Goal: Information Seeking & Learning: Find specific fact

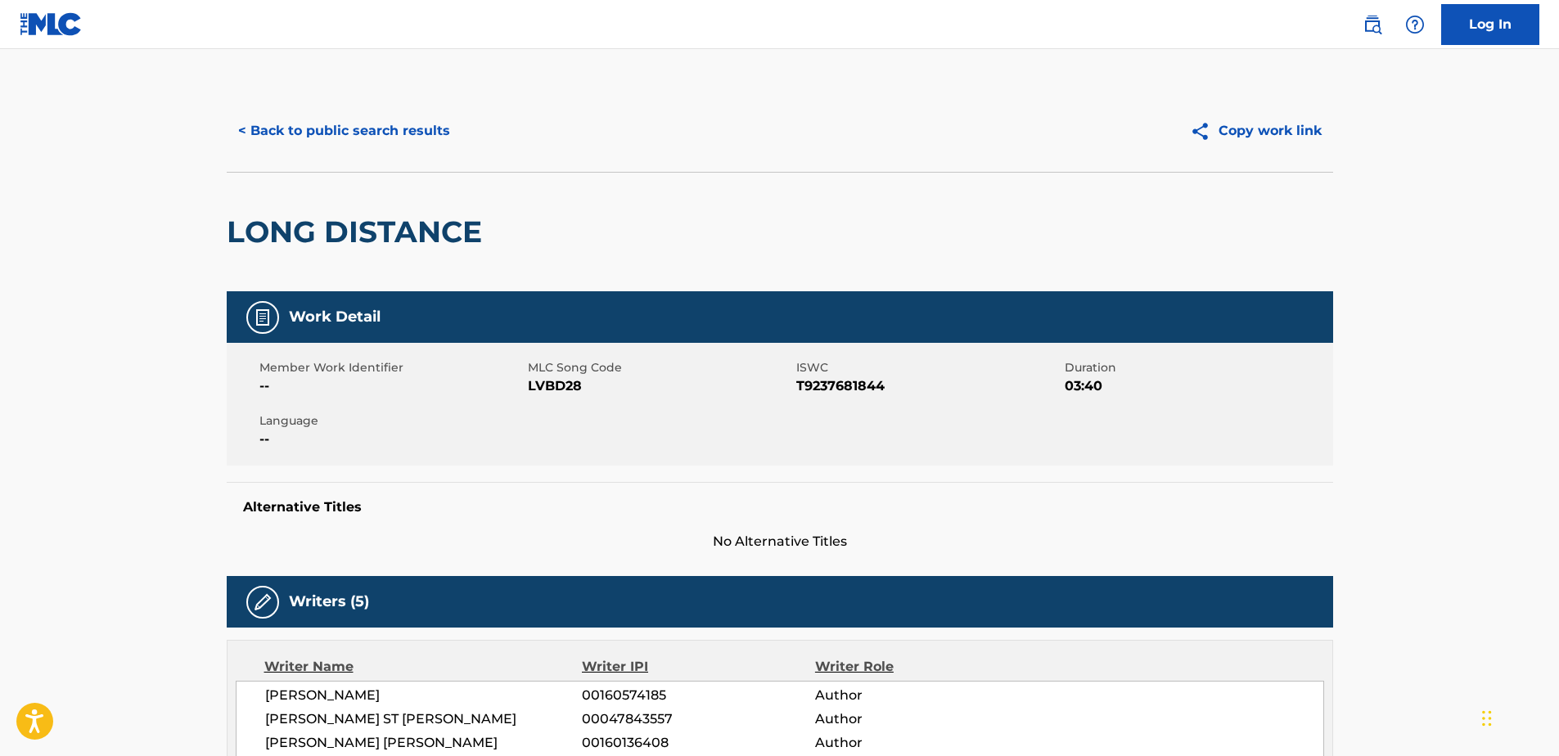
click at [403, 133] on button "< Back to public search results" at bounding box center [344, 131] width 235 height 41
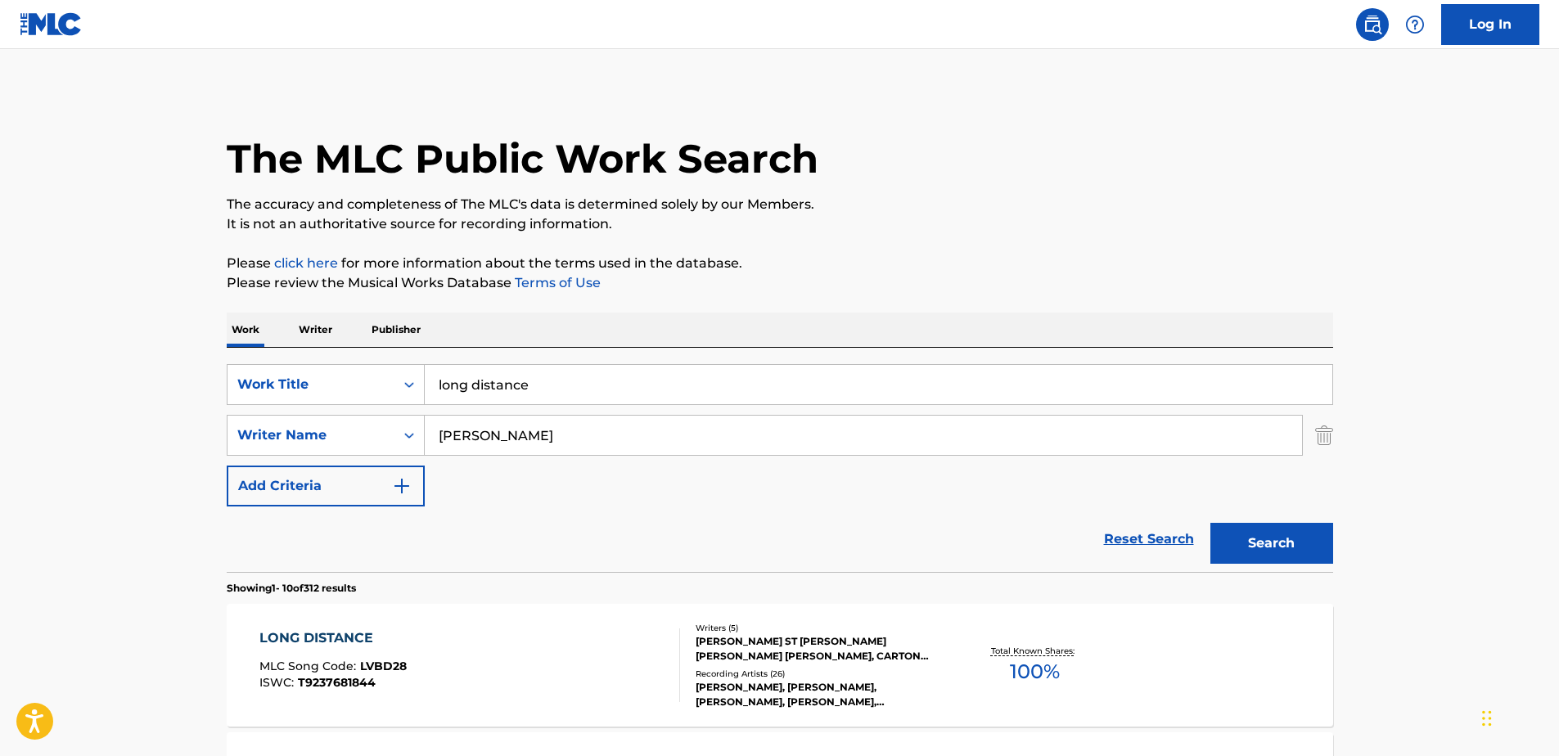
scroll to position [164, 0]
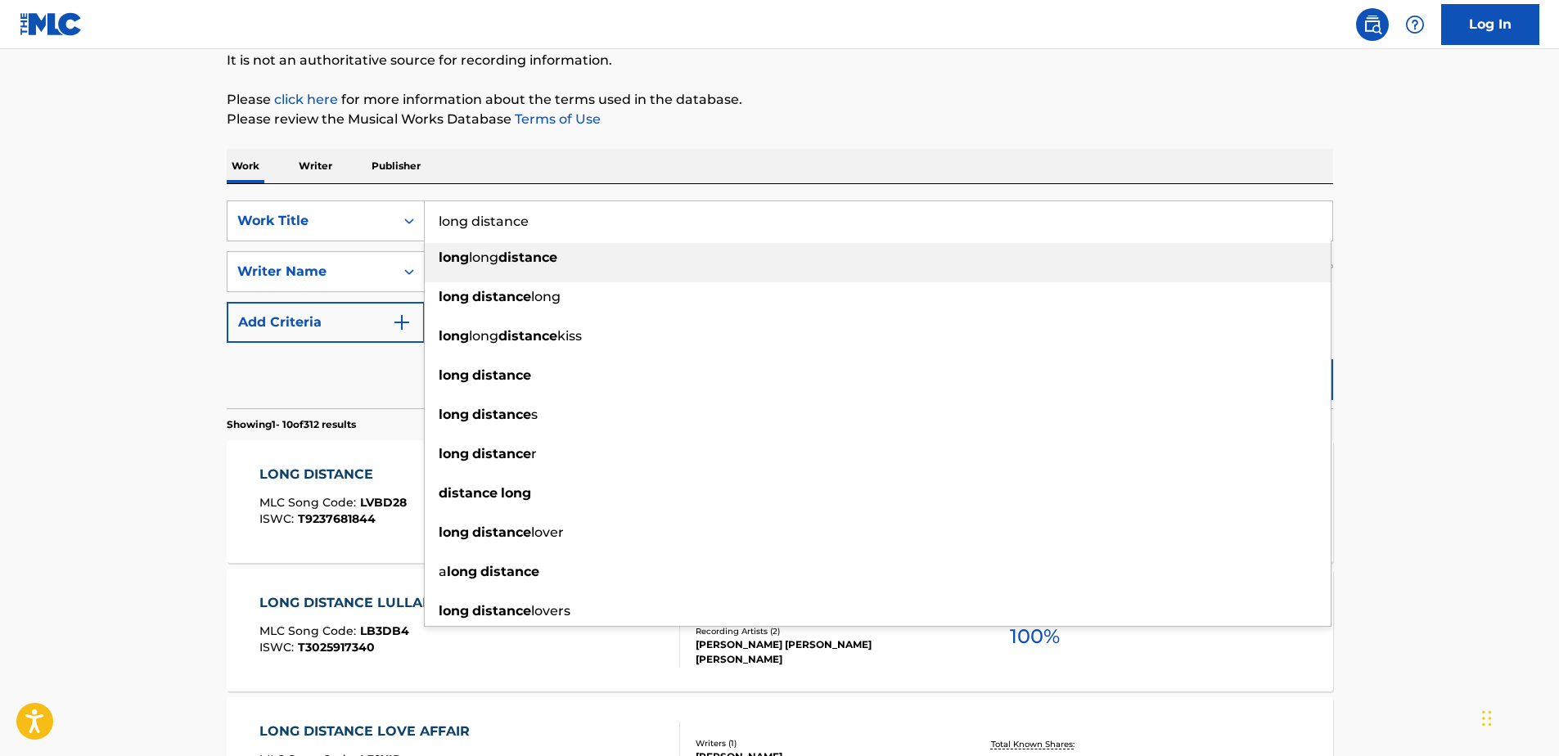
drag, startPoint x: 553, startPoint y: 227, endPoint x: 251, endPoint y: 178, distance: 305.9
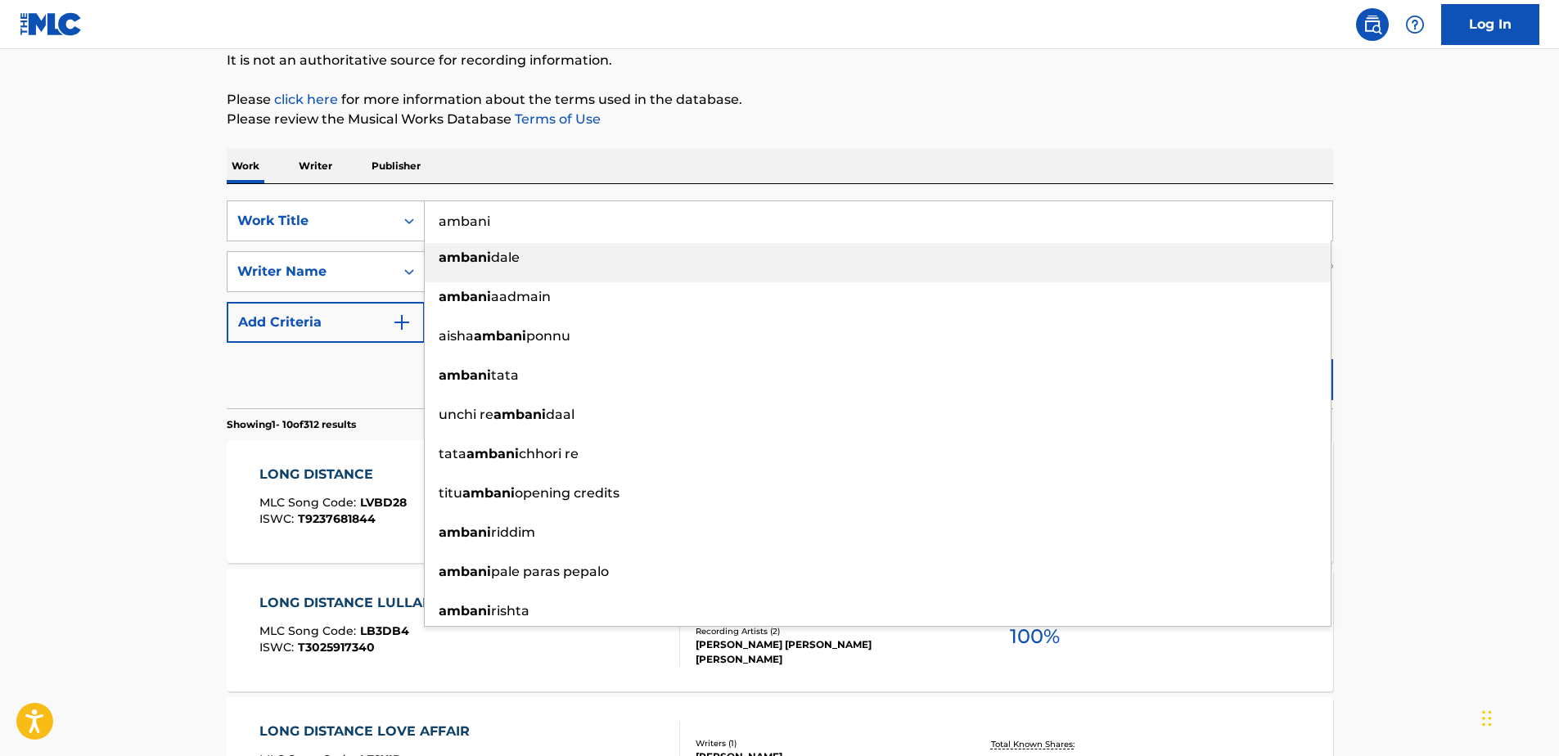
type input "ambani"
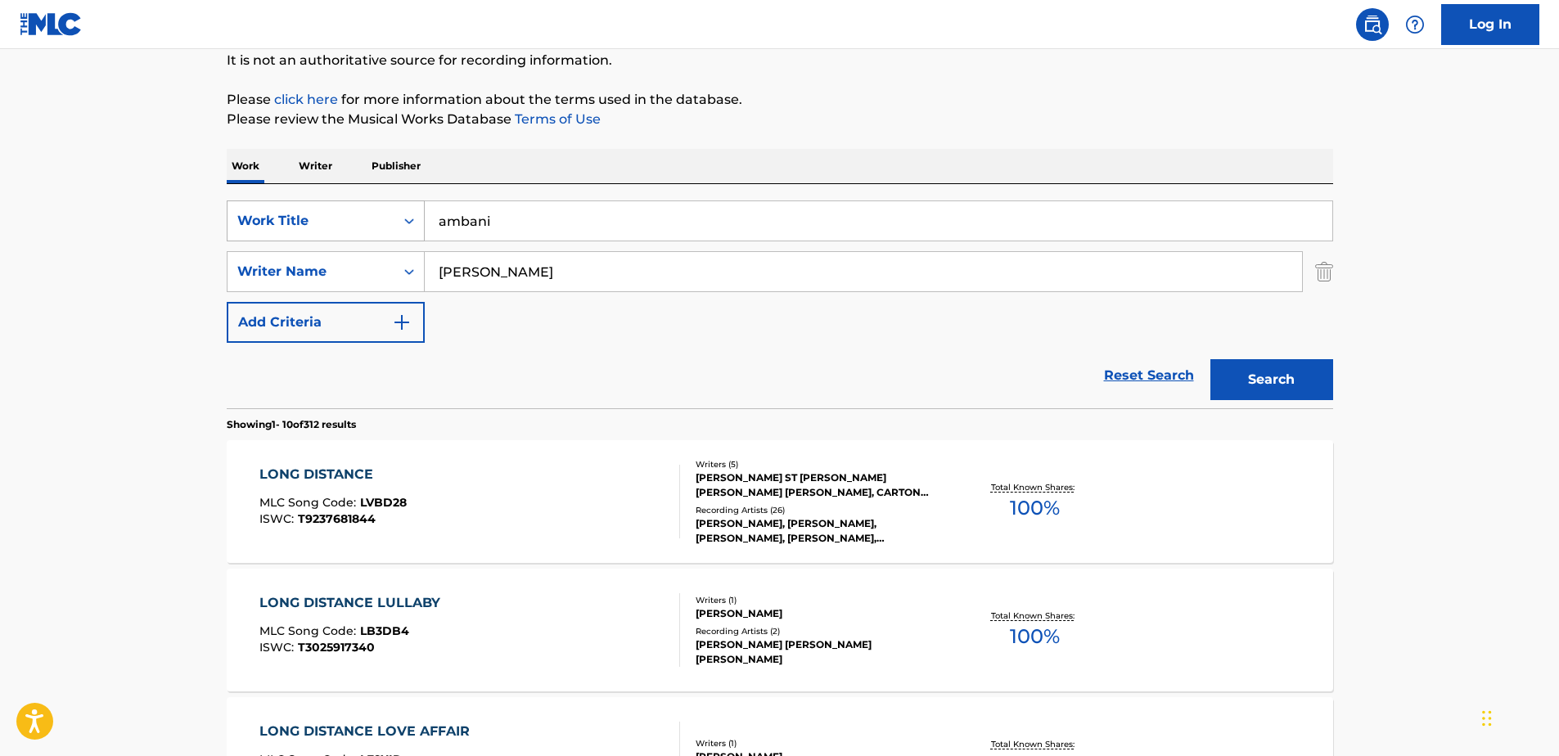
click at [289, 222] on div "SearchWithCriteriae0ed8fba-9f9f-4dfb-8a2a-918d426749dd Work Title ambani Search…" at bounding box center [780, 272] width 1107 height 142
type input "gabbidon"
click at [1211, 359] on button "Search" at bounding box center [1272, 379] width 123 height 41
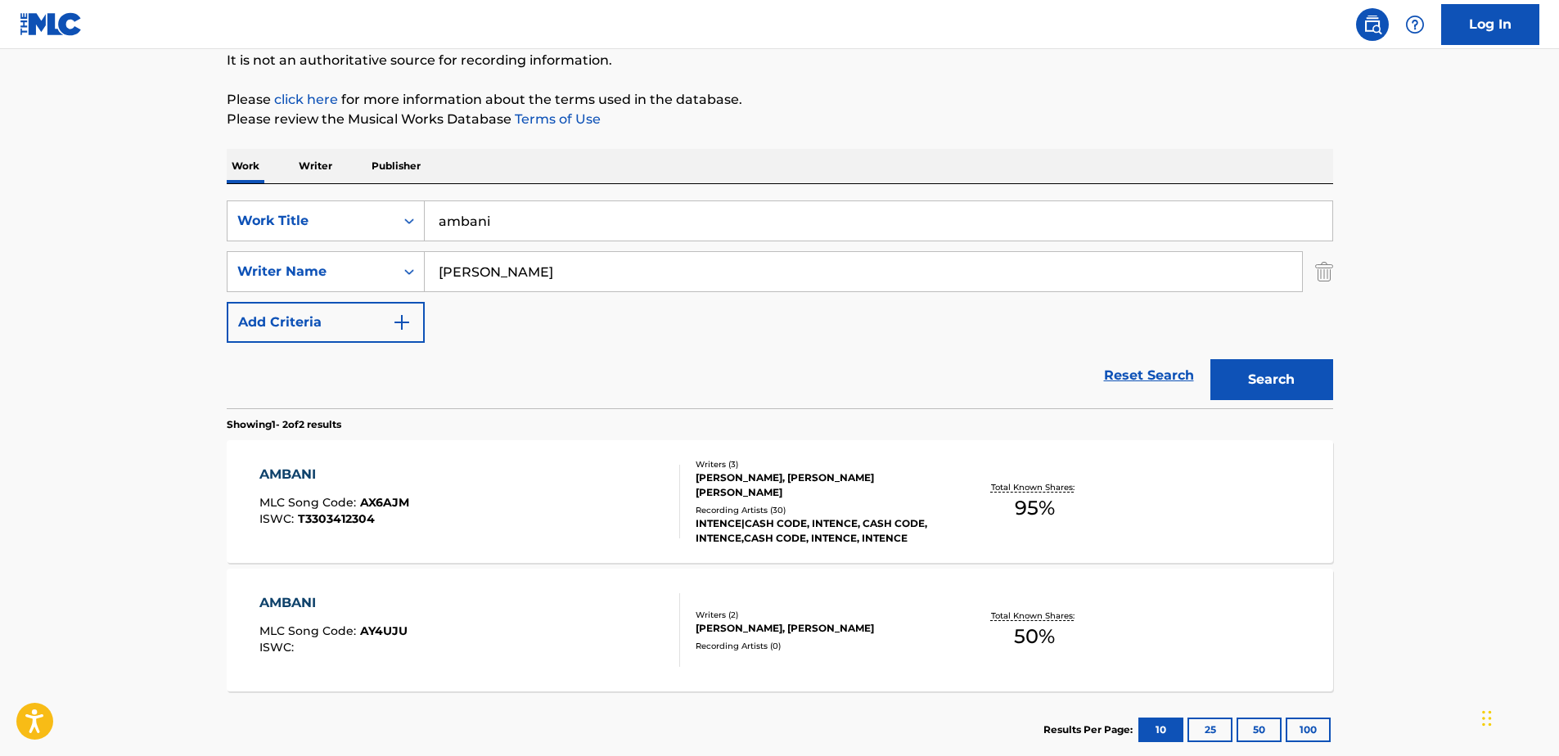
click at [424, 498] on div "AMBANI MLC Song Code : AX6AJM ISWC : T3303412304" at bounding box center [469, 502] width 421 height 74
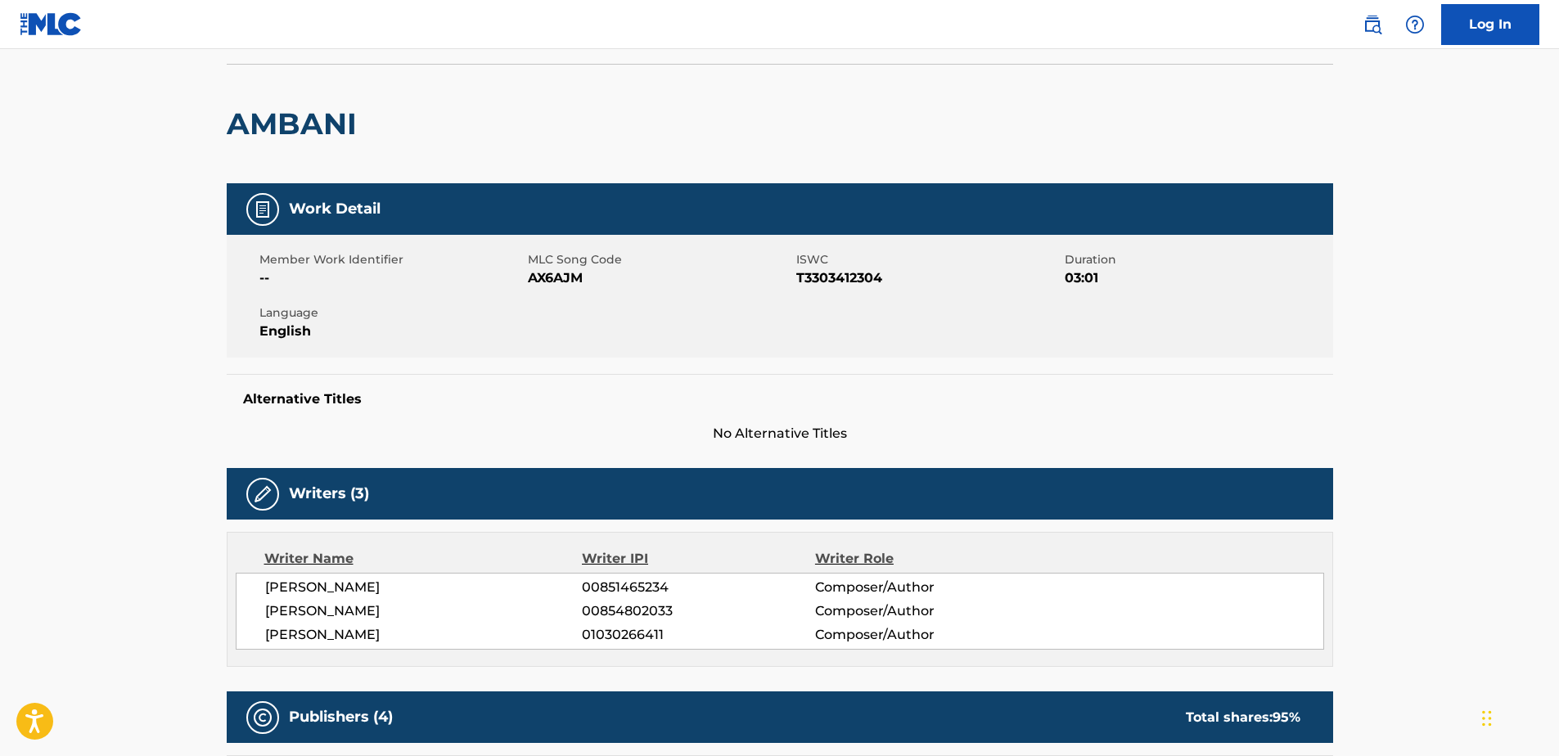
scroll to position [82, 0]
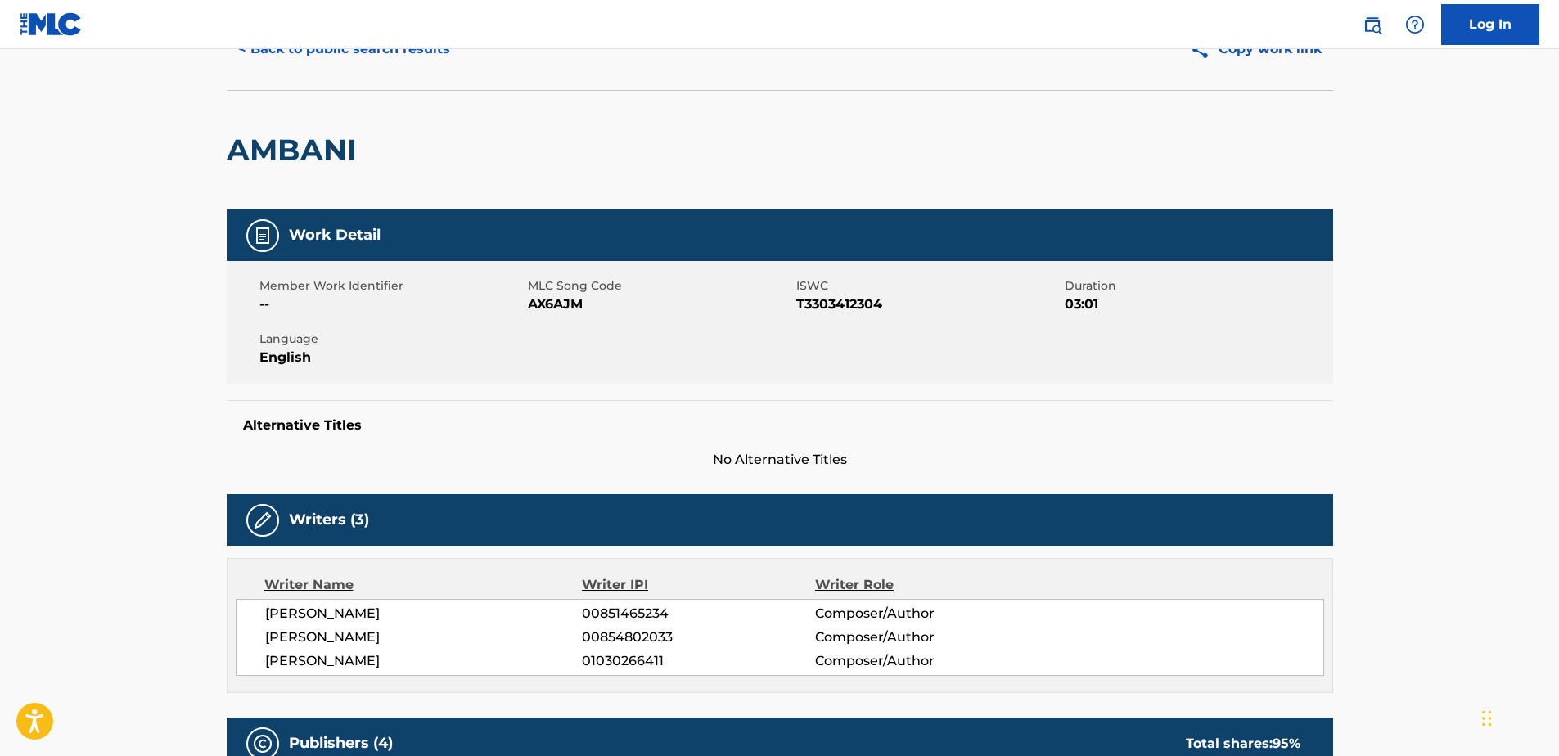
click at [547, 308] on span "AX6AJM" at bounding box center [660, 305] width 264 height 20
copy span "AX6AJM"
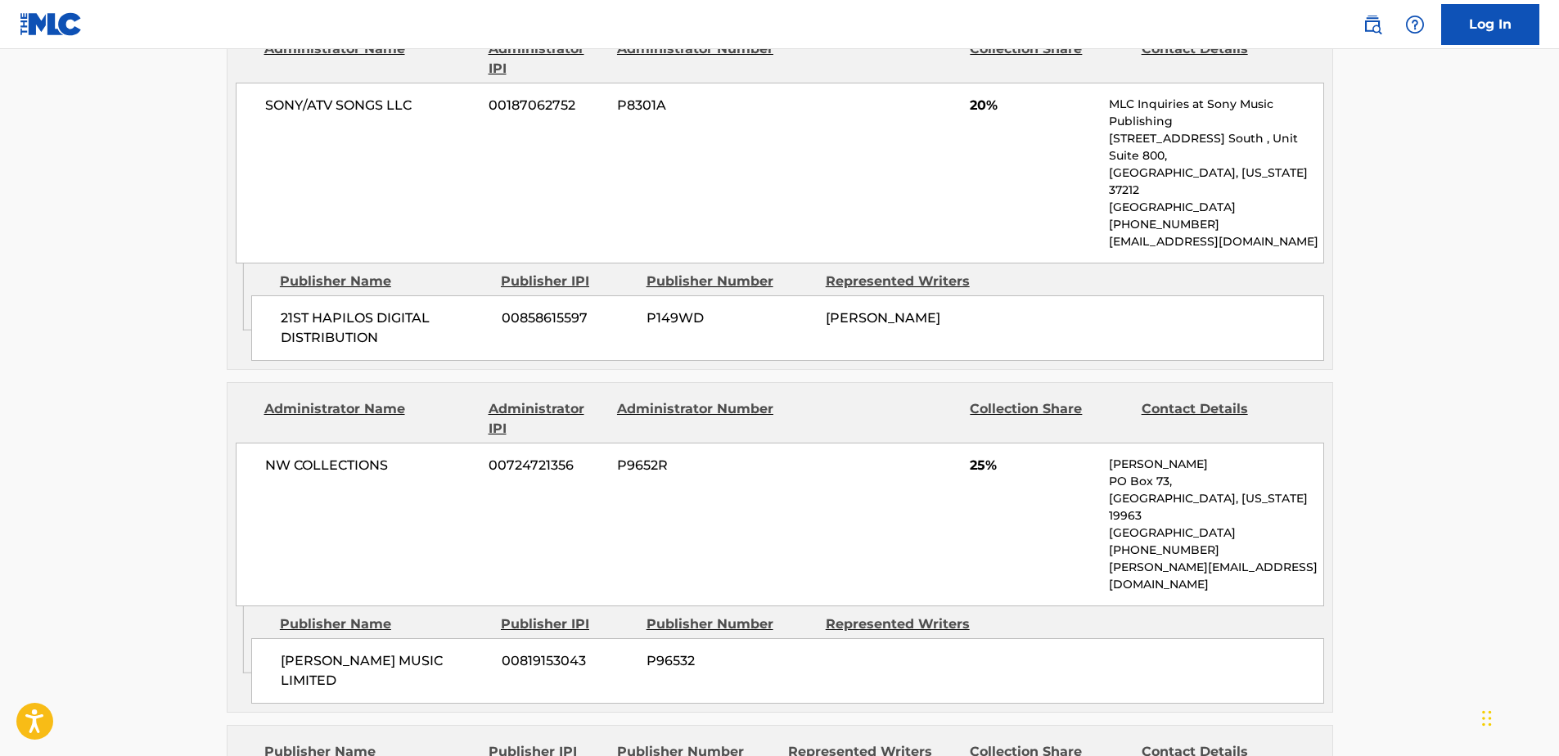
scroll to position [819, 0]
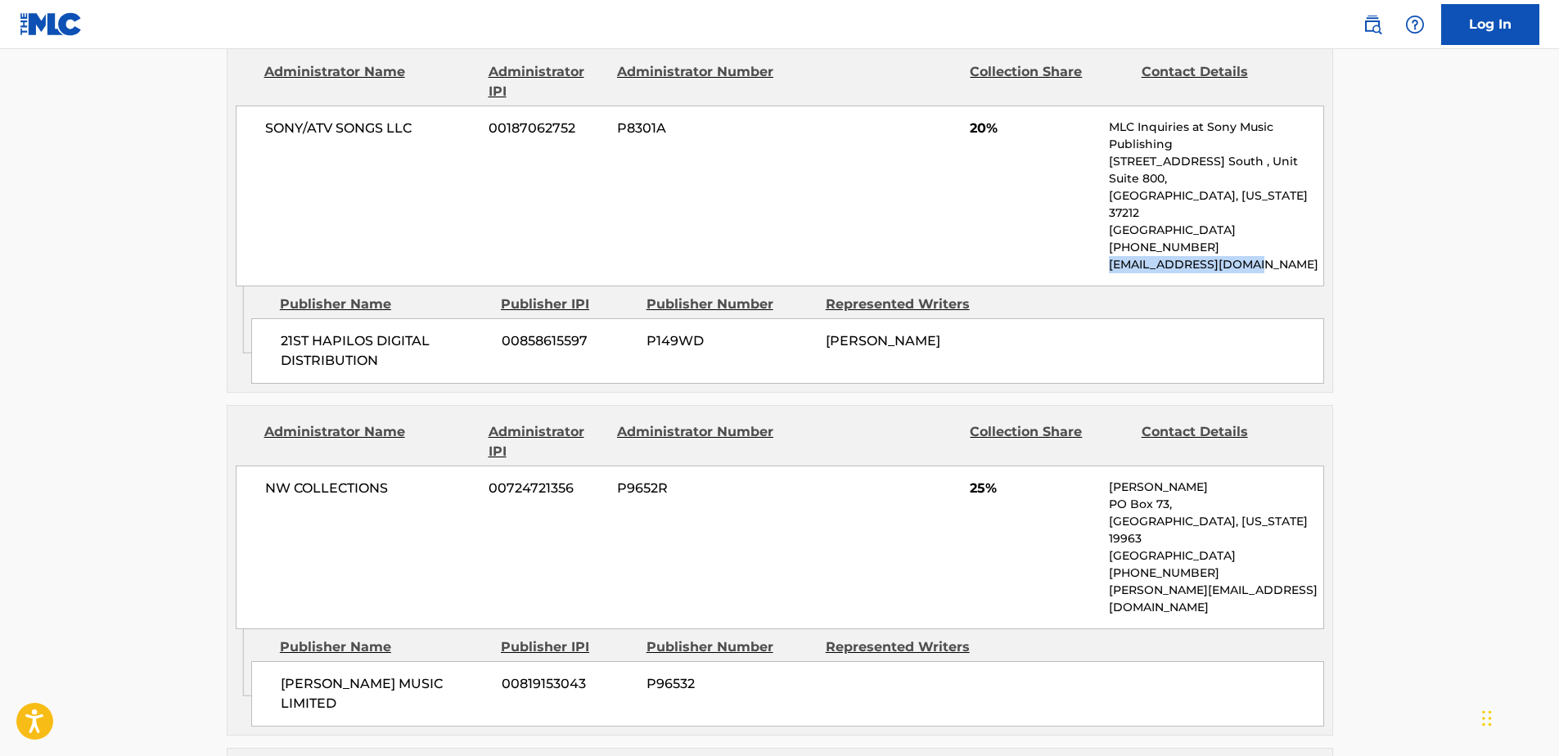
drag, startPoint x: 1229, startPoint y: 228, endPoint x: 1108, endPoint y: 237, distance: 121.5
click at [1108, 237] on div "SONY/ATV SONGS LLC 00187062752 P8301A 20% MLC Inquiries at Sony Music Publishin…" at bounding box center [780, 196] width 1089 height 181
copy p "info@sonymusicpub.com"
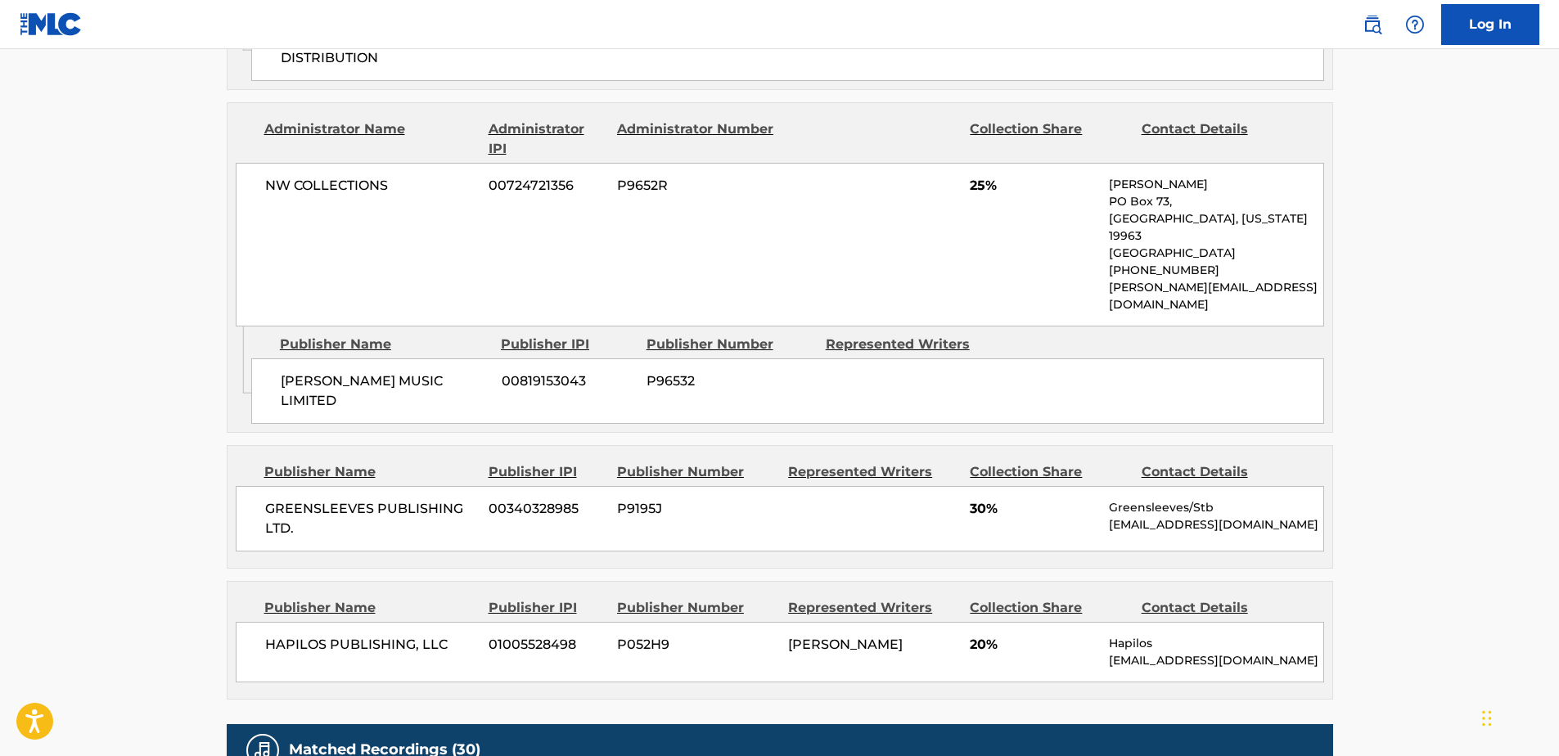
scroll to position [1146, 0]
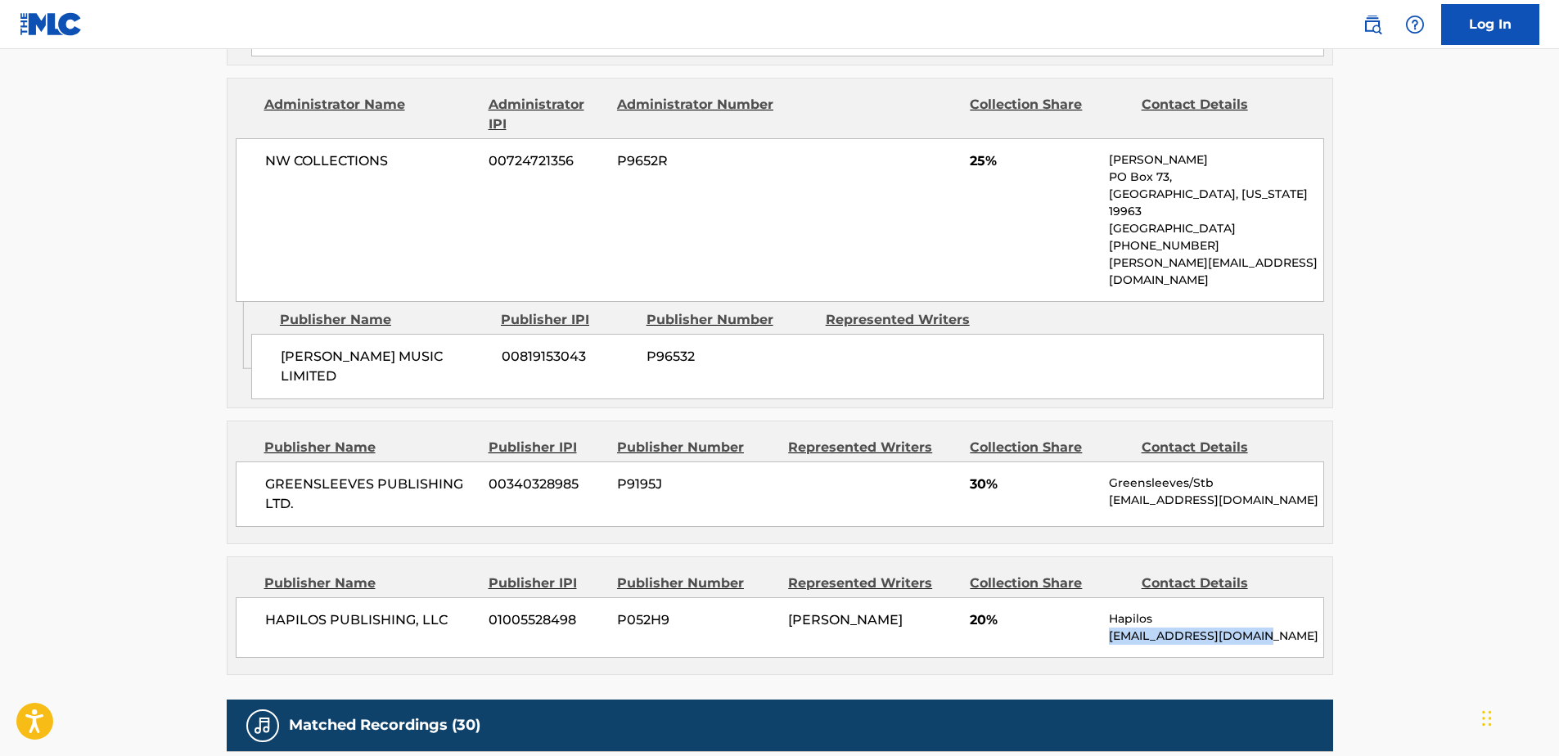
drag, startPoint x: 1256, startPoint y: 557, endPoint x: 1101, endPoint y: 554, distance: 154.7
click at [1101, 598] on div "HAPILOS PUBLISHING, LLC 01005528498 P052H9 NEIL KYON YETHMAN 20% Hapilos publis…" at bounding box center [780, 628] width 1089 height 61
copy p "publishing@hapilos.com"
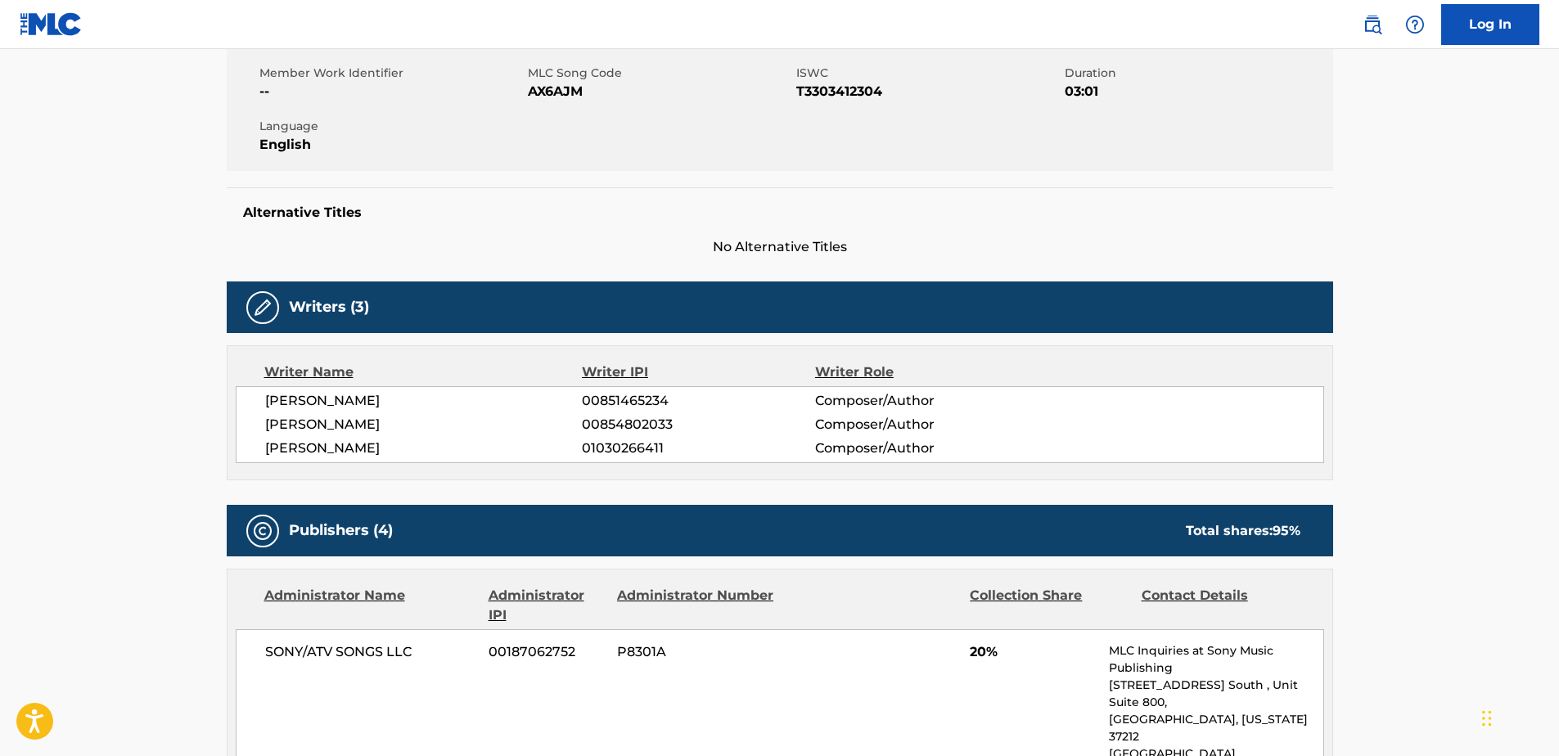
scroll to position [0, 0]
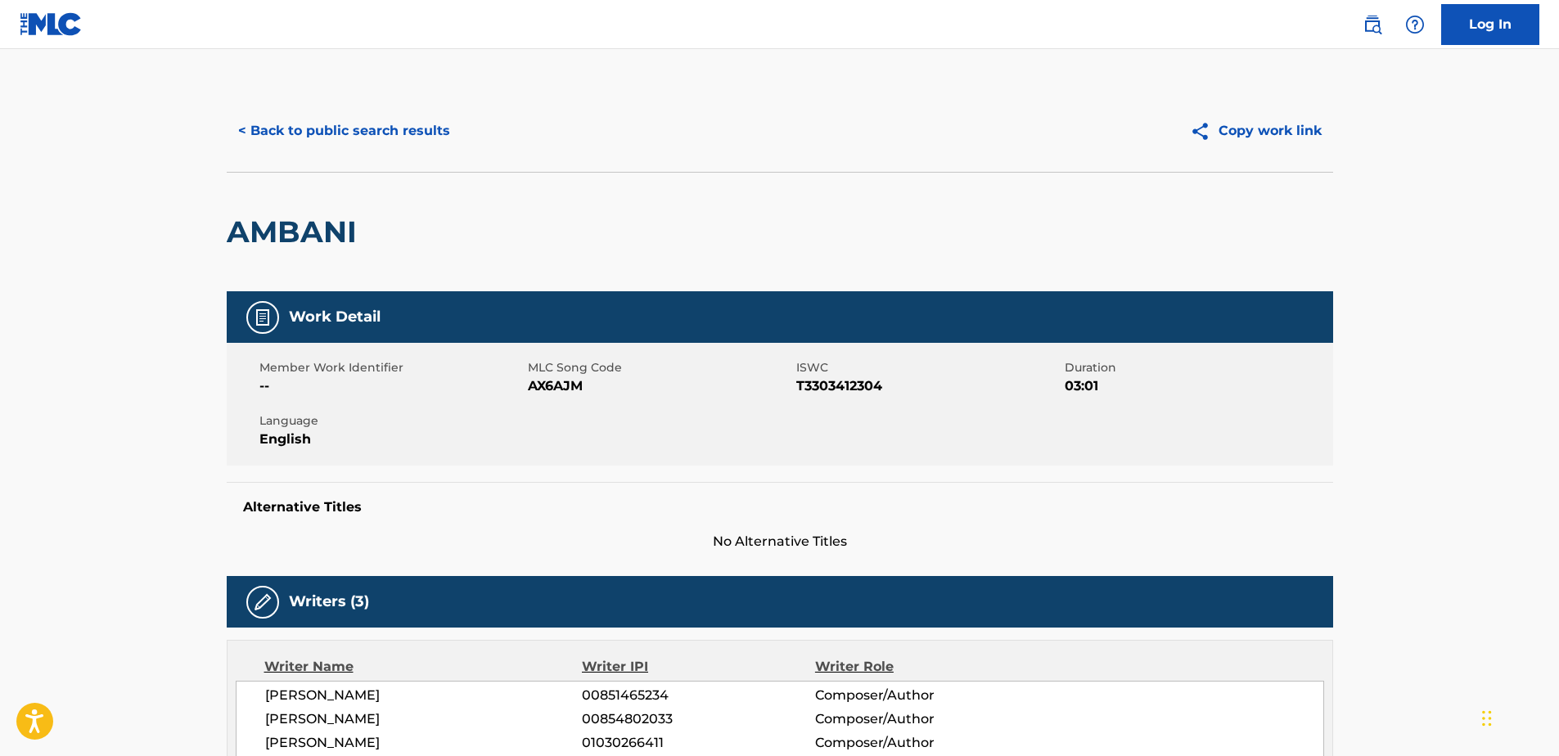
click at [399, 140] on button "< Back to public search results" at bounding box center [344, 131] width 235 height 41
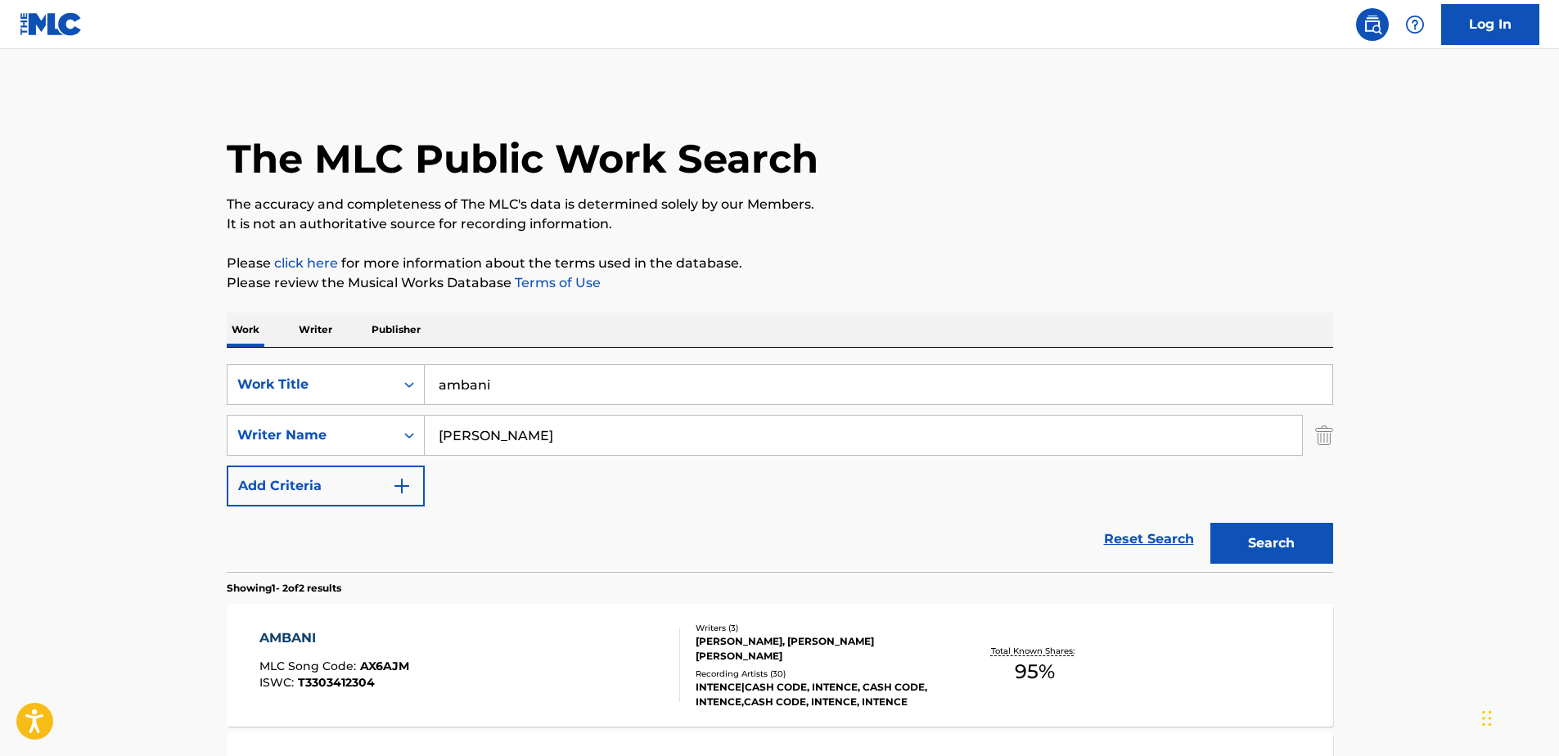
scroll to position [164, 0]
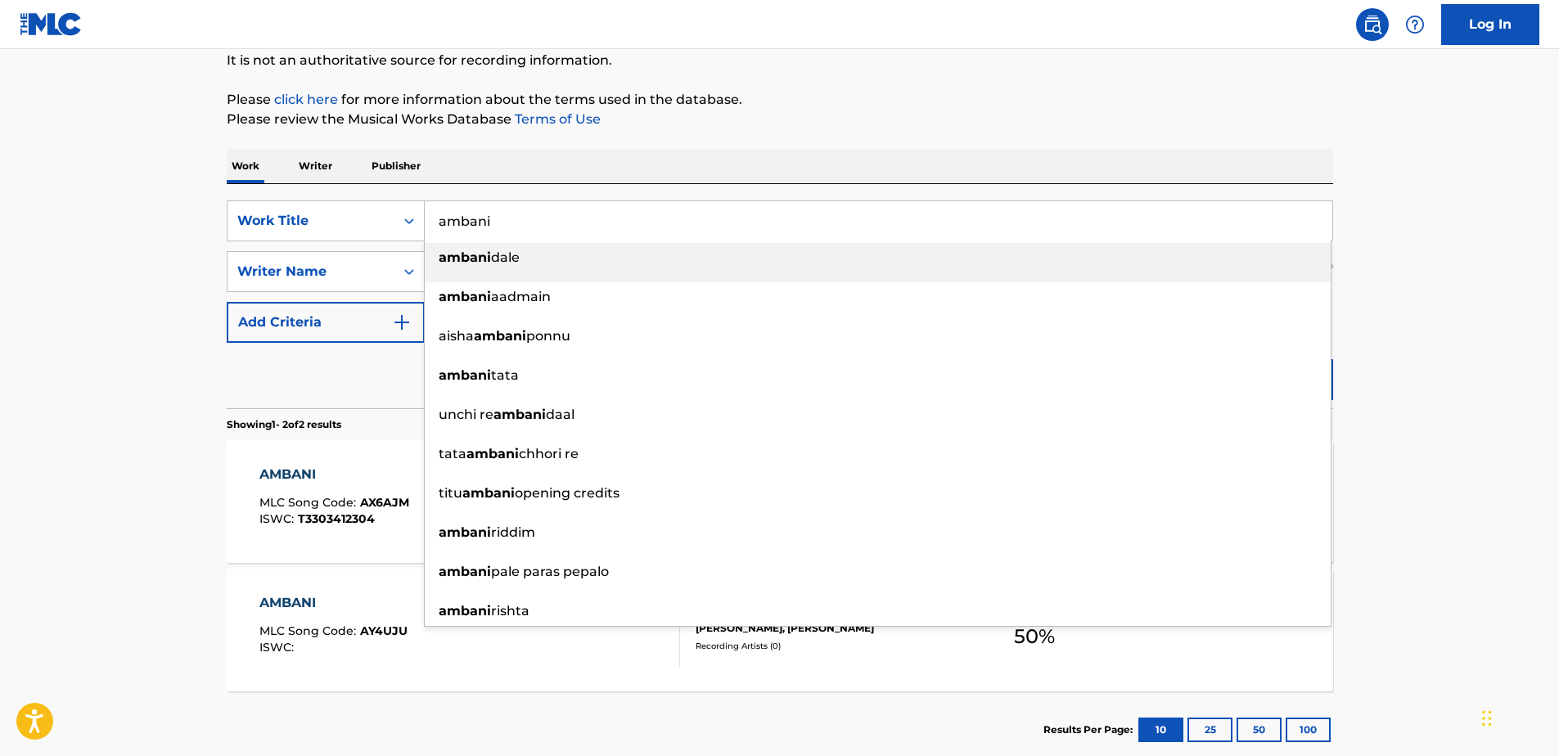
drag, startPoint x: 596, startPoint y: 228, endPoint x: 362, endPoint y: 190, distance: 237.2
click at [366, 192] on div "SearchWithCriteriae0ed8fba-9f9f-4dfb-8a2a-918d426749dd Work Title ambani ambani…" at bounding box center [780, 296] width 1107 height 224
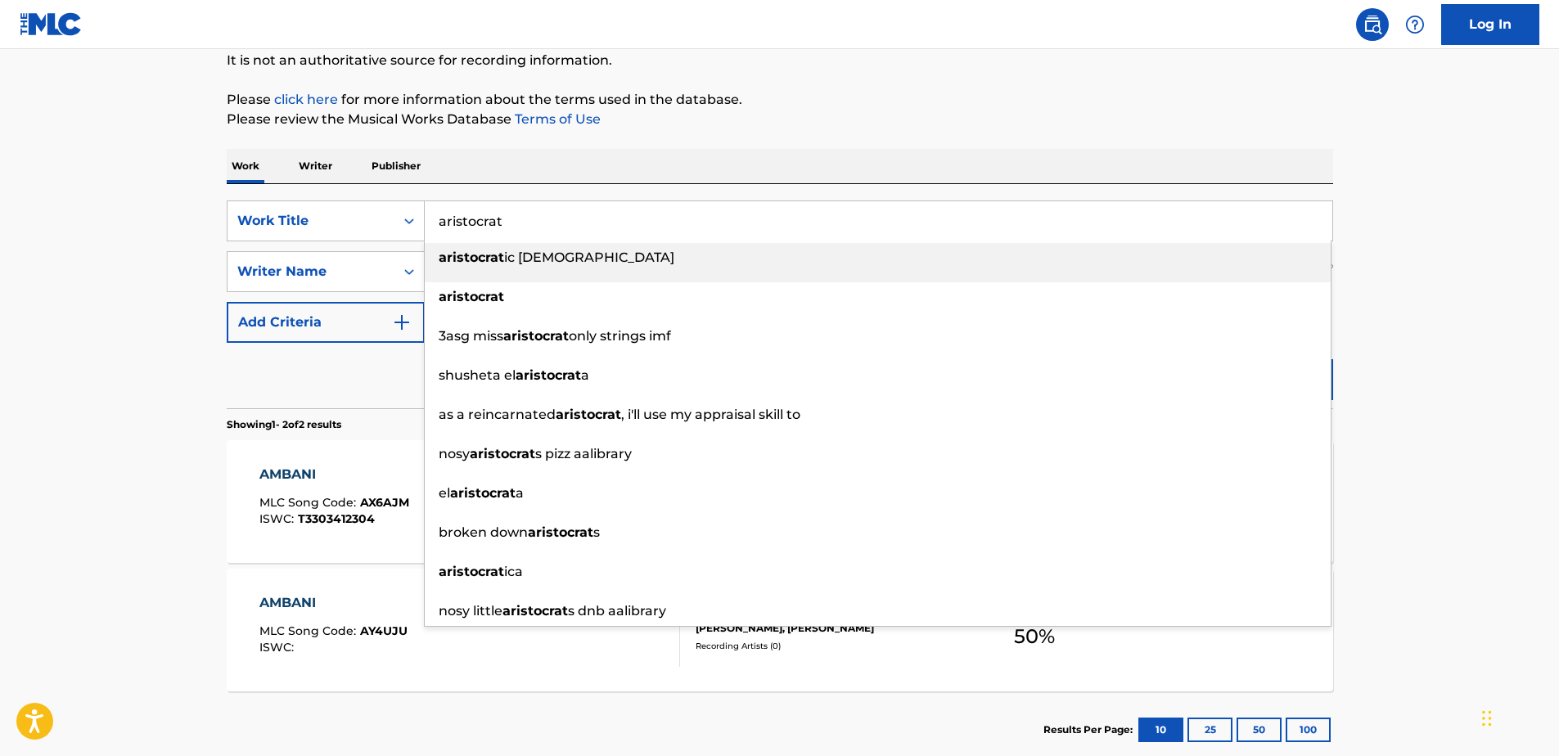
type input "aristocrat"
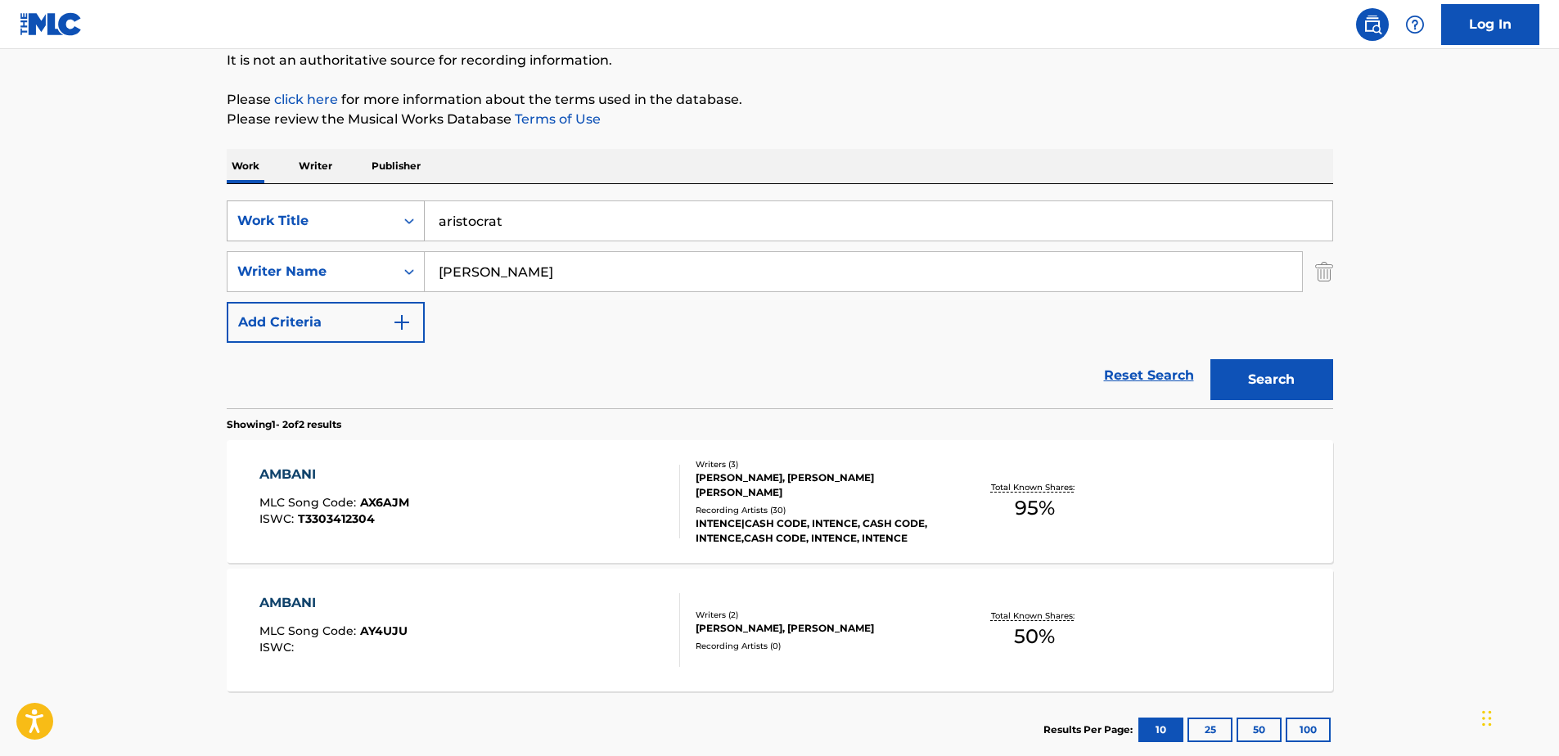
drag, startPoint x: 584, startPoint y: 269, endPoint x: 355, endPoint y: 201, distance: 239.1
click at [355, 203] on div "SearchWithCriteriae0ed8fba-9f9f-4dfb-8a2a-918d426749dd Work Title aristocrat Se…" at bounding box center [780, 272] width 1107 height 142
type input "donegan"
click at [1211, 359] on button "Search" at bounding box center [1272, 379] width 123 height 41
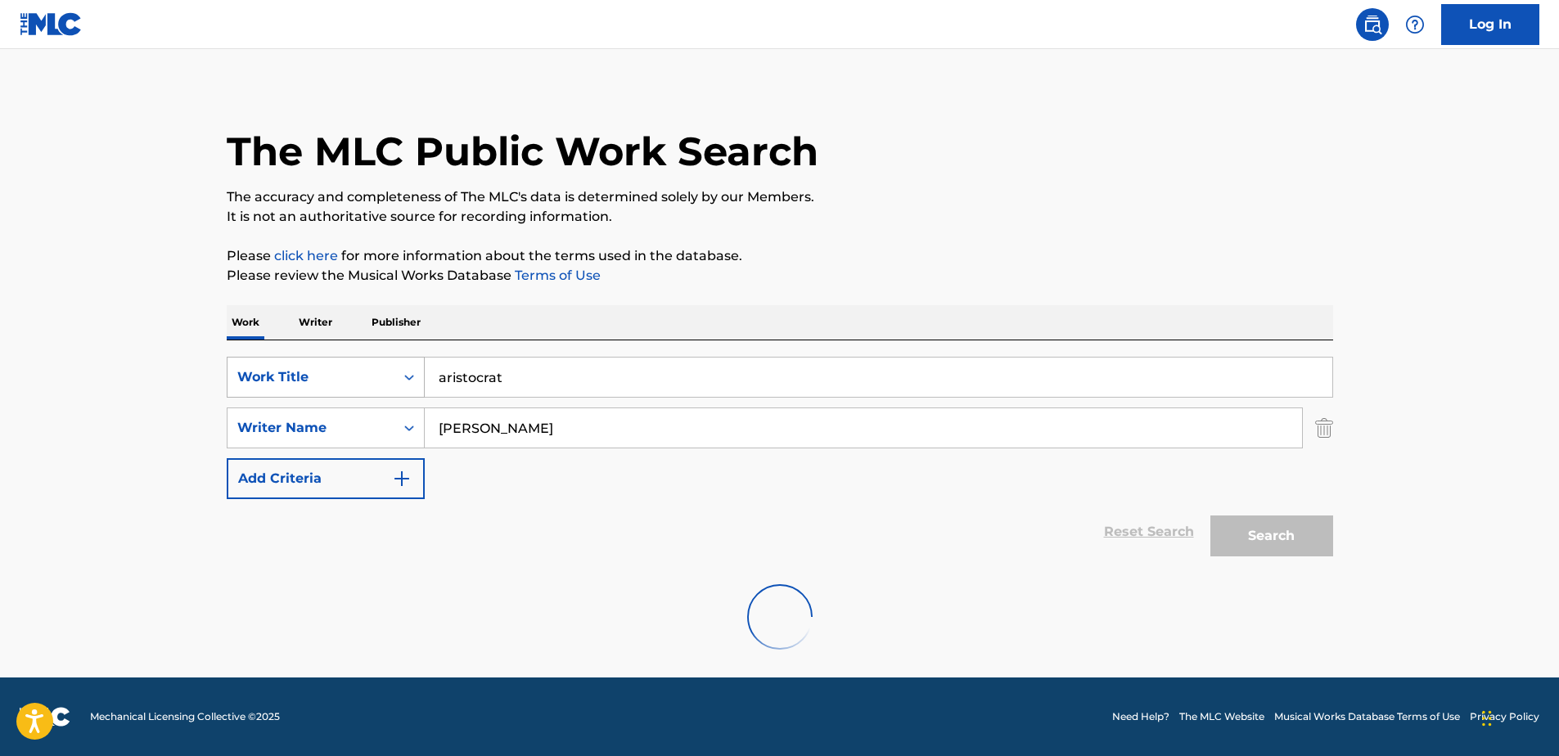
scroll to position [134, 0]
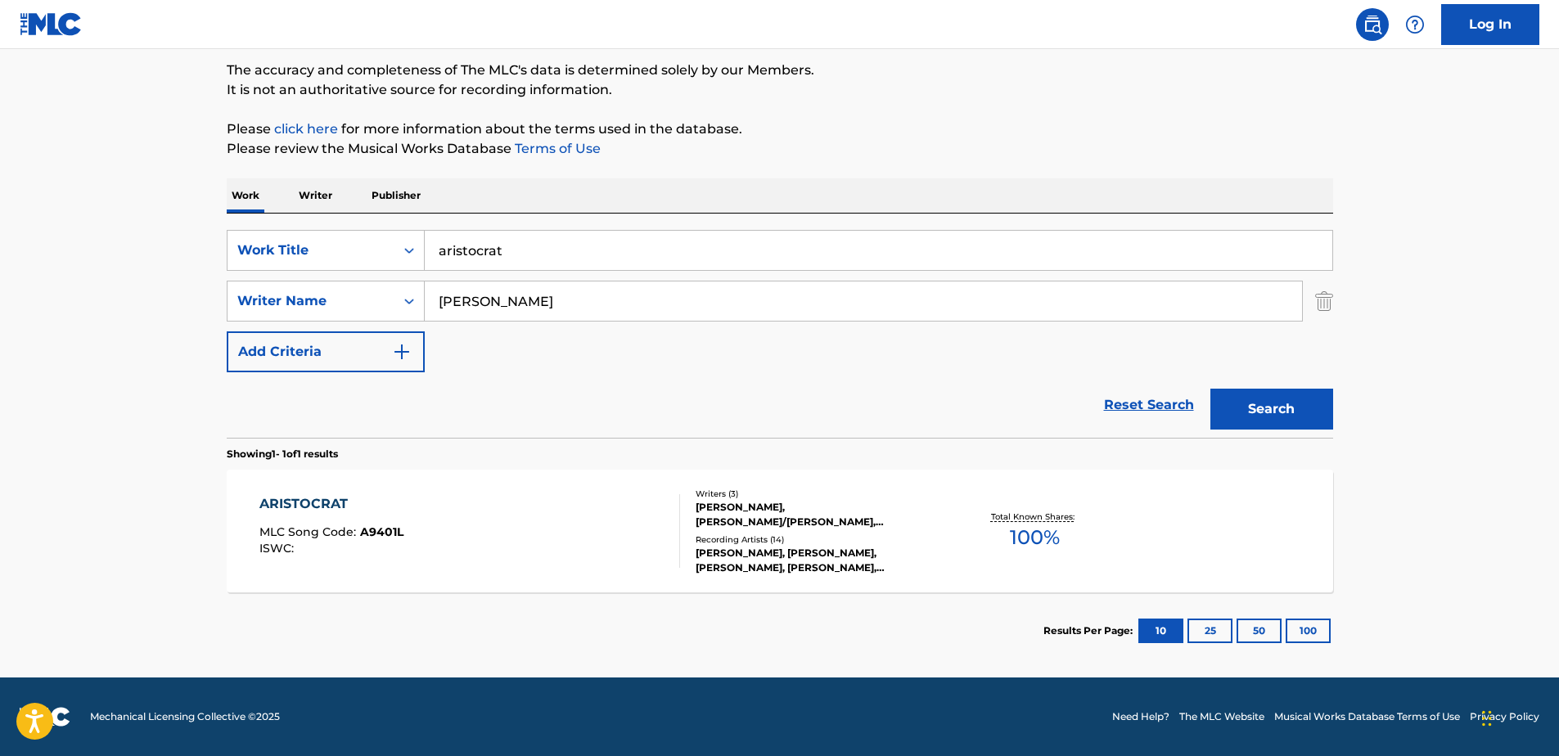
click at [636, 535] on div "ARISTOCRAT MLC Song Code : A9401L ISWC :" at bounding box center [469, 531] width 421 height 74
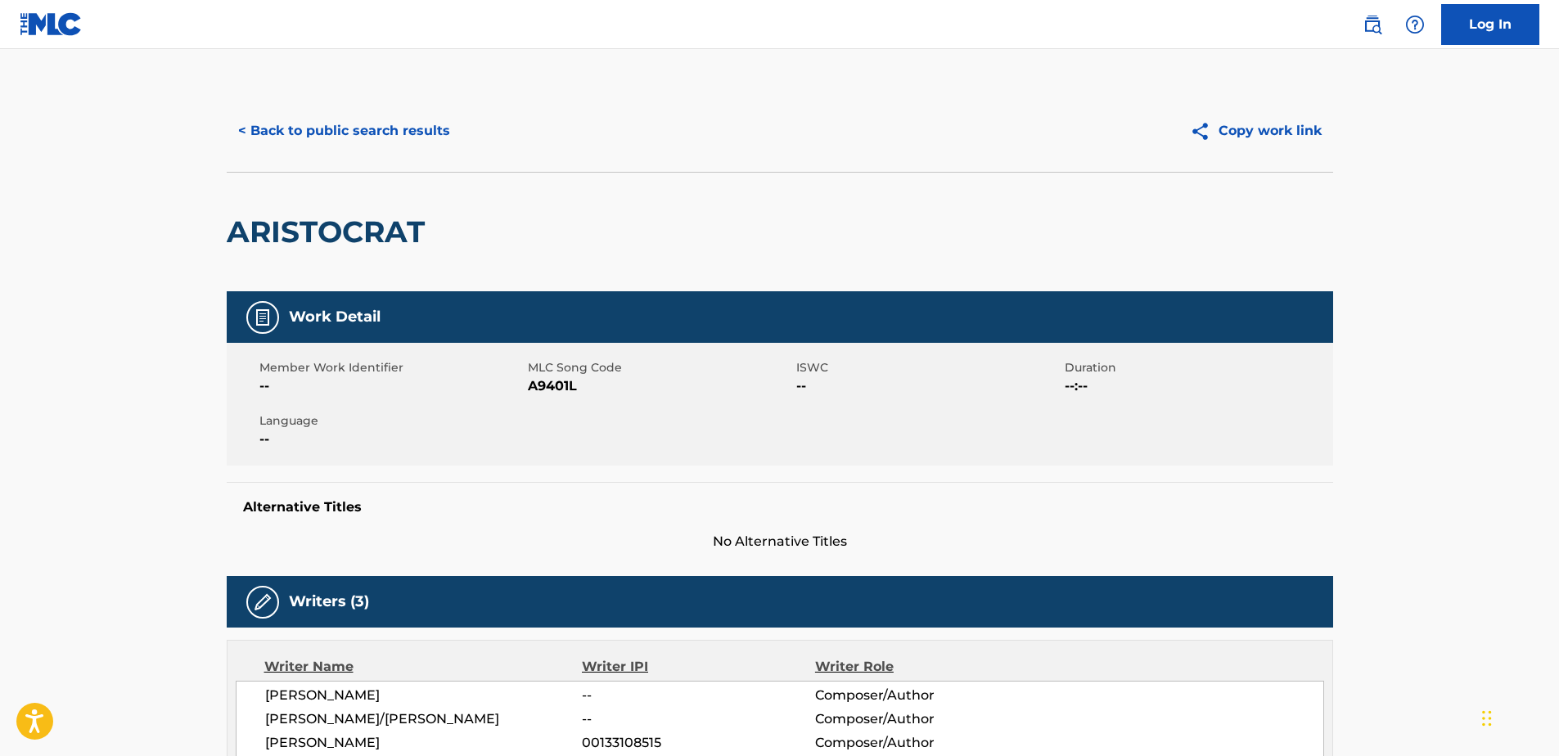
click at [556, 383] on span "A9401L" at bounding box center [660, 387] width 264 height 20
click at [556, 381] on span "A9401L" at bounding box center [660, 387] width 264 height 20
copy span "A9401L"
click at [255, 125] on button "< Back to public search results" at bounding box center [344, 131] width 235 height 41
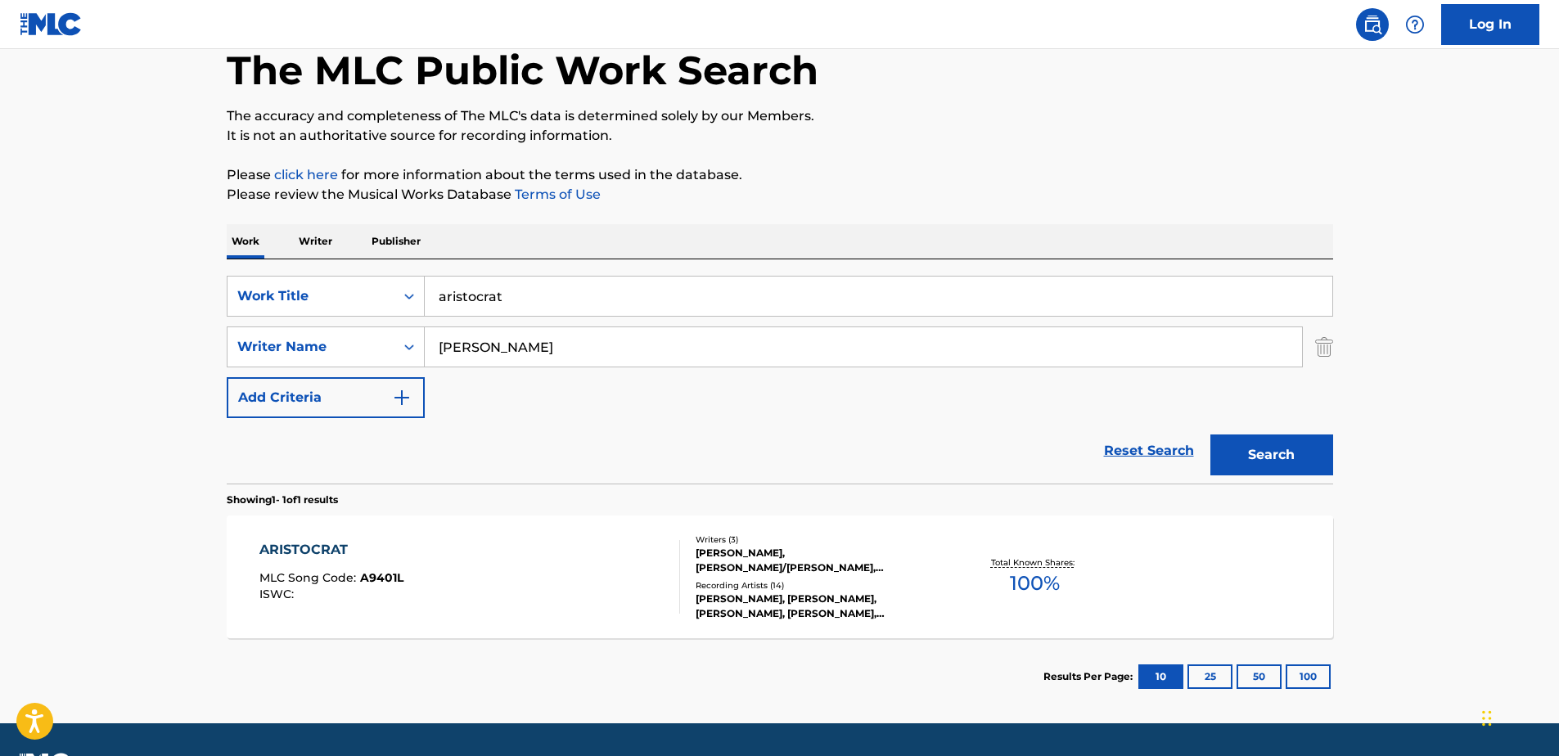
scroll to position [134, 0]
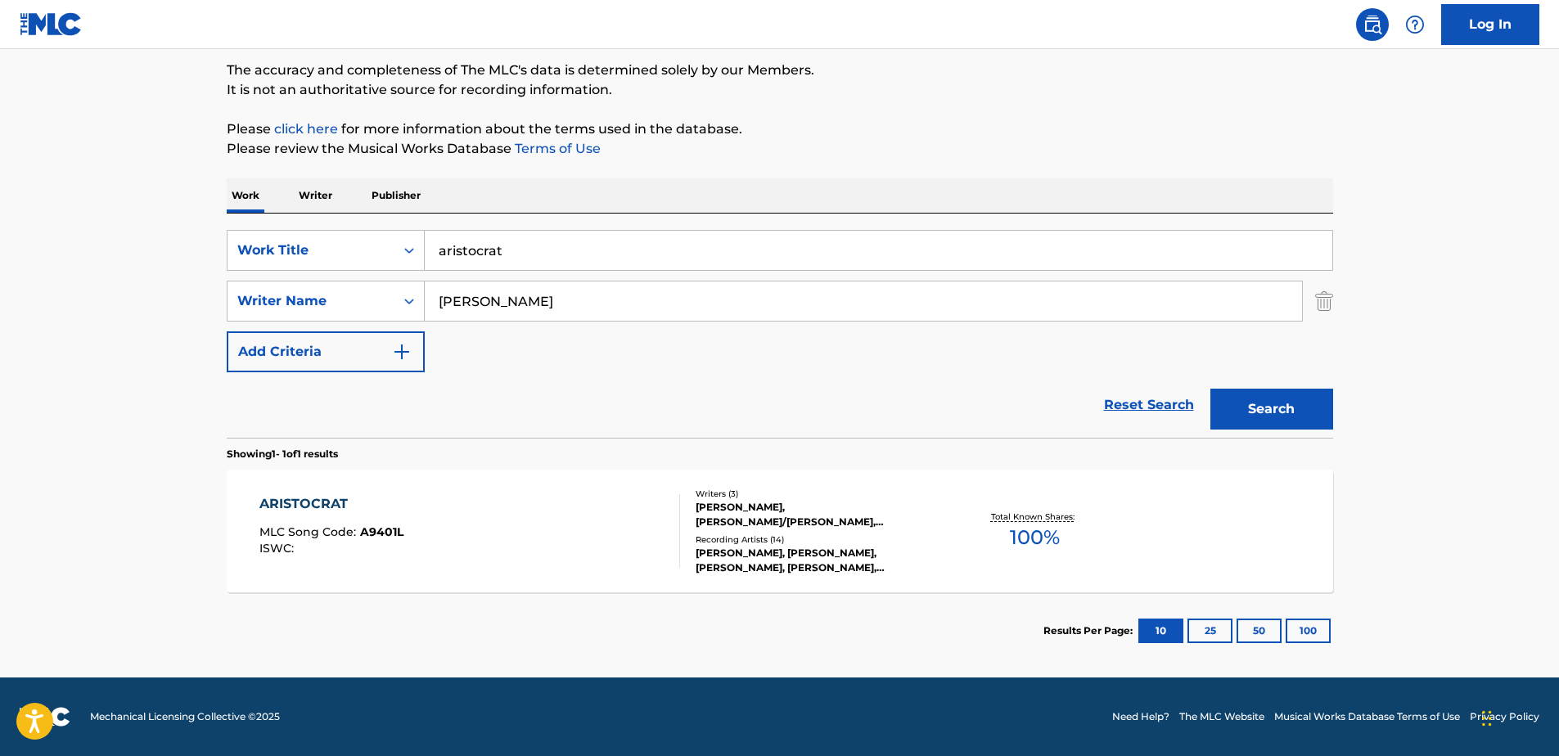
click at [651, 527] on div "ARISTOCRAT MLC Song Code : A9401L ISWC :" at bounding box center [469, 531] width 421 height 74
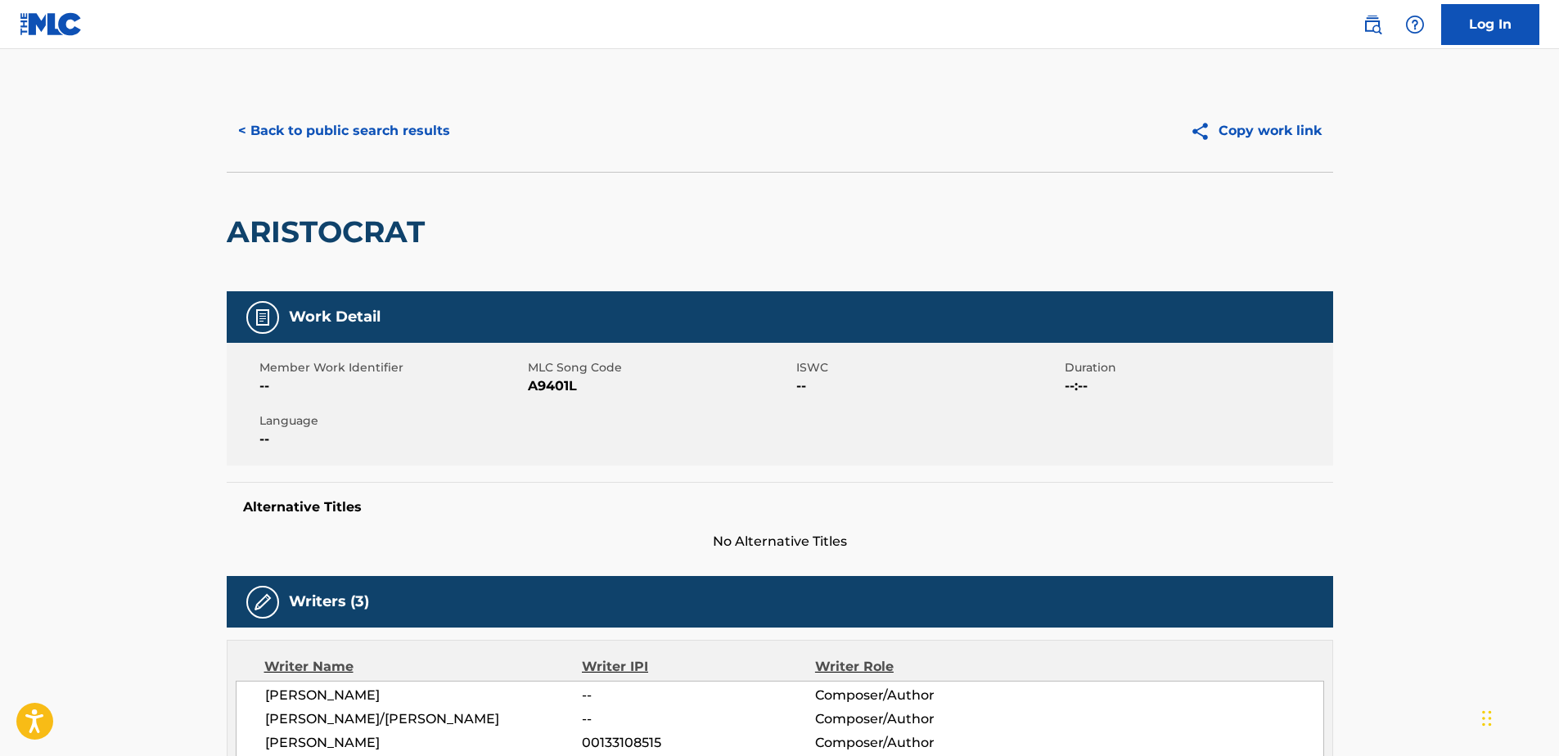
click at [384, 130] on button "< Back to public search results" at bounding box center [344, 131] width 235 height 41
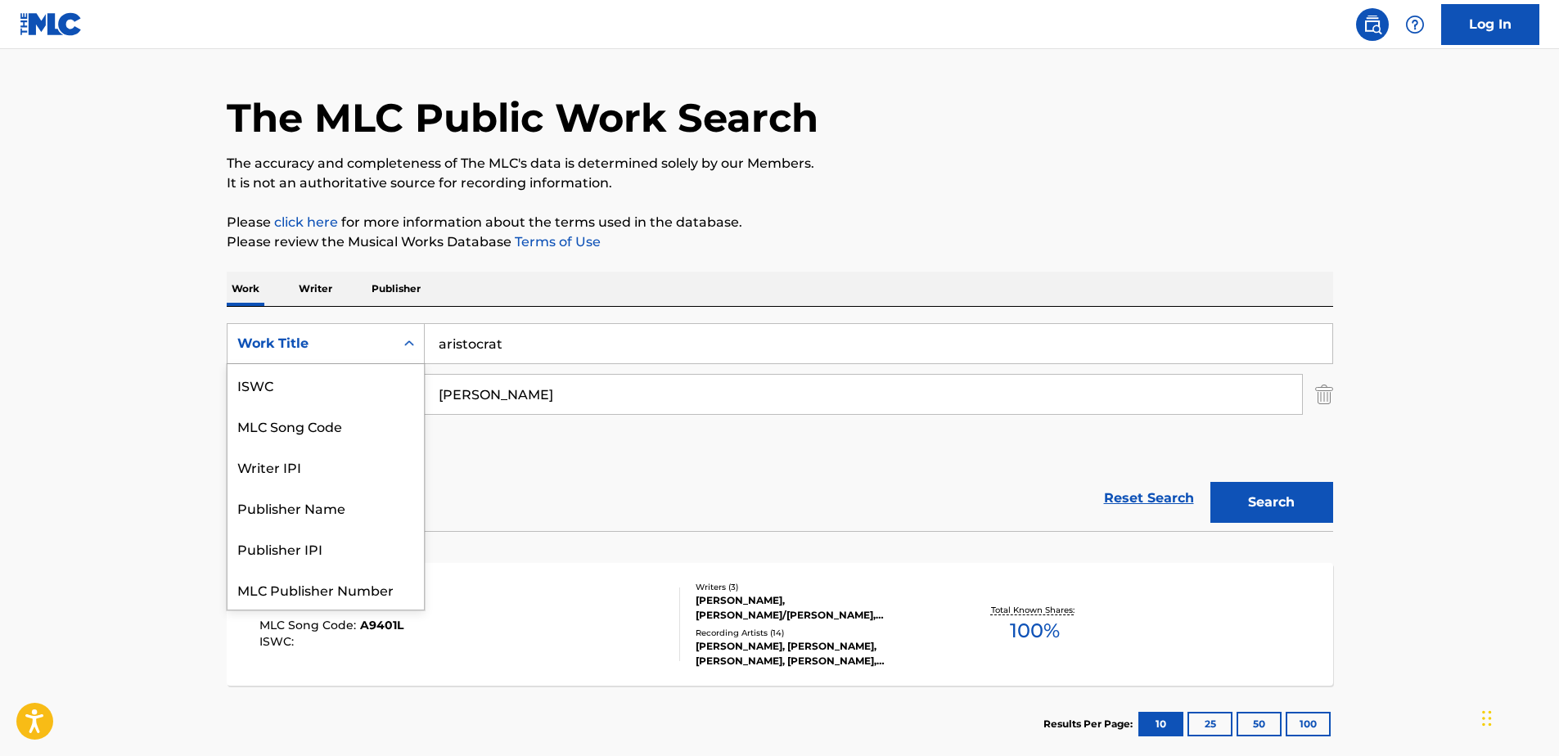
click at [270, 343] on div "Work Title" at bounding box center [310, 344] width 147 height 20
click at [278, 377] on div "MLC Song Code" at bounding box center [326, 384] width 196 height 41
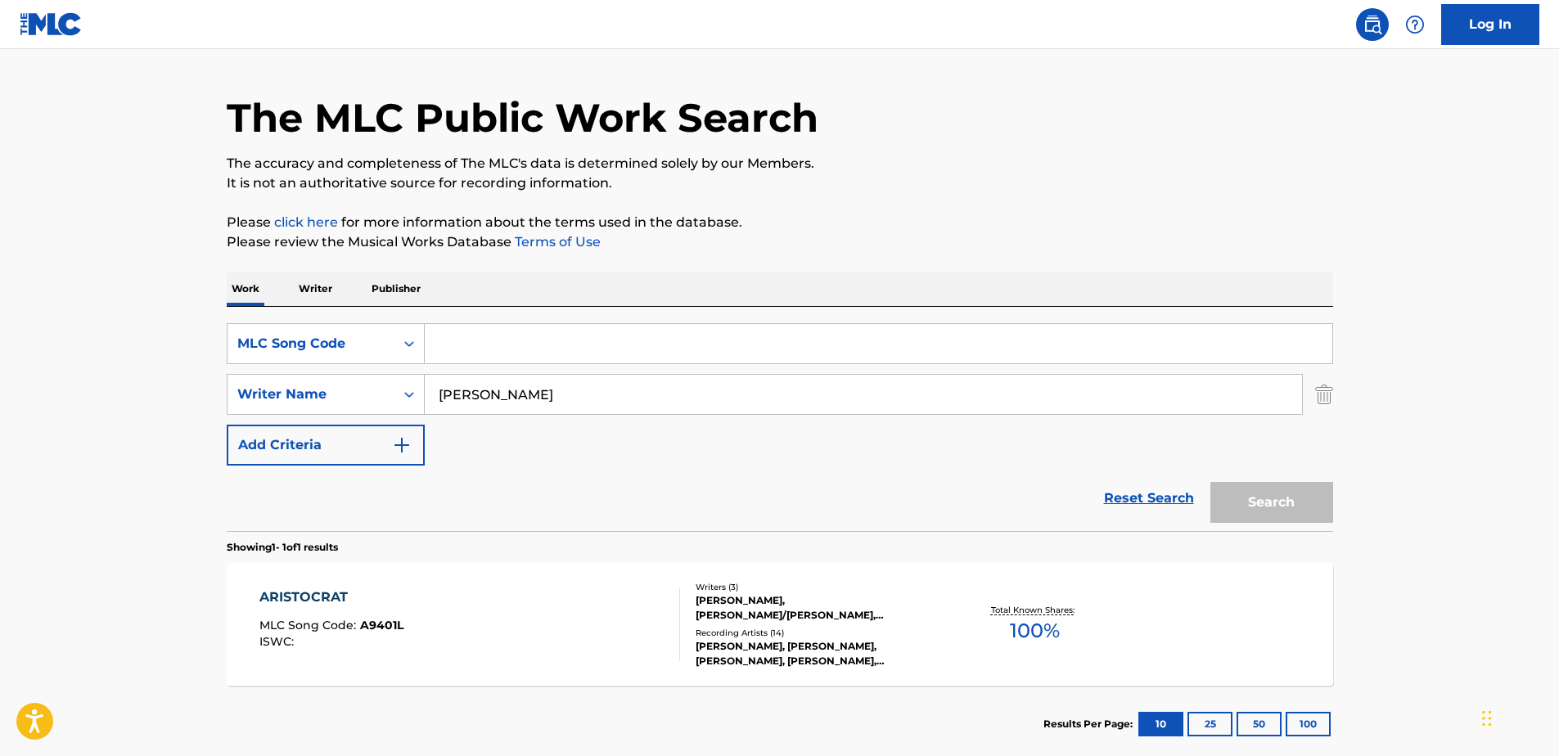
click at [474, 354] on input "Search Form" at bounding box center [879, 343] width 908 height 39
paste input "AX6AJM"
type input "AX6AJM"
click at [1322, 396] on img "Search Form" at bounding box center [1324, 394] width 18 height 41
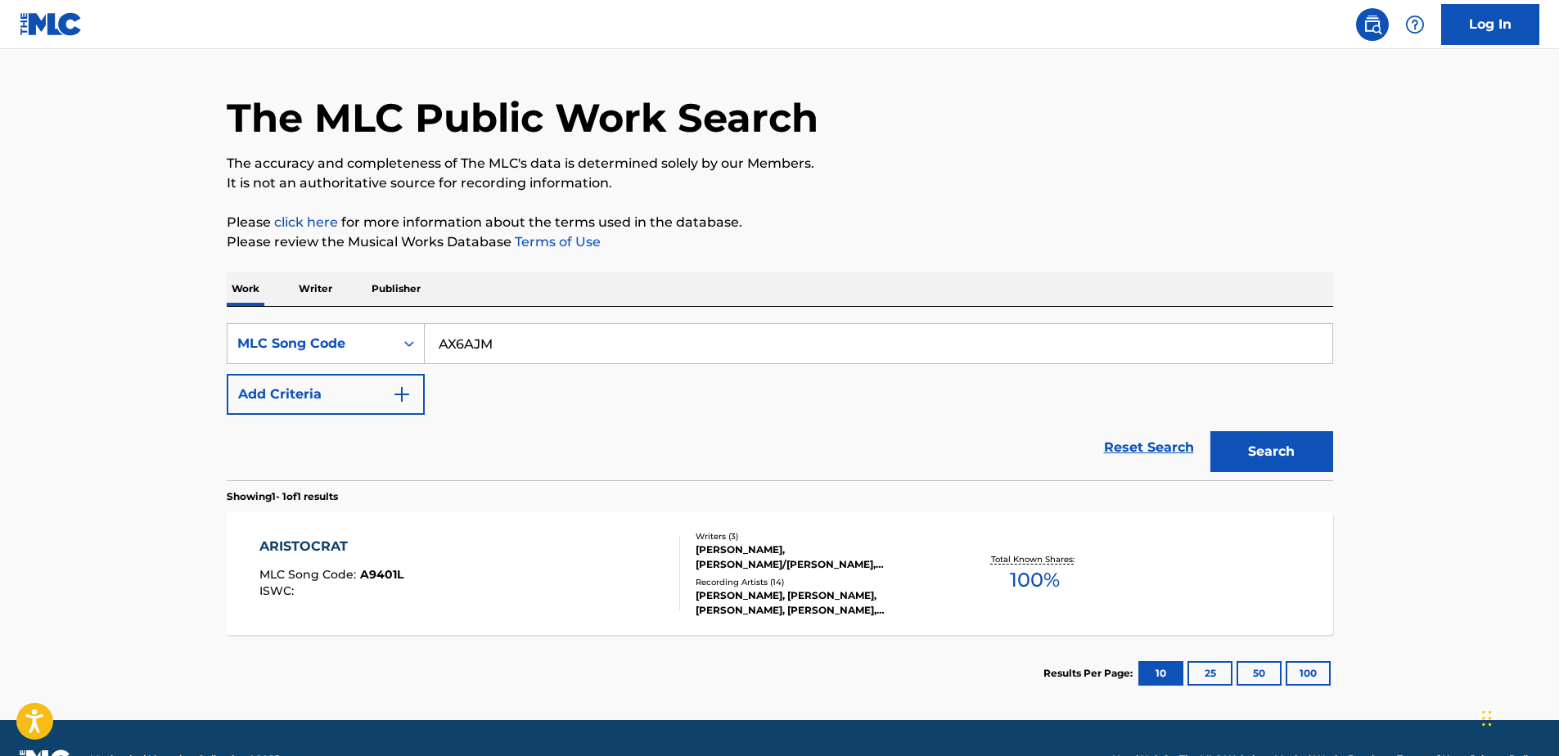
click at [1306, 426] on div "Search" at bounding box center [1267, 447] width 131 height 65
click at [1296, 446] on button "Search" at bounding box center [1272, 451] width 123 height 41
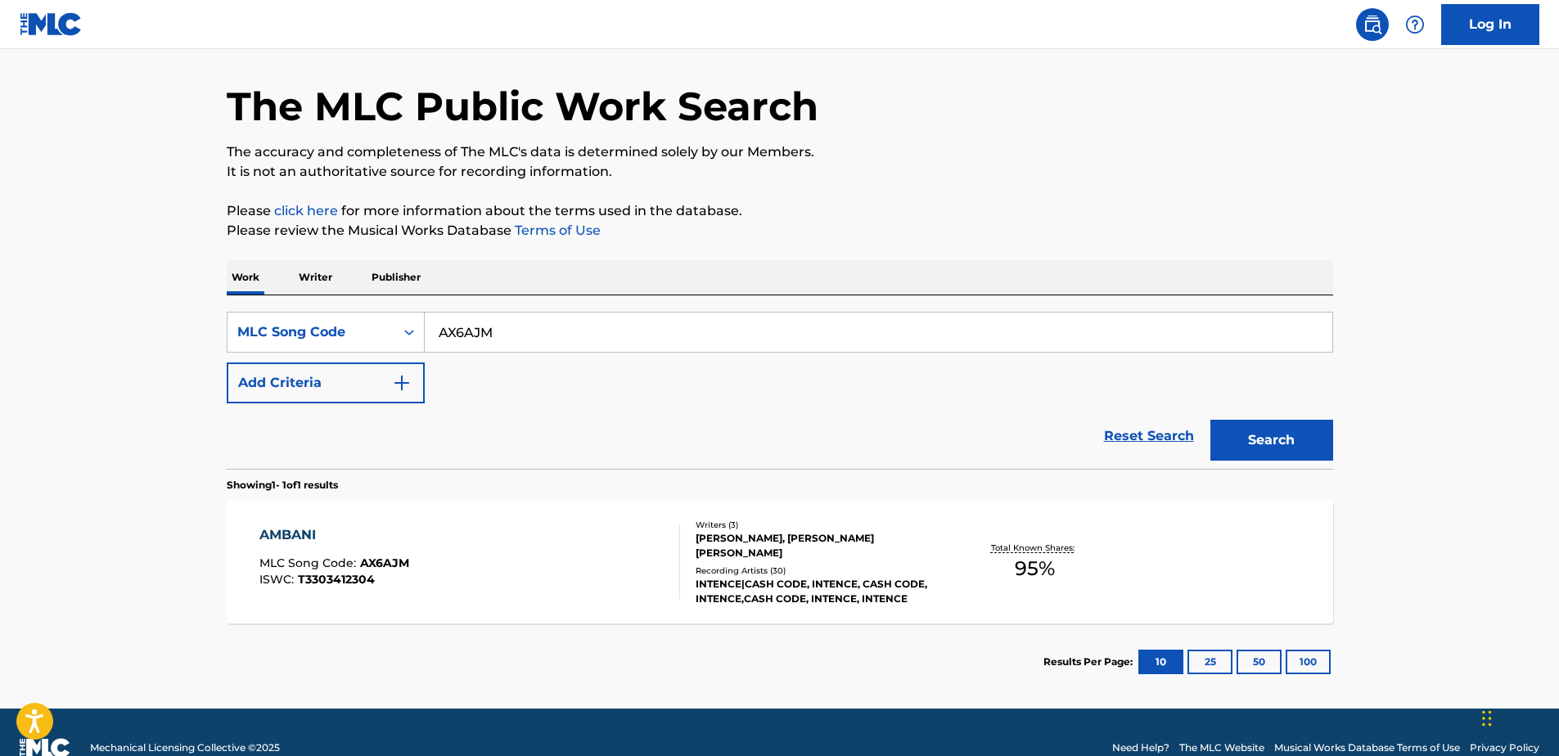
scroll to position [83, 0]
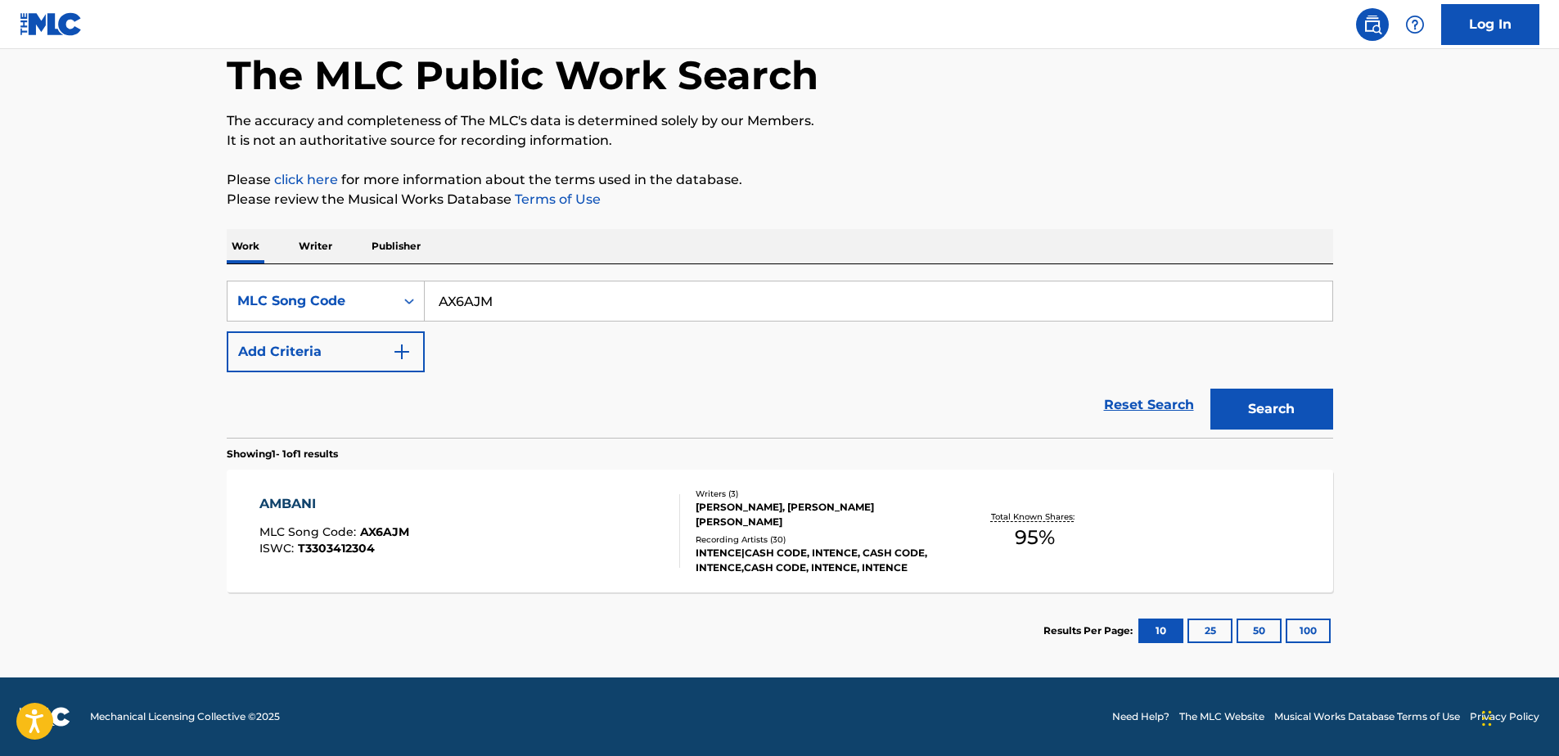
click at [486, 498] on div "AMBANI MLC Song Code : AX6AJM ISWC : T3303412304" at bounding box center [469, 531] width 421 height 74
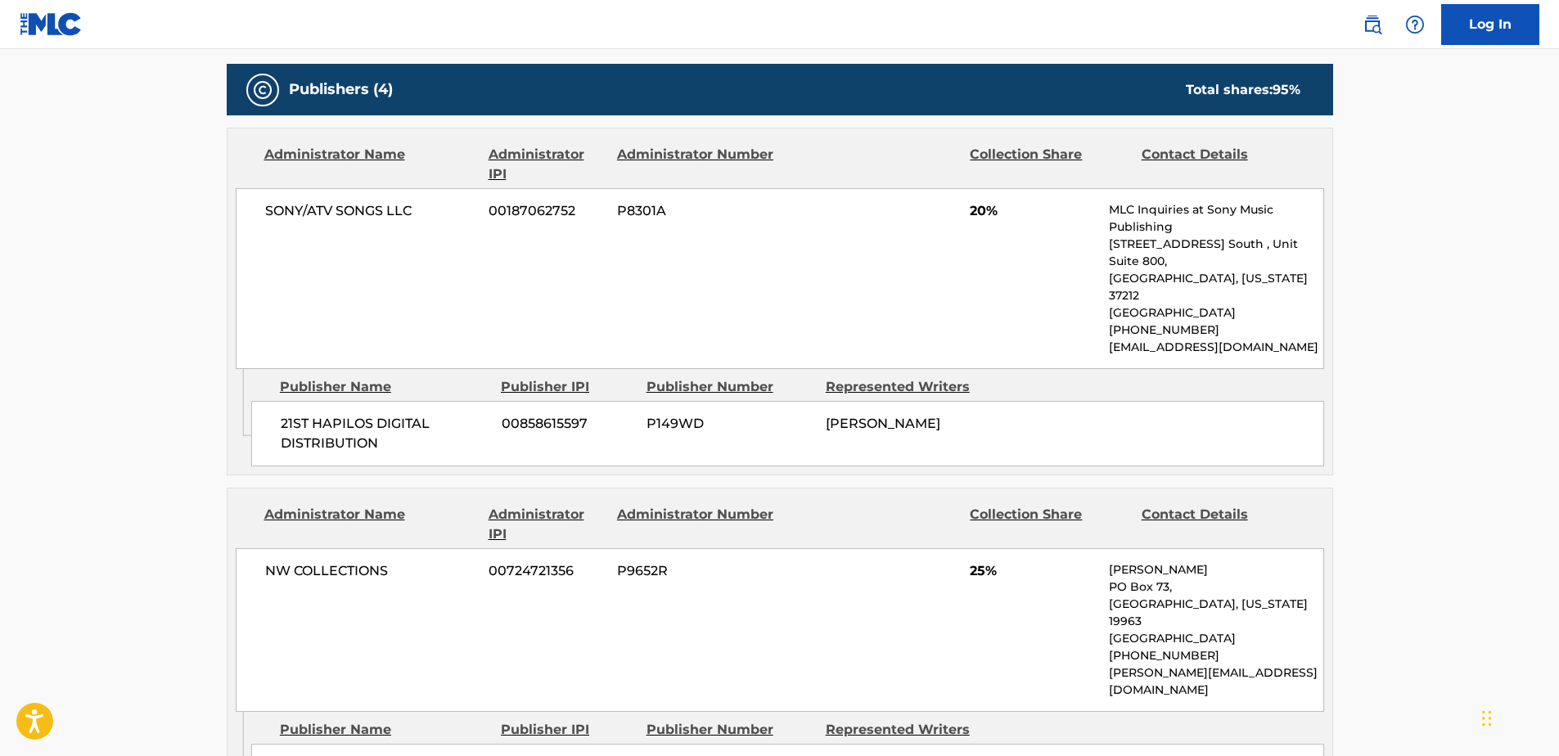
scroll to position [737, 0]
click at [223, 378] on div "< Back to public search results Copy work link AMBANI Work Detail Member Work I…" at bounding box center [780, 570] width 1146 height 2434
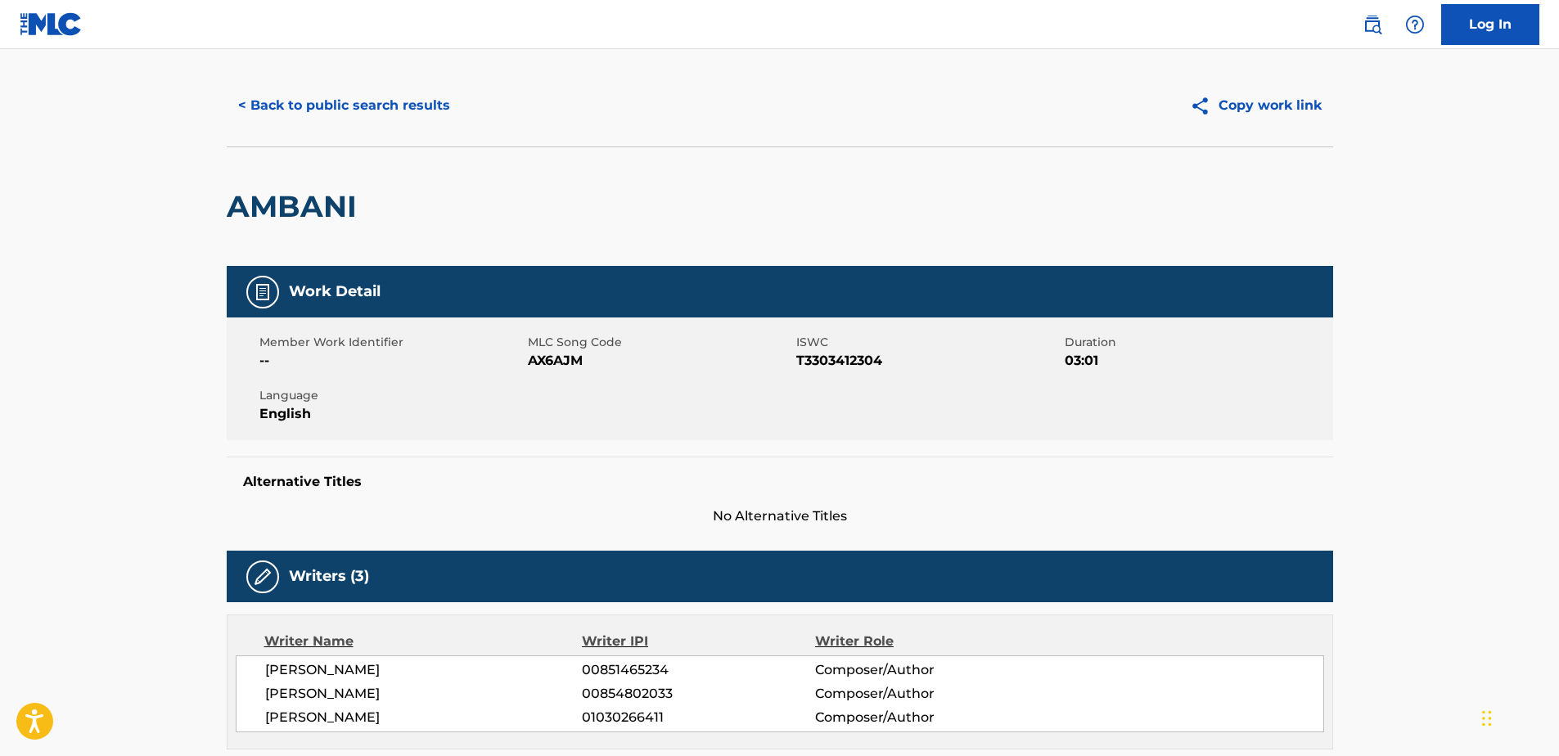
scroll to position [0, 0]
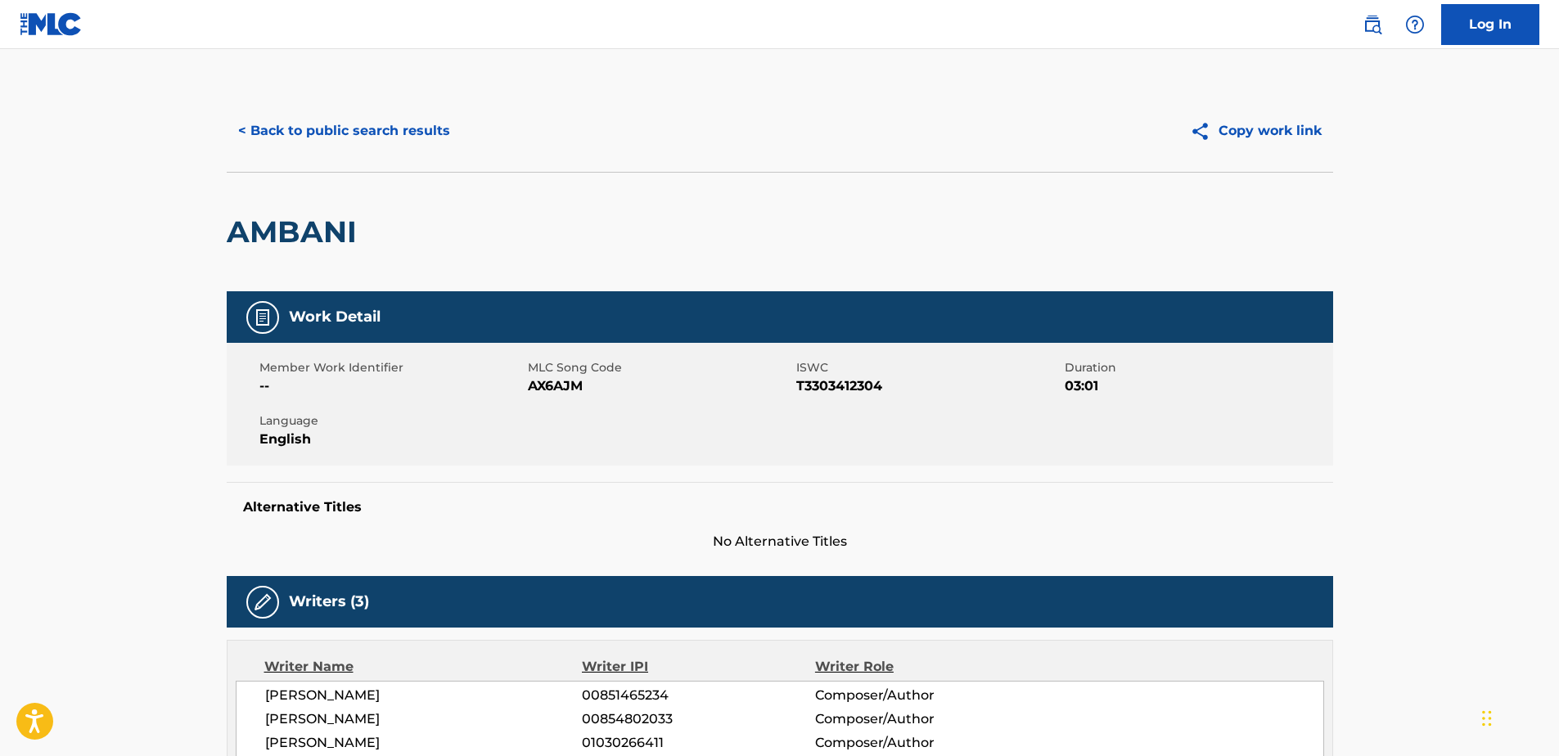
click at [363, 138] on button "< Back to public search results" at bounding box center [344, 131] width 235 height 41
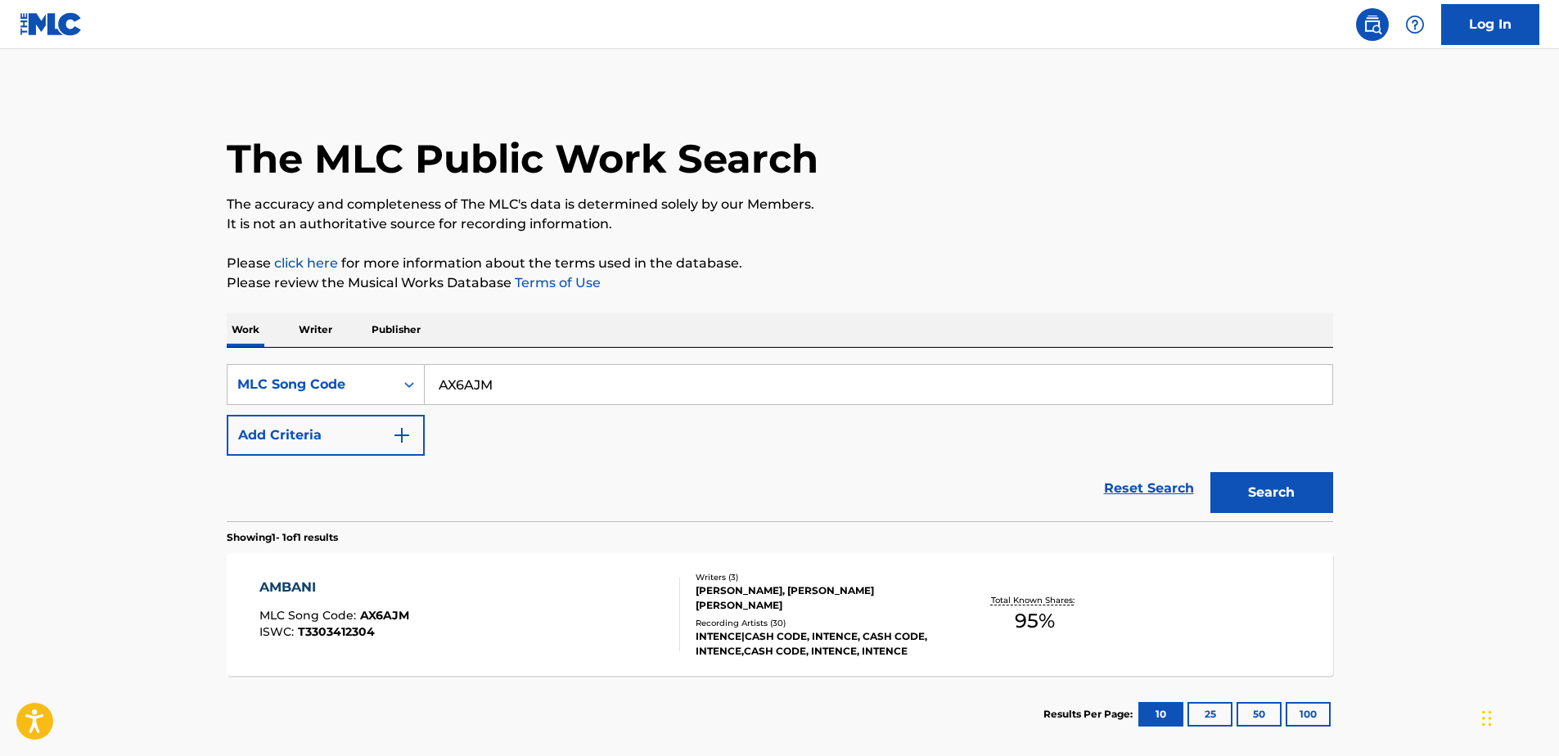
scroll to position [41, 0]
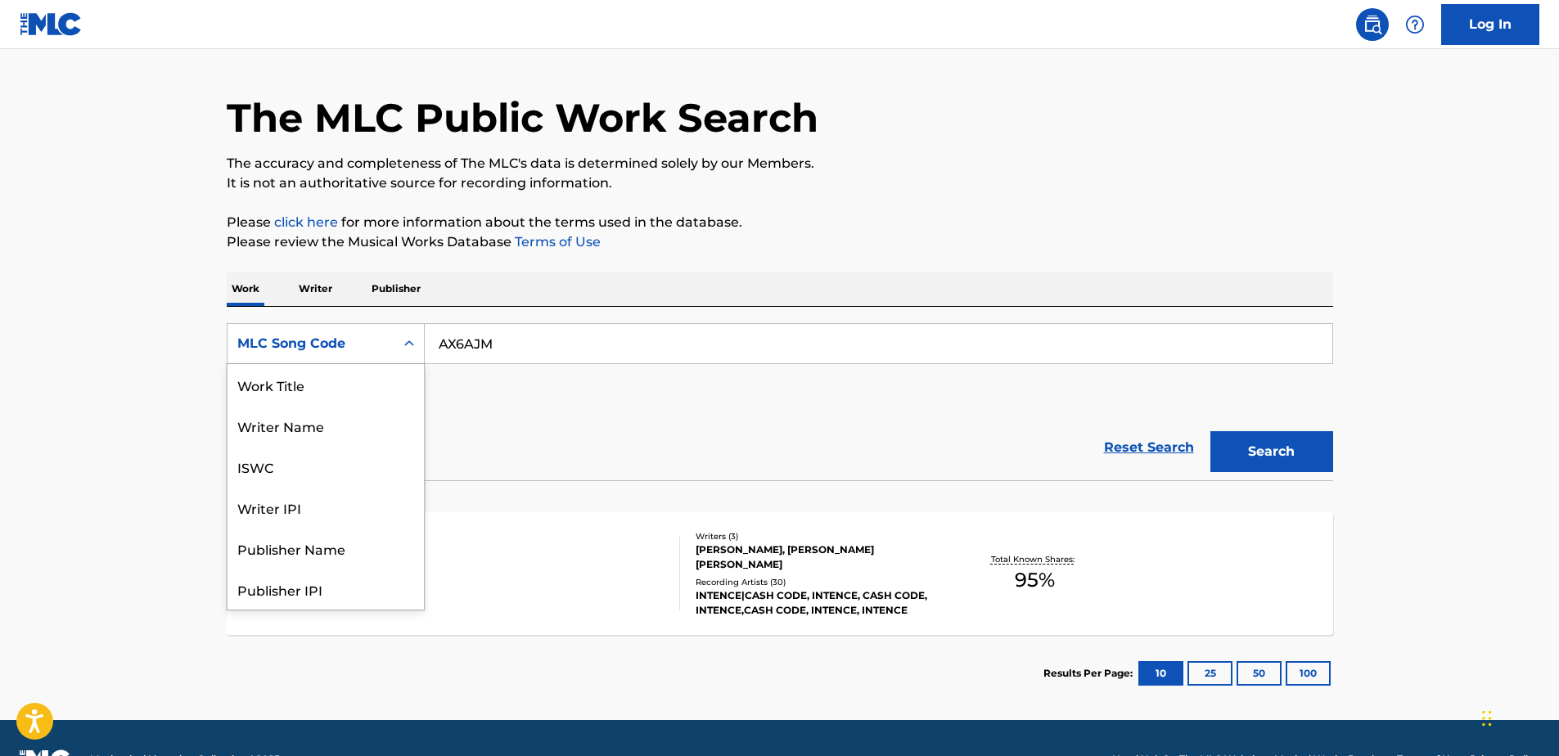
click at [400, 336] on div "Search Form" at bounding box center [409, 343] width 29 height 29
click at [388, 398] on div "Work Title" at bounding box center [326, 384] width 196 height 41
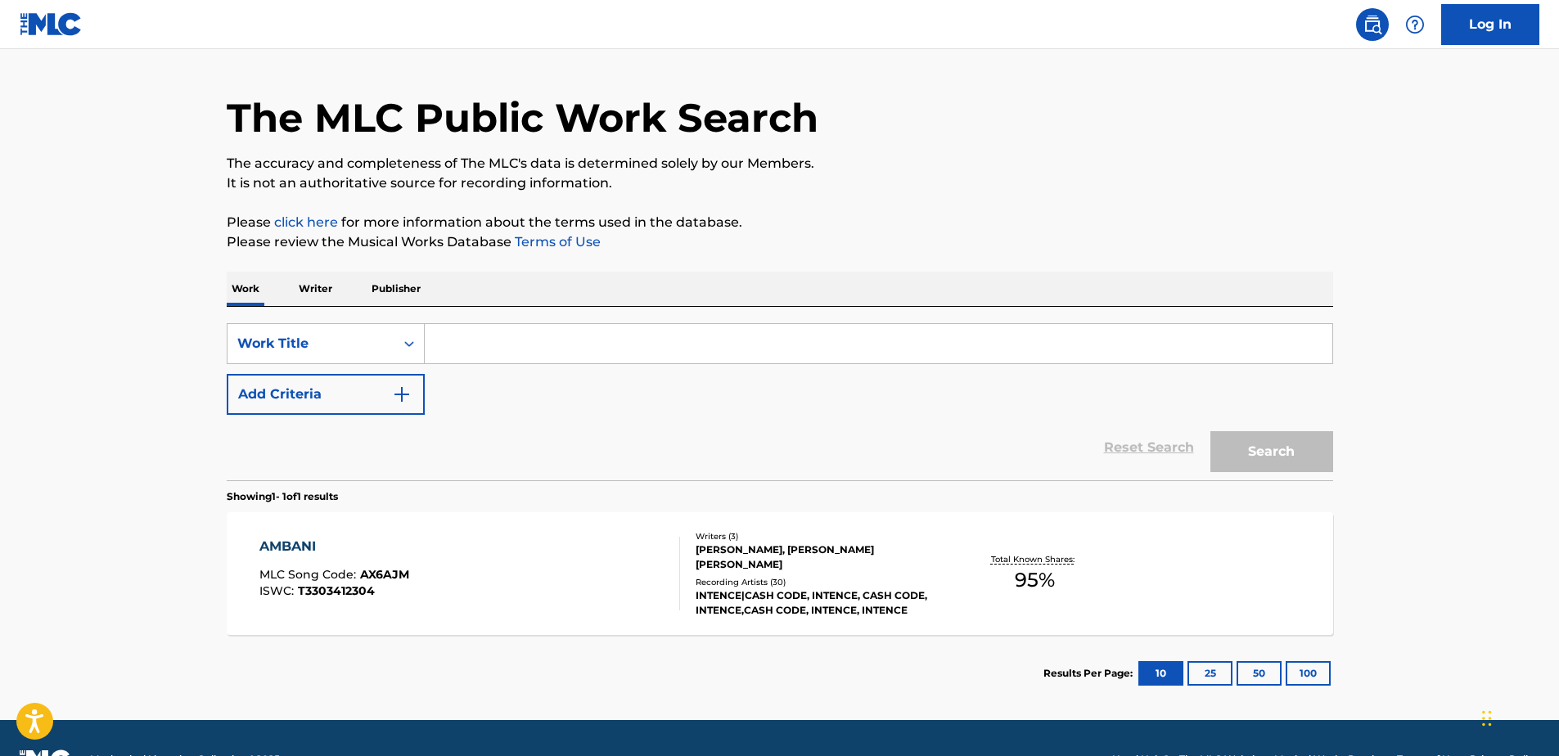
click at [470, 353] on input "Search Form" at bounding box center [879, 343] width 908 height 39
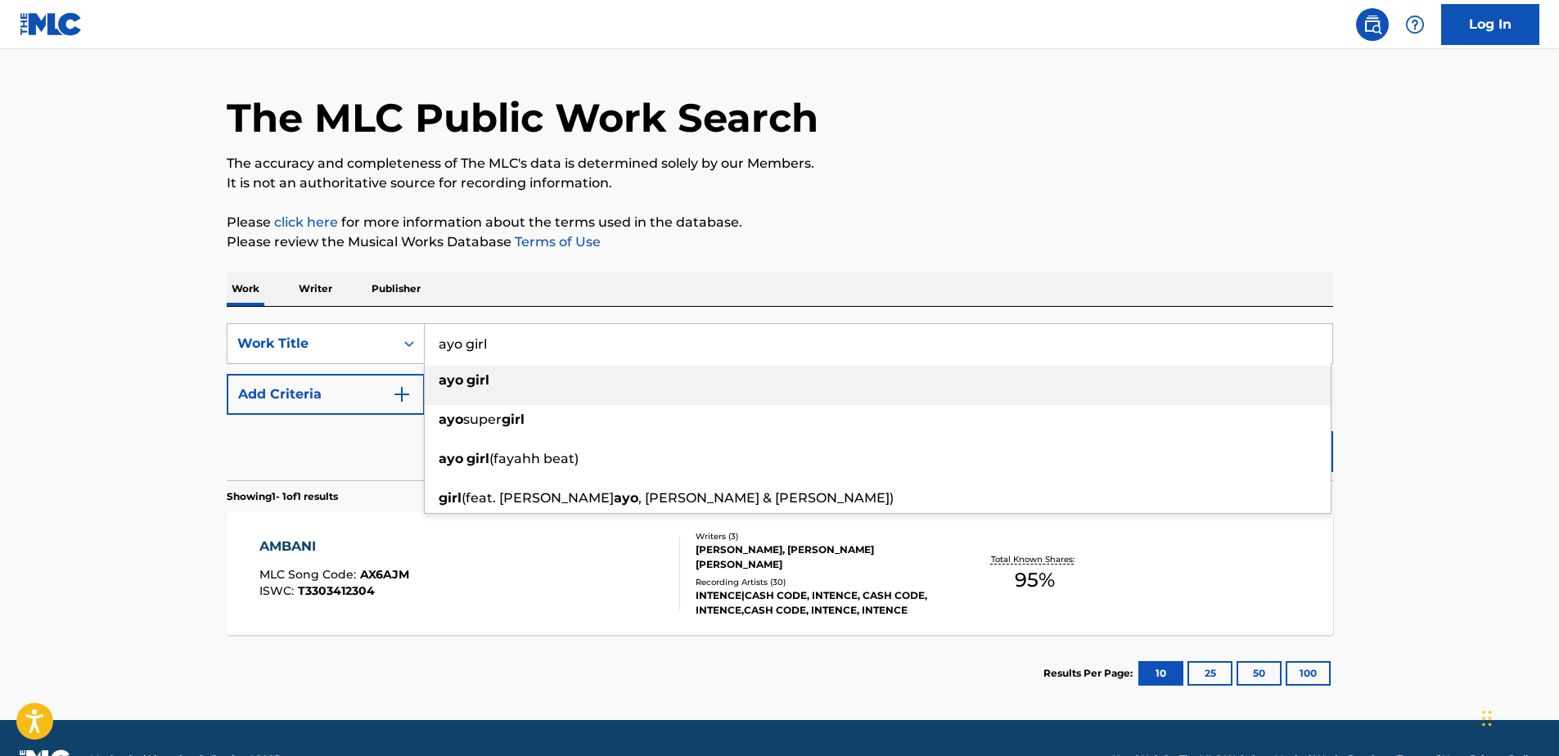
type input "ayo girl"
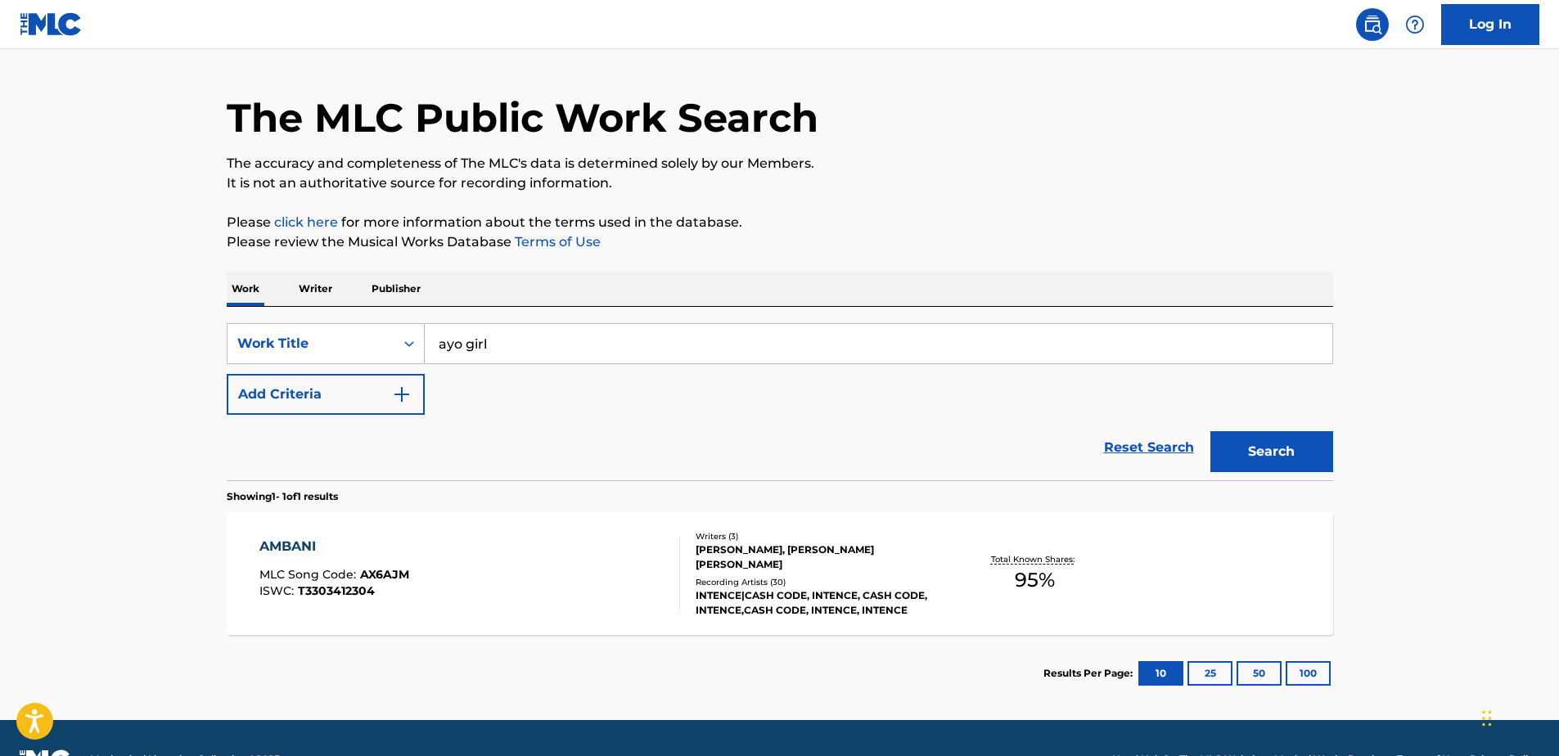
click at [155, 321] on main "The MLC Public Work Search The accuracy and completeness of The MLC's data is d…" at bounding box center [779, 364] width 1559 height 712
click at [361, 377] on button "Add Criteria" at bounding box center [326, 394] width 198 height 41
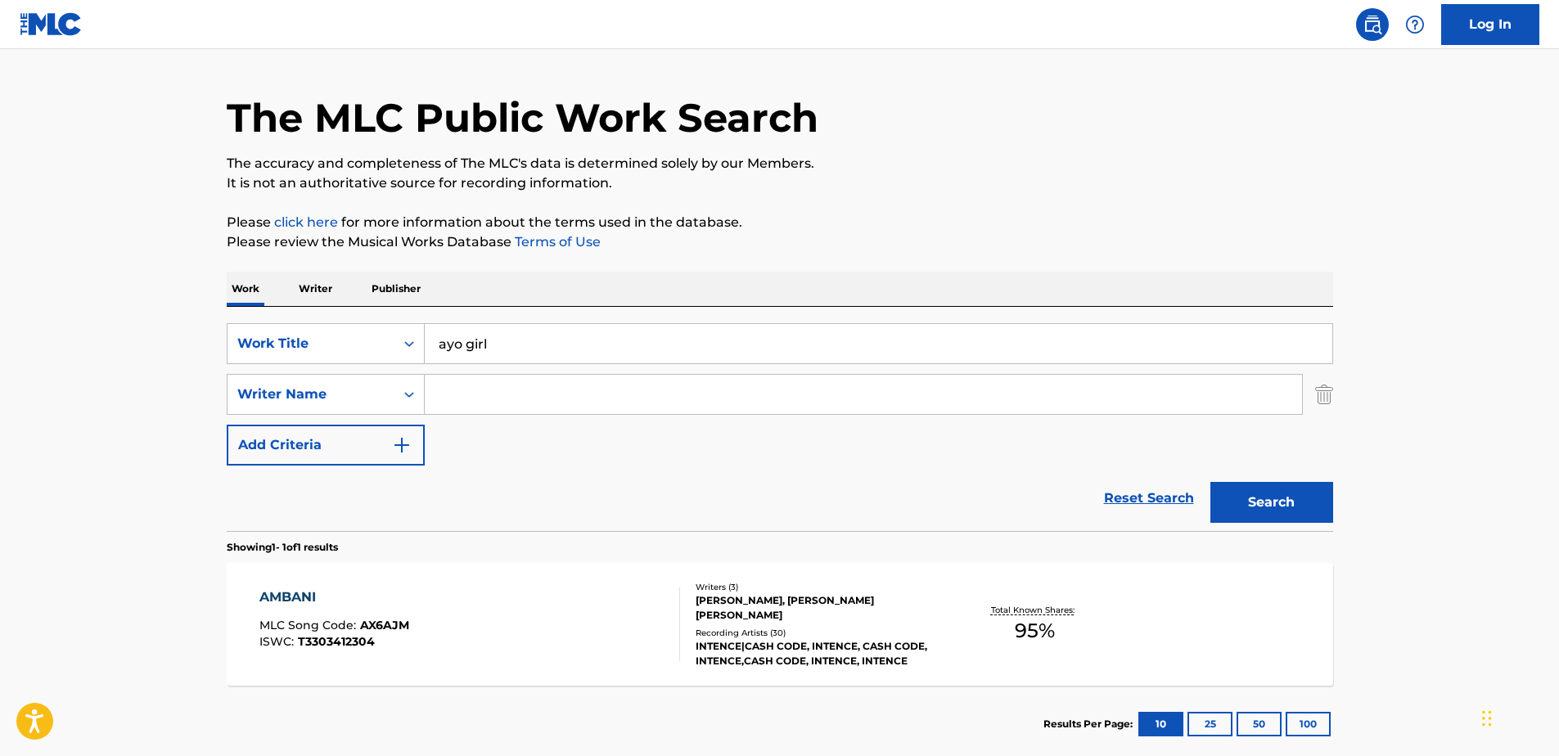
click at [439, 395] on input "Search Form" at bounding box center [864, 394] width 878 height 39
type input "marsden"
click at [793, 475] on div "Reset Search Search" at bounding box center [780, 498] width 1107 height 65
click at [1269, 502] on button "Search" at bounding box center [1272, 502] width 123 height 41
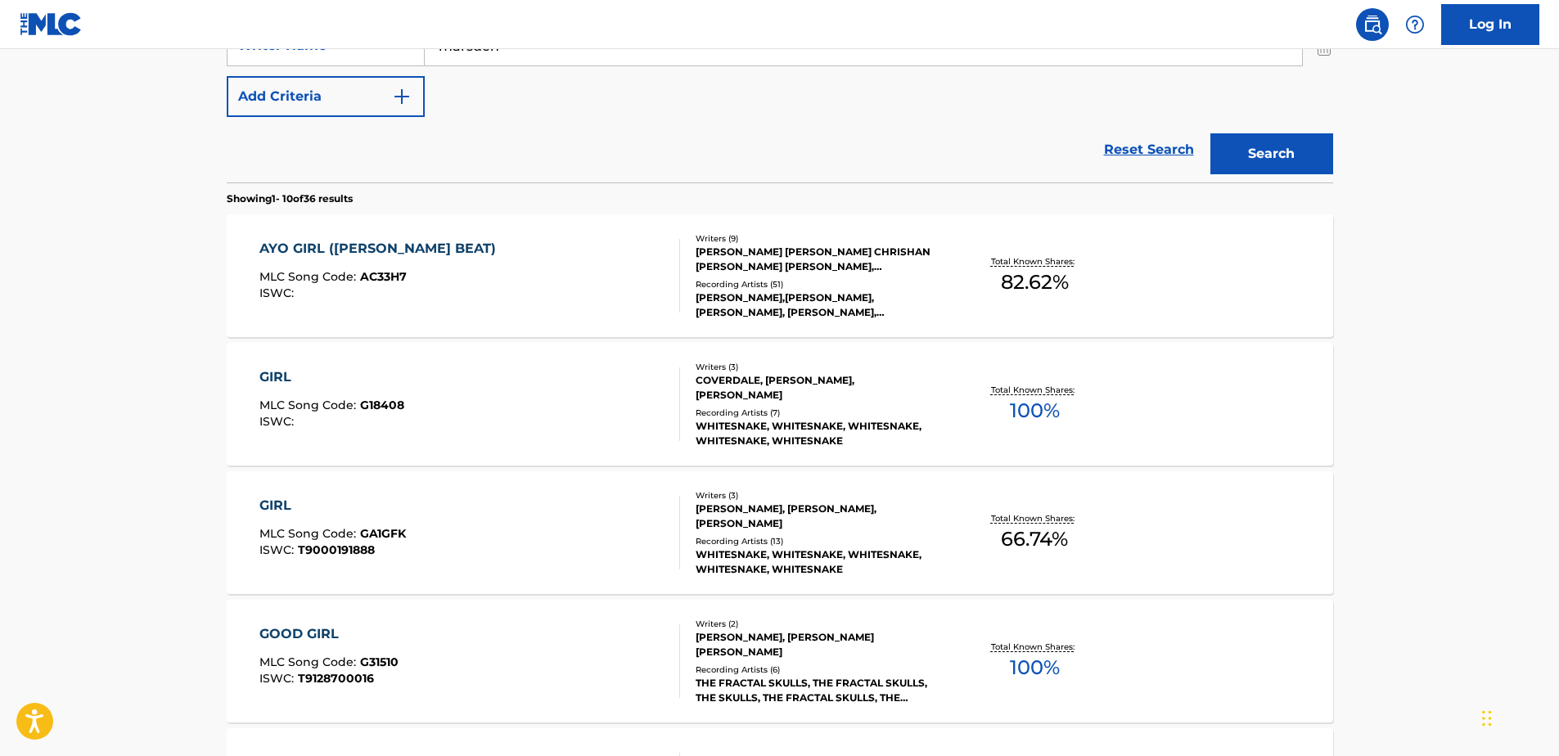
scroll to position [205, 0]
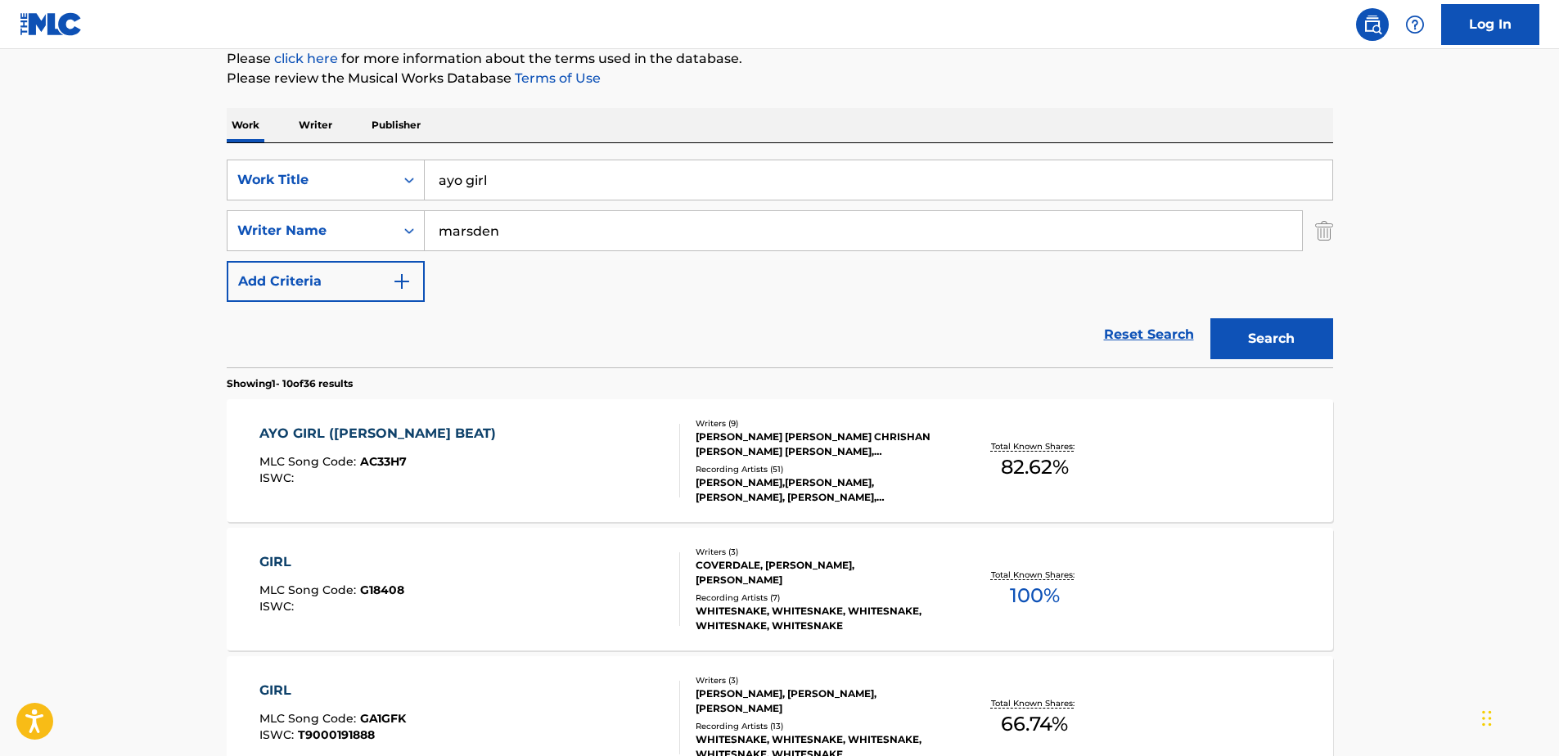
click at [483, 410] on div "AYO GIRL (FAYAHH BEAT) MLC Song Code : AC33H7 ISWC : Writers ( 9 ) JASON JOEL D…" at bounding box center [780, 460] width 1107 height 123
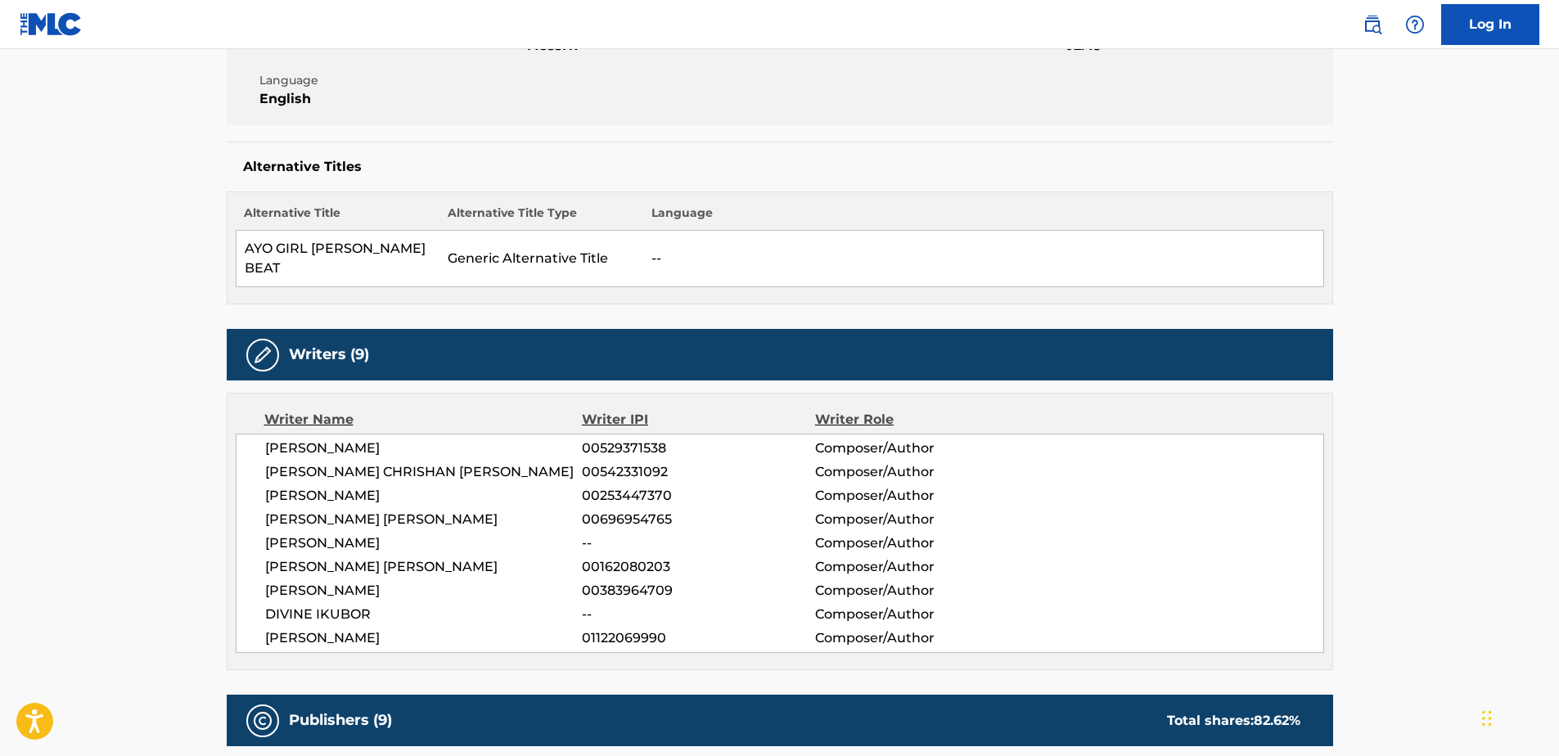
scroll to position [327, 0]
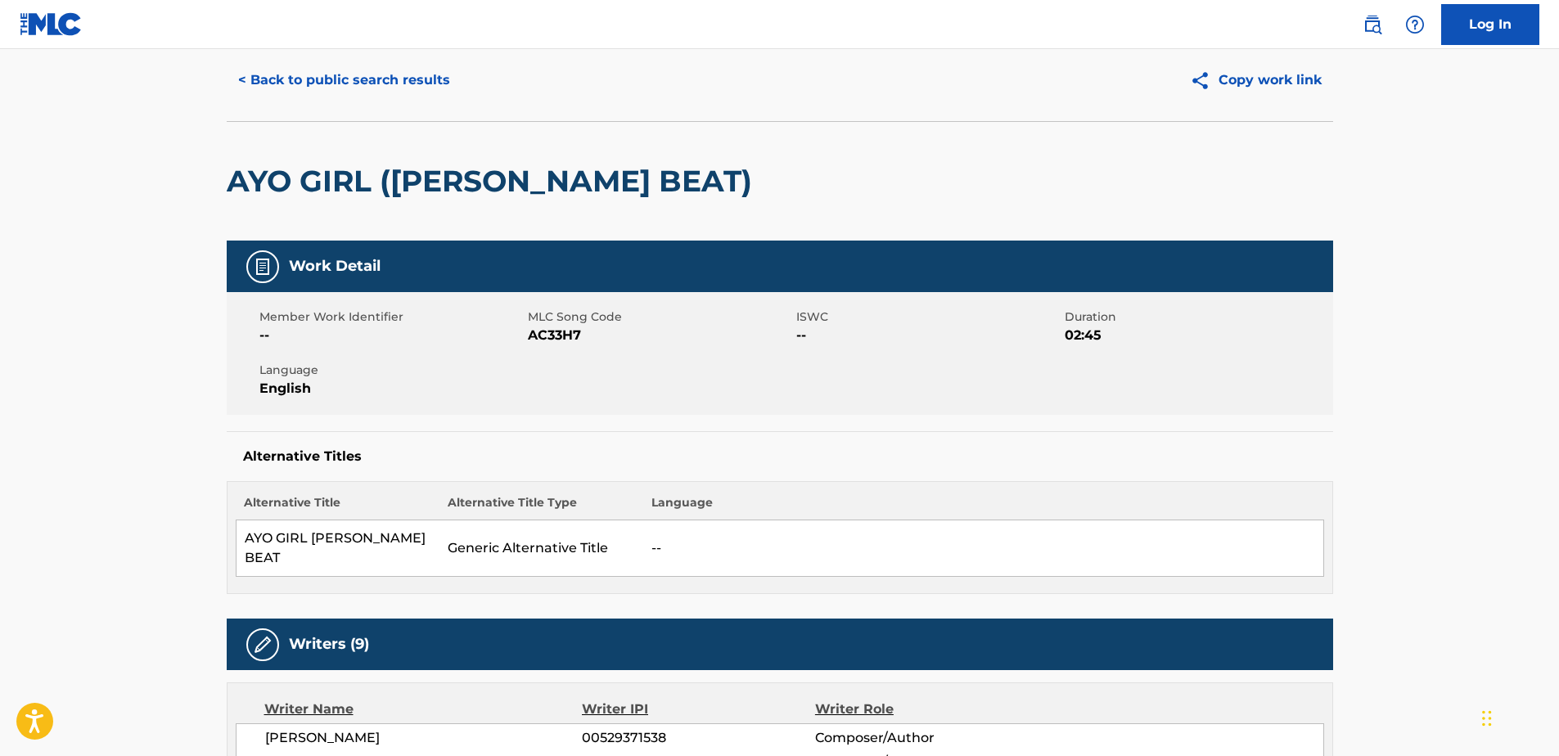
scroll to position [0, 0]
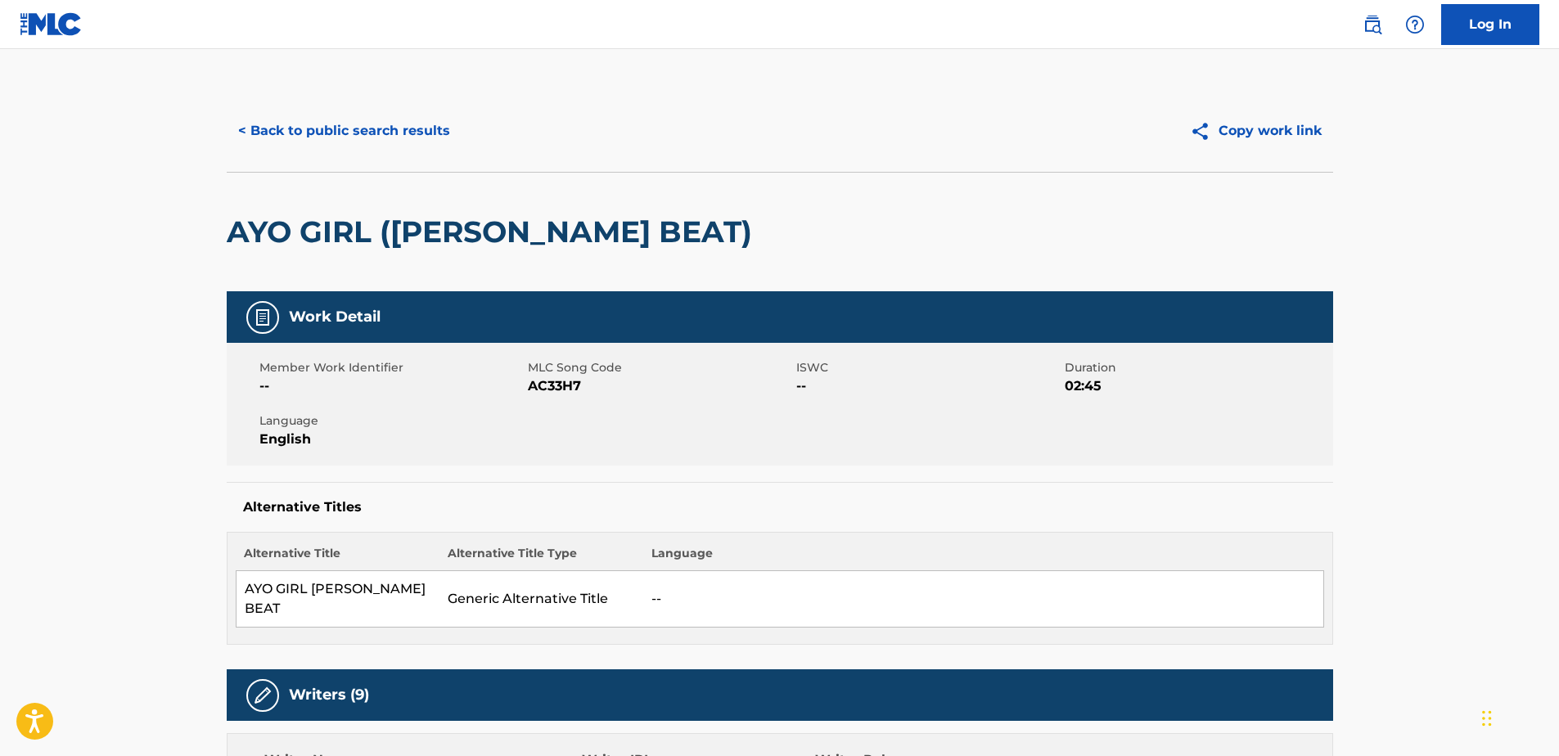
click at [383, 128] on button "< Back to public search results" at bounding box center [344, 131] width 235 height 41
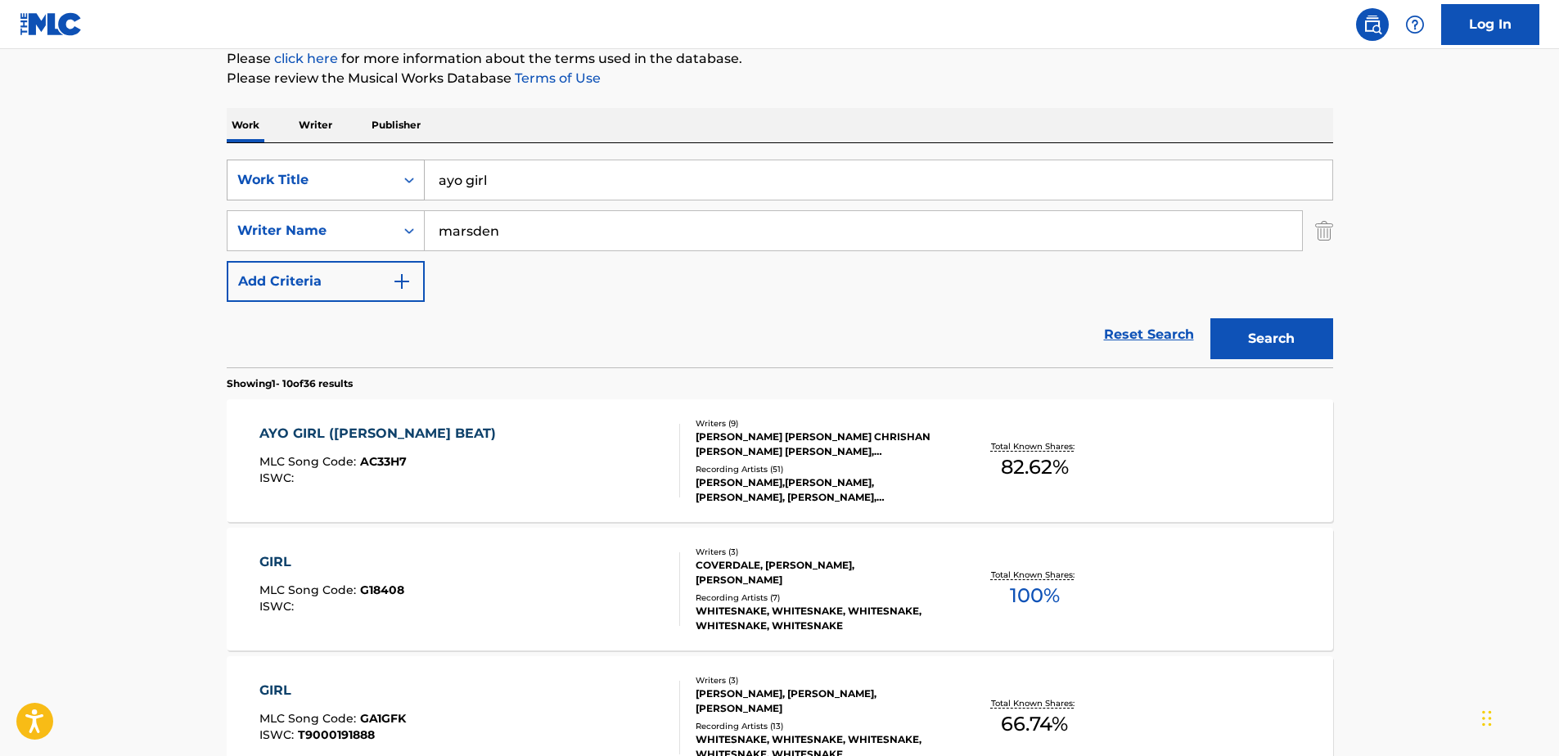
drag, startPoint x: 496, startPoint y: 179, endPoint x: 372, endPoint y: 193, distance: 125.2
click at [372, 193] on div "SearchWithCriteriaaab5740f-51b5-4354-98cd-20f4447f83ef Work Title ayo girl" at bounding box center [780, 180] width 1107 height 41
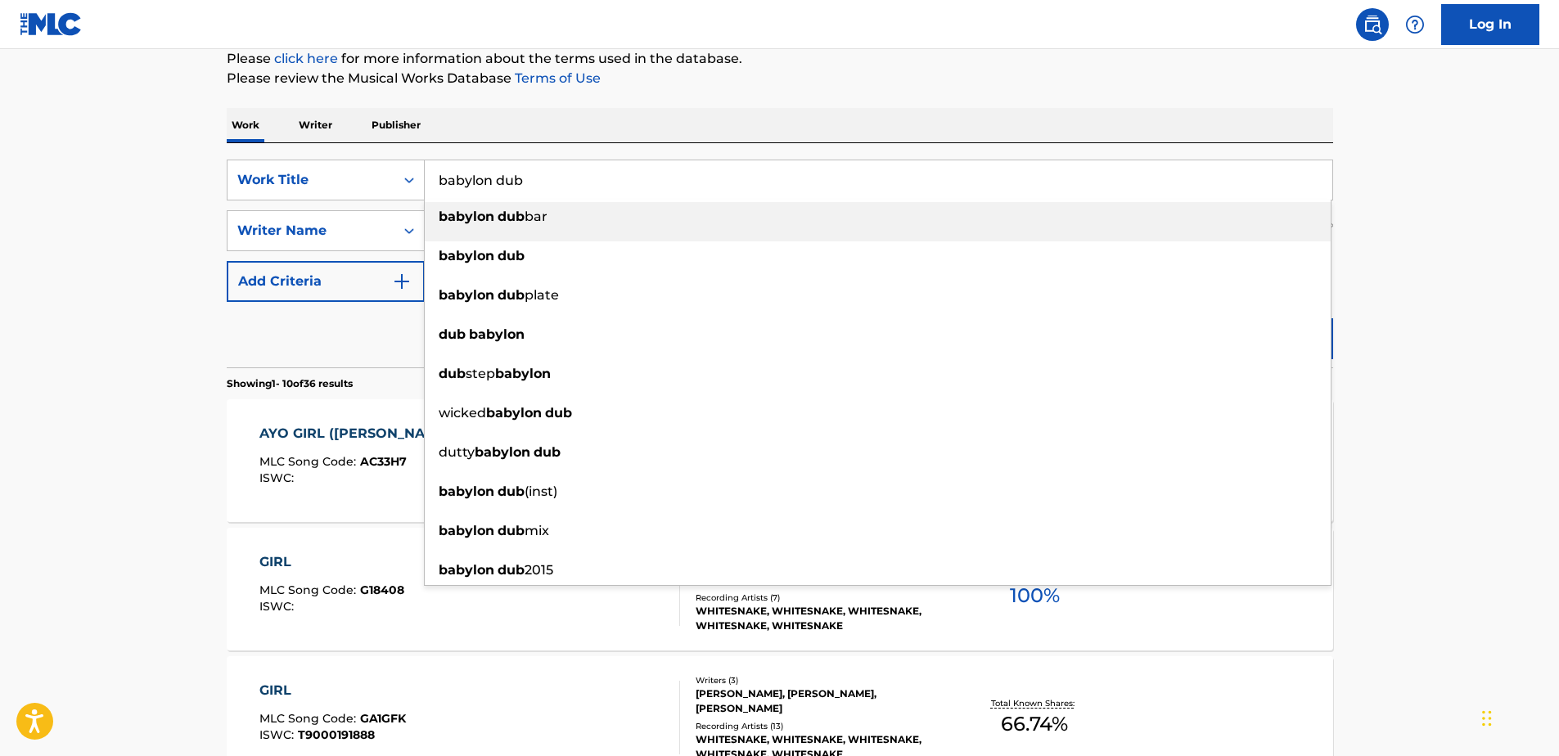
type input "babylon dub"
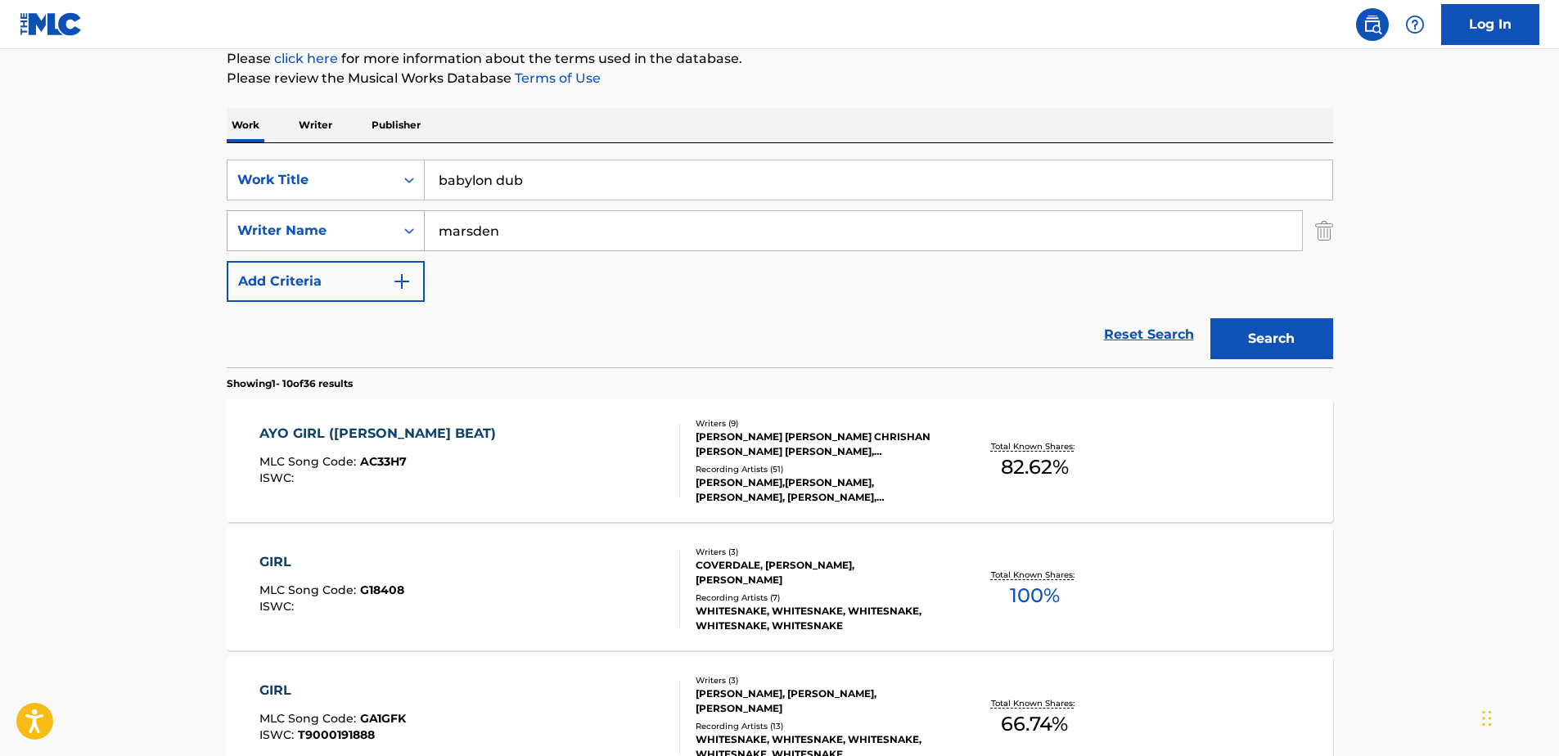
drag, startPoint x: 502, startPoint y: 227, endPoint x: 345, endPoint y: 216, distance: 157.5
click at [345, 216] on div "SearchWithCriteria97b9ad88-c72a-4a51-8a01-65494f5ca96e Writer Name marsden" at bounding box center [780, 230] width 1107 height 41
type input "lee"
click at [1227, 336] on button "Search" at bounding box center [1272, 338] width 123 height 41
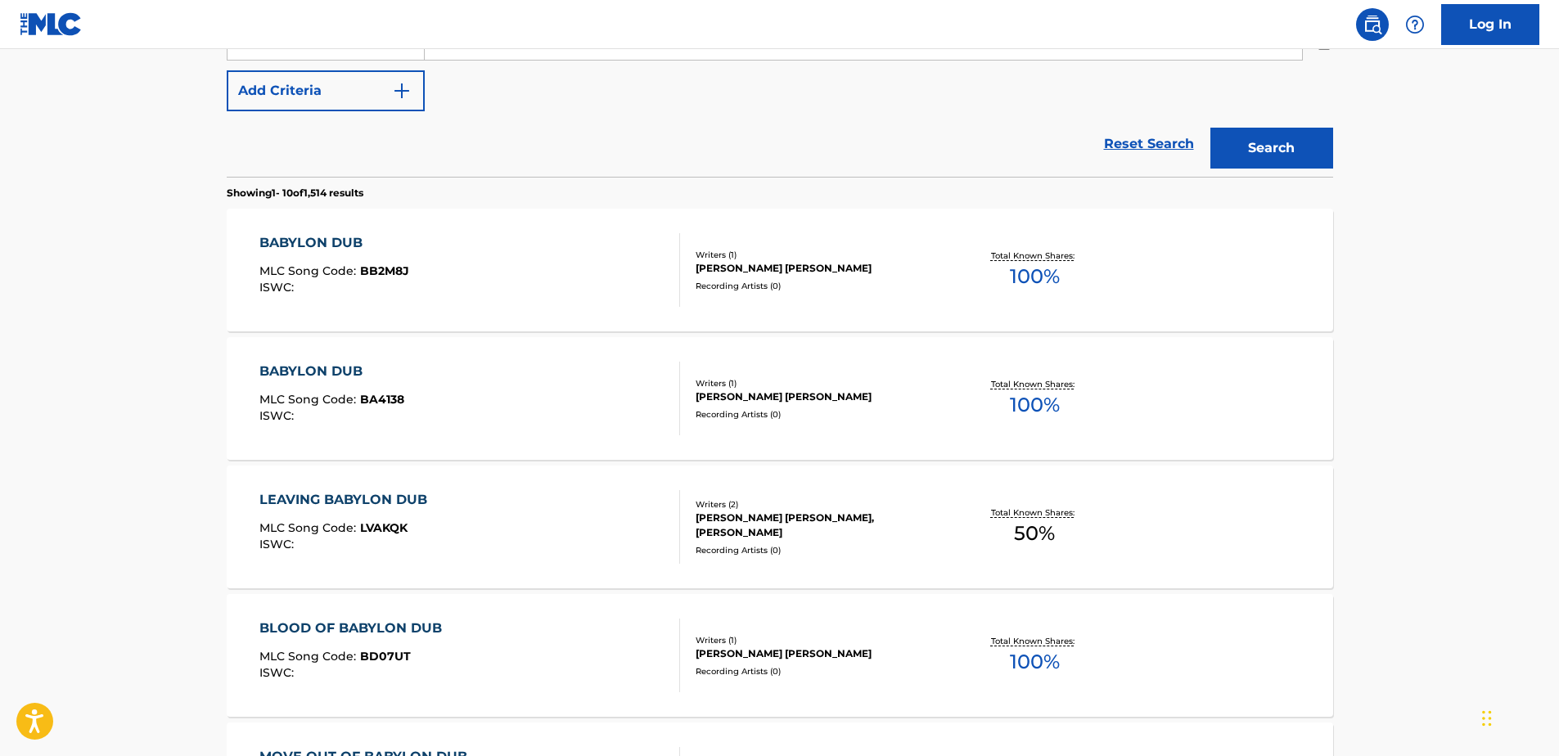
scroll to position [368, 0]
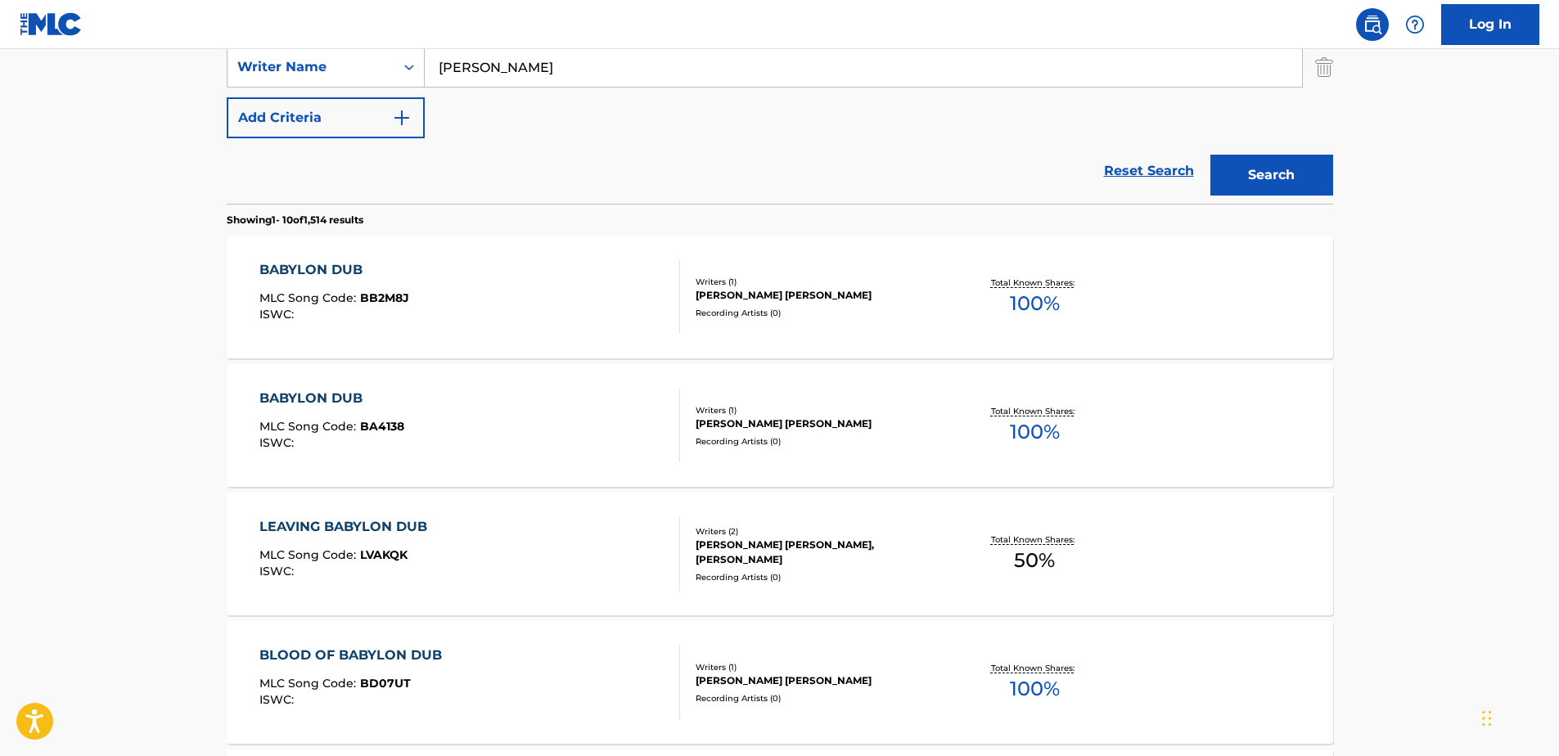
click at [395, 328] on div "BABYLON DUB MLC Song Code : BB2M8J ISWC :" at bounding box center [334, 297] width 150 height 74
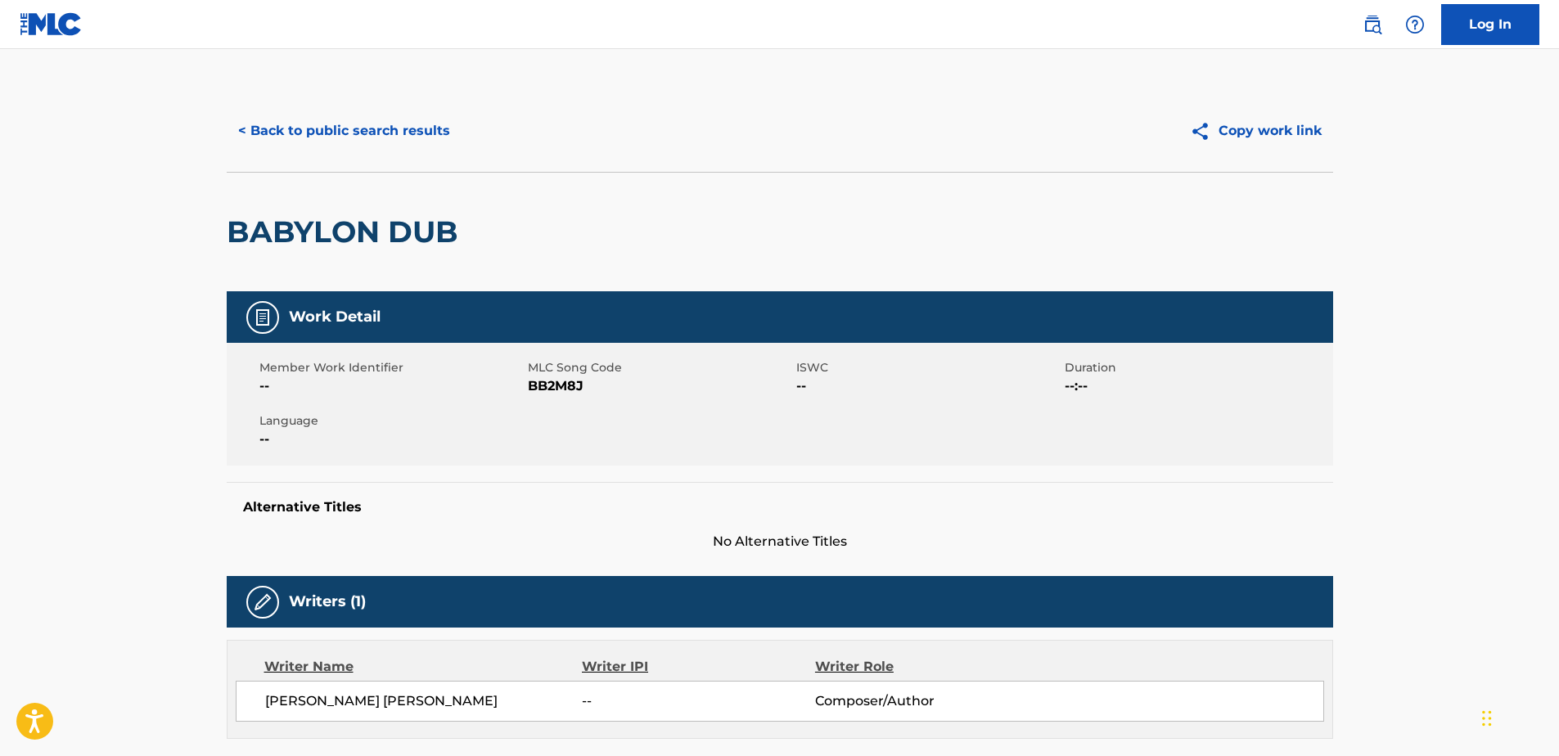
click at [365, 136] on button "< Back to public search results" at bounding box center [344, 131] width 235 height 41
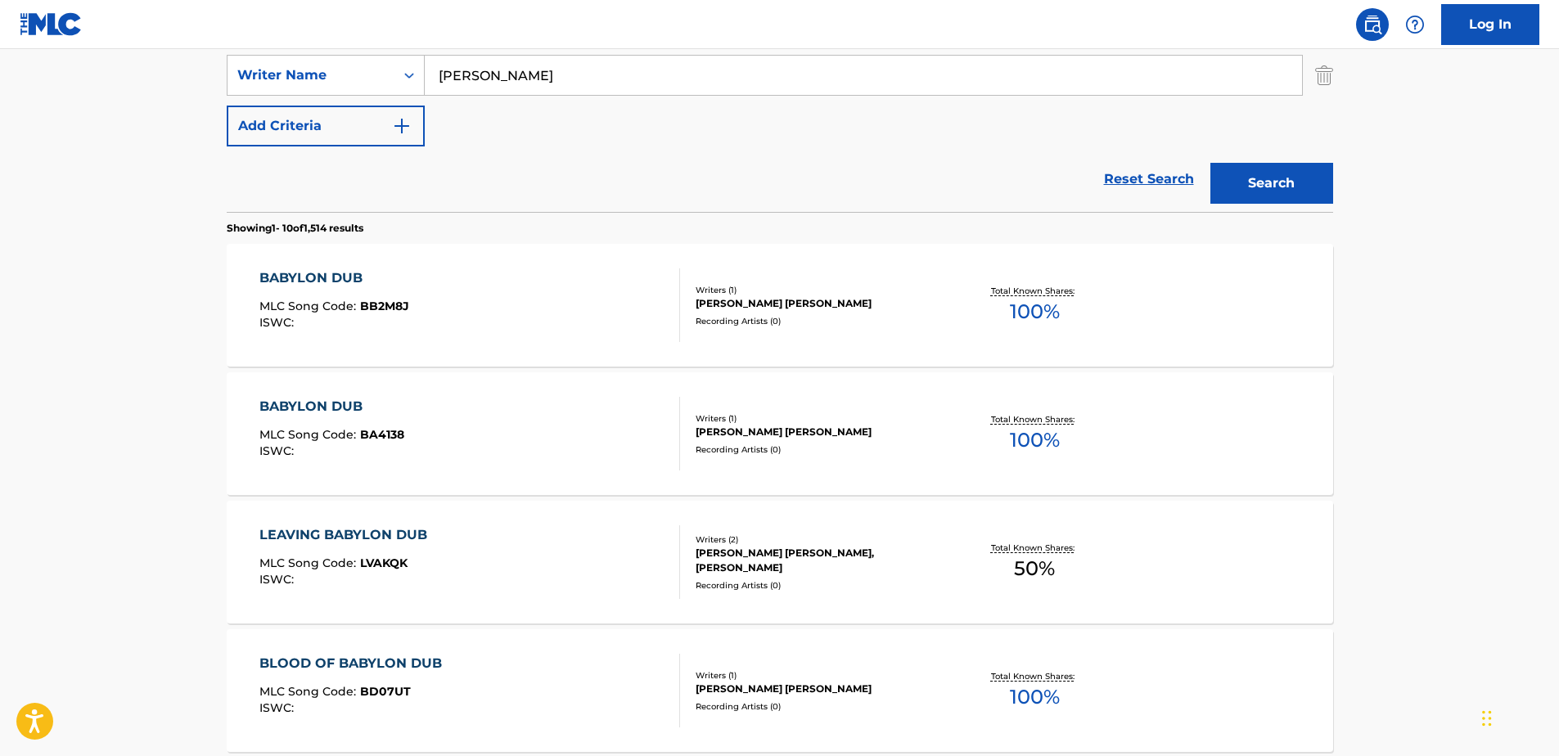
click at [410, 416] on div "BABYLON DUB MLC Song Code : BA4138 ISWC :" at bounding box center [469, 434] width 421 height 74
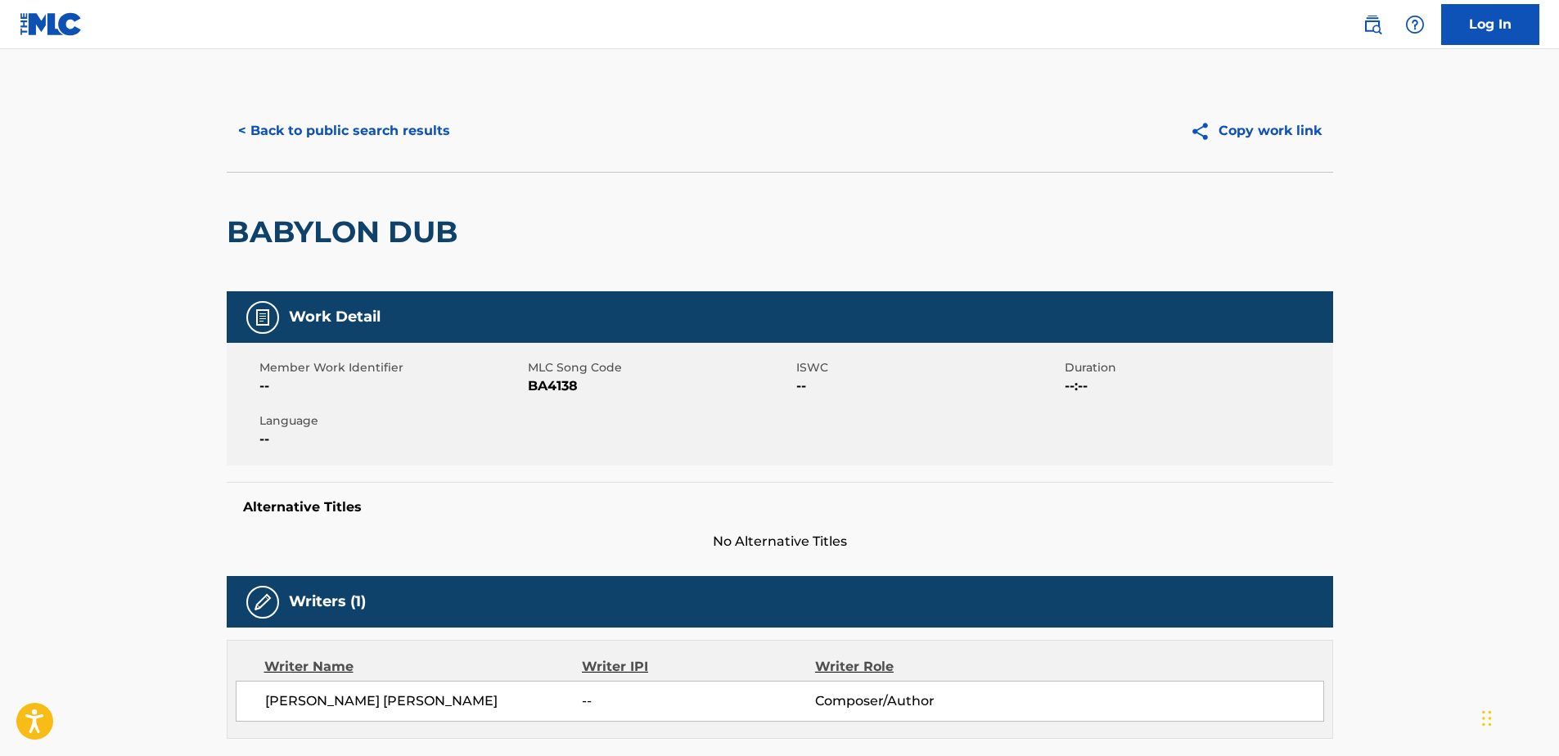
click at [403, 130] on button "< Back to public search results" at bounding box center [344, 131] width 235 height 41
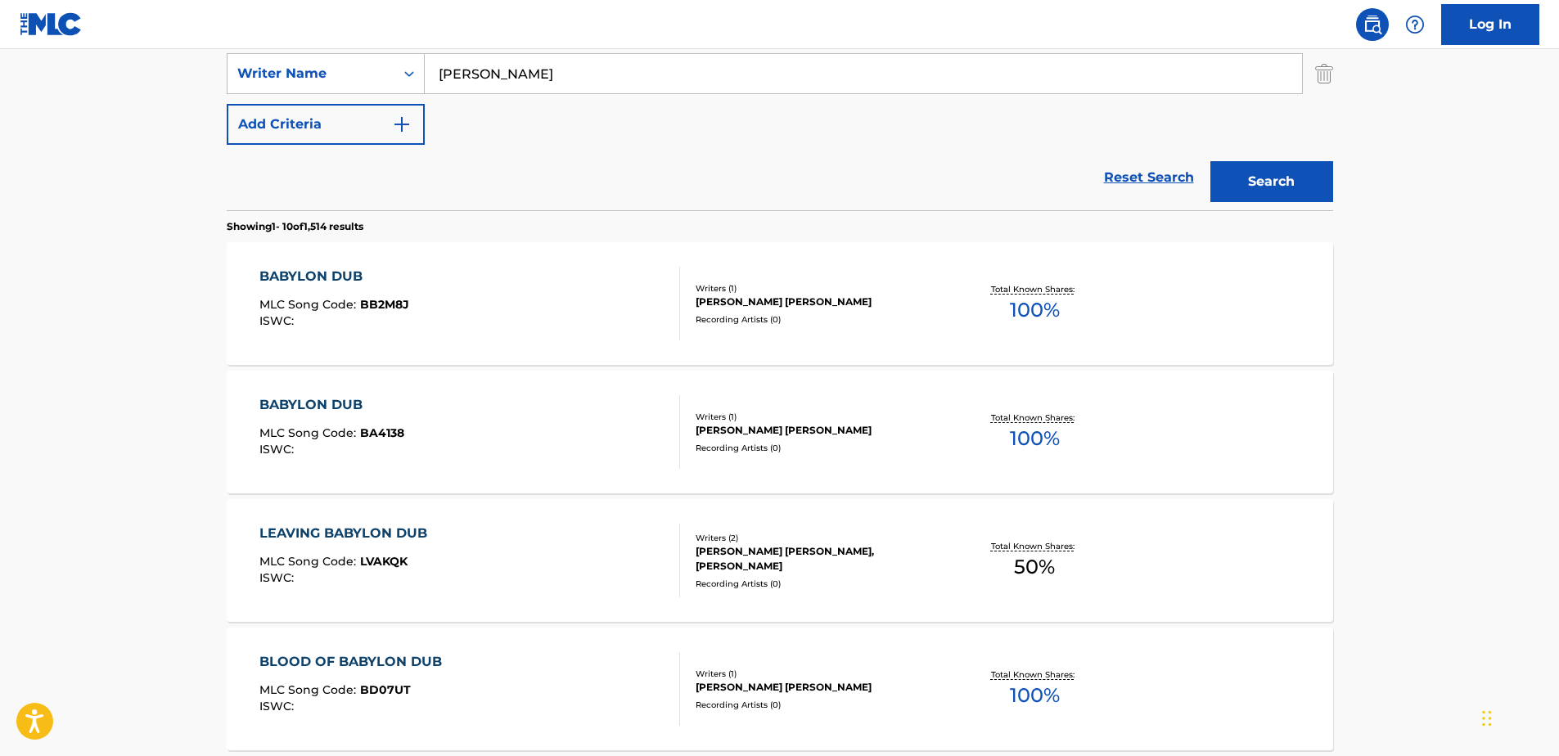
scroll to position [360, 0]
click at [398, 455] on div "ISWC :" at bounding box center [331, 451] width 145 height 12
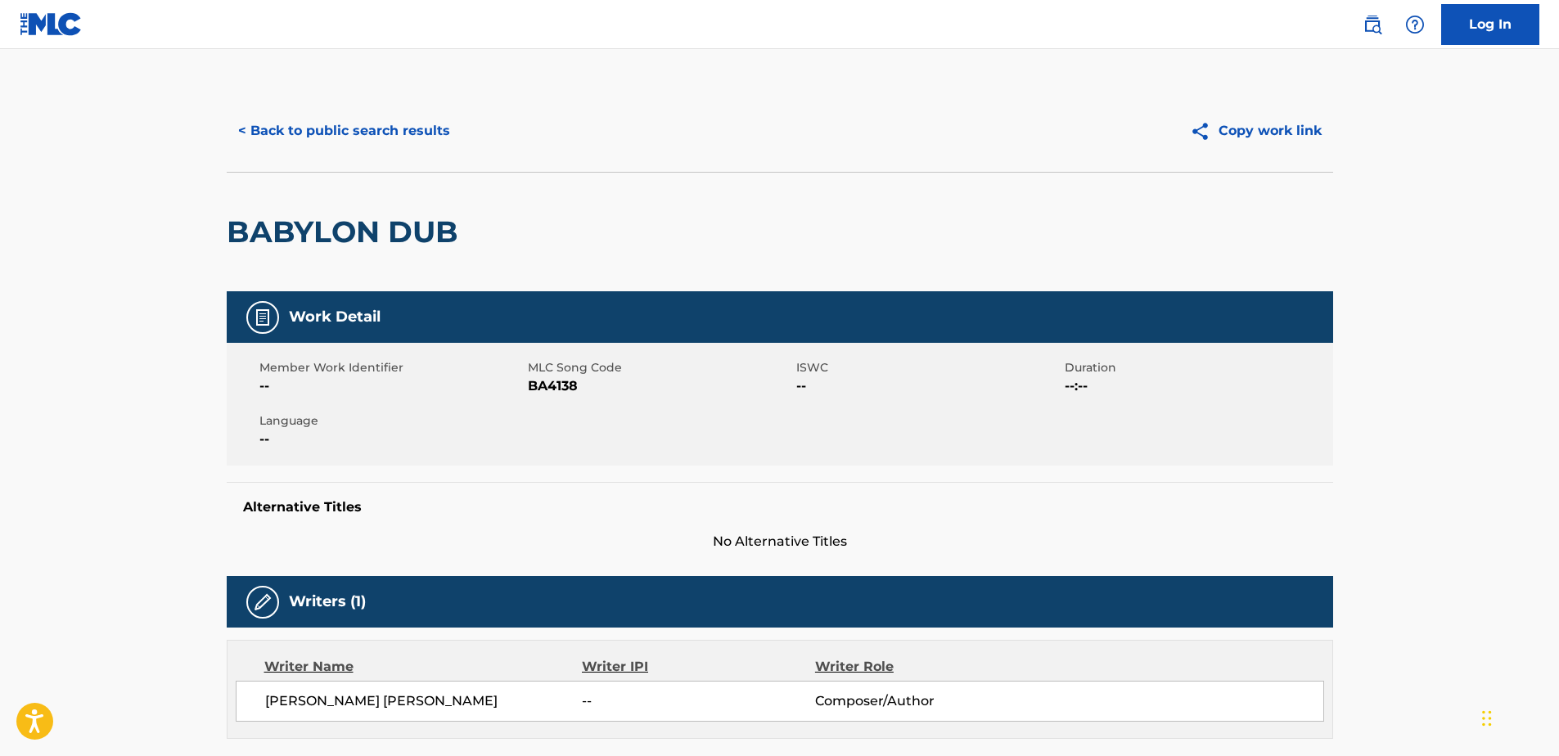
click at [378, 132] on button "< Back to public search results" at bounding box center [344, 131] width 235 height 41
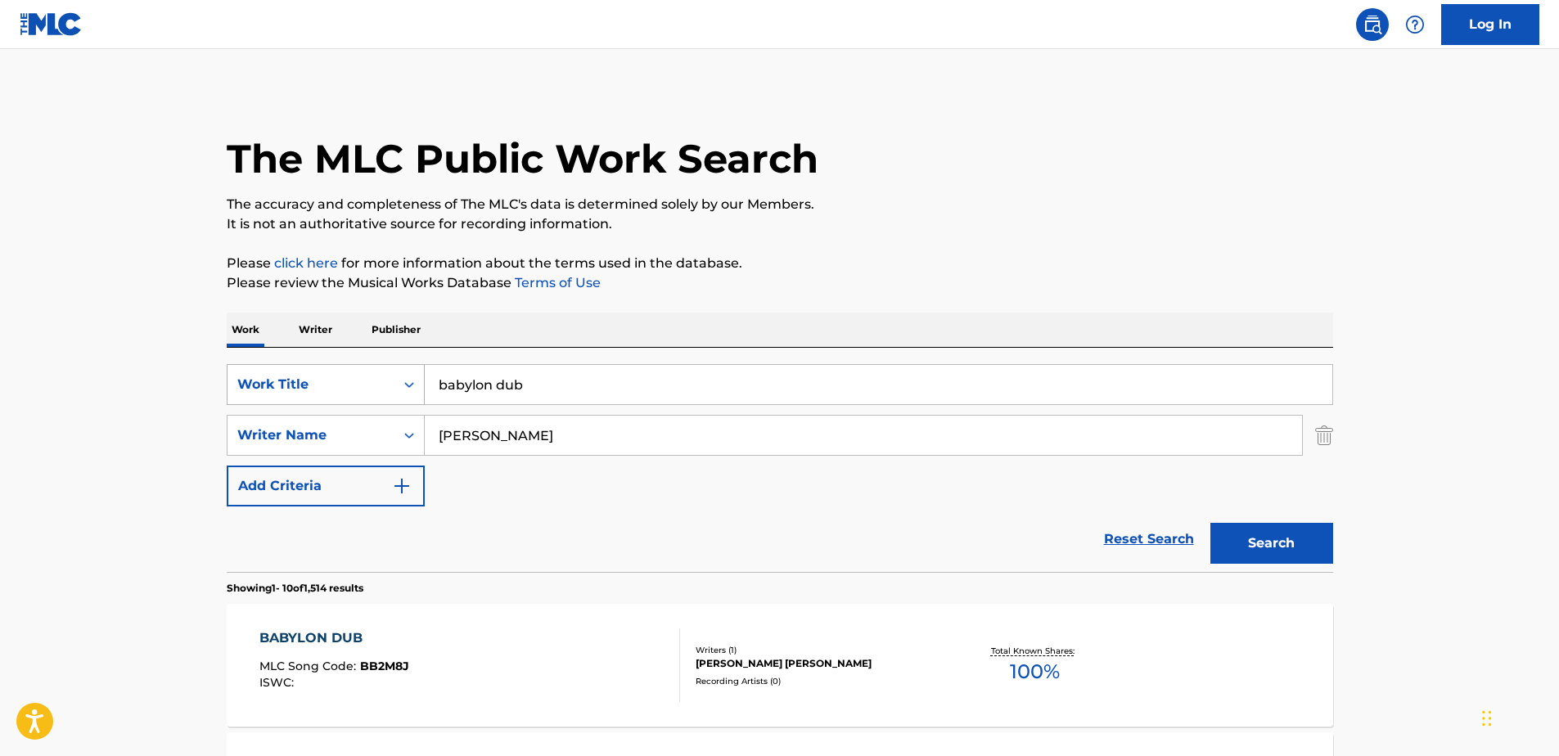
click at [345, 387] on div "Work Title" at bounding box center [310, 385] width 147 height 20
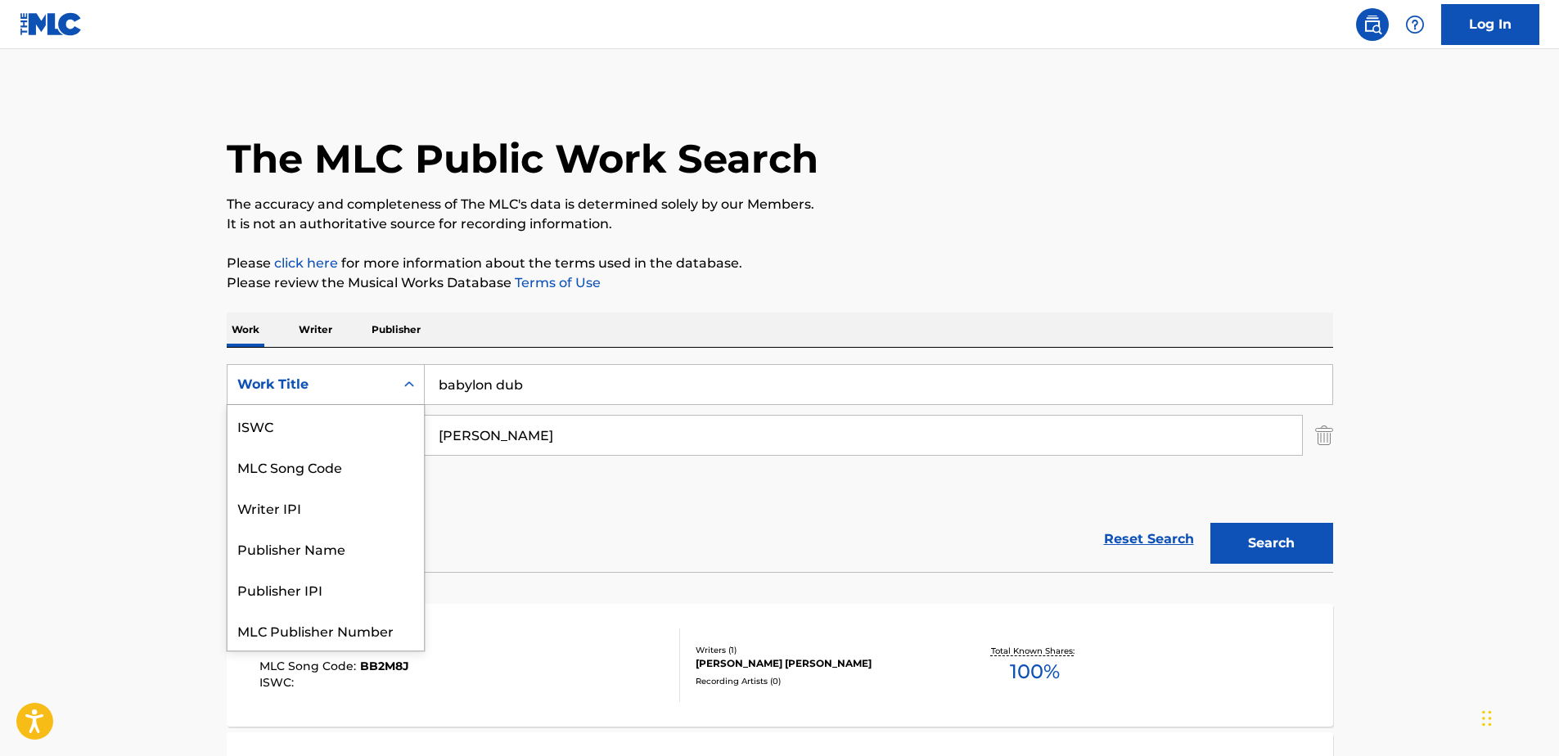
scroll to position [41, 0]
click at [324, 427] on div "MLC Song Code" at bounding box center [326, 425] width 196 height 41
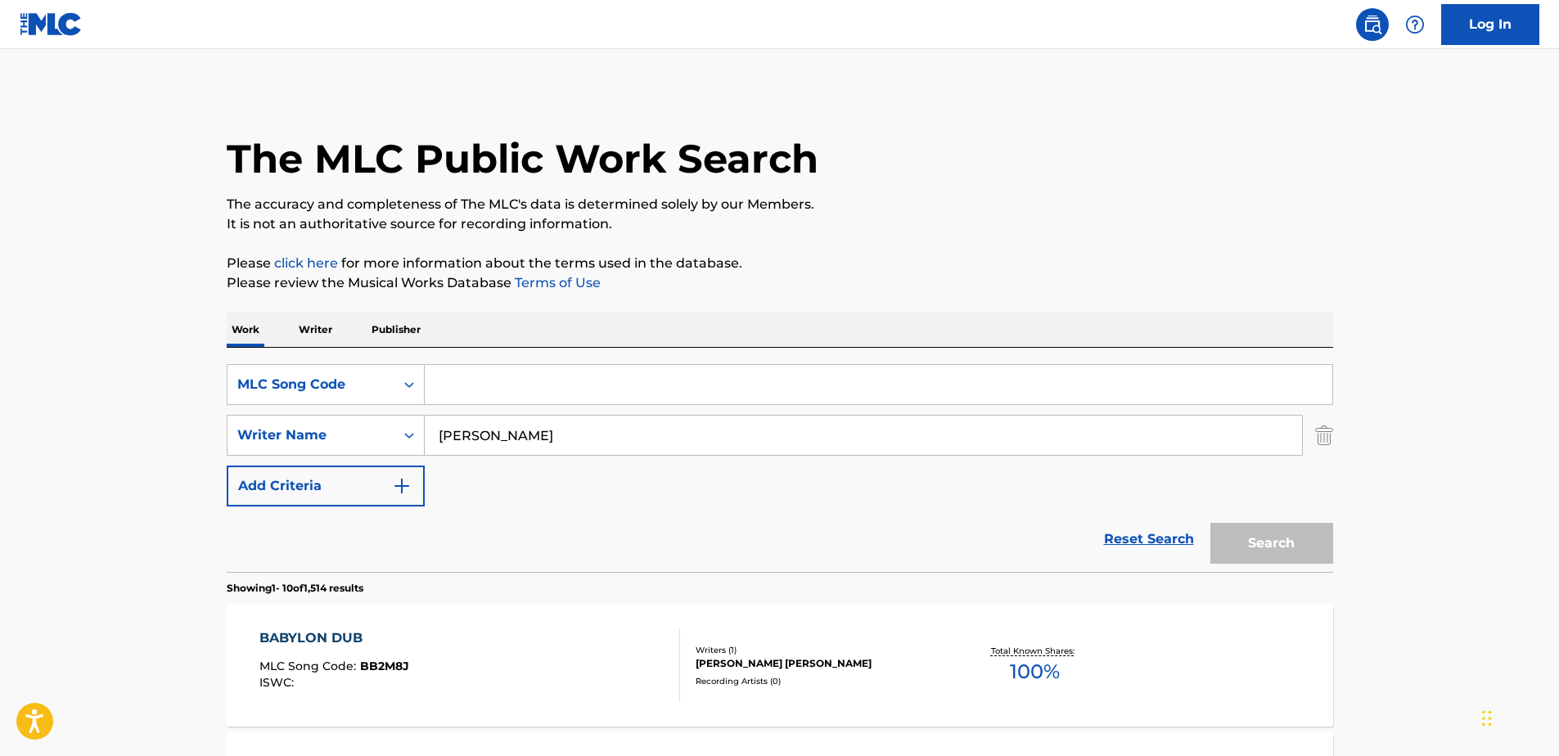
click at [553, 389] on input "Search Form" at bounding box center [879, 384] width 908 height 39
paste input "IVA7TJ"
click at [1317, 435] on img "Search Form" at bounding box center [1324, 435] width 18 height 41
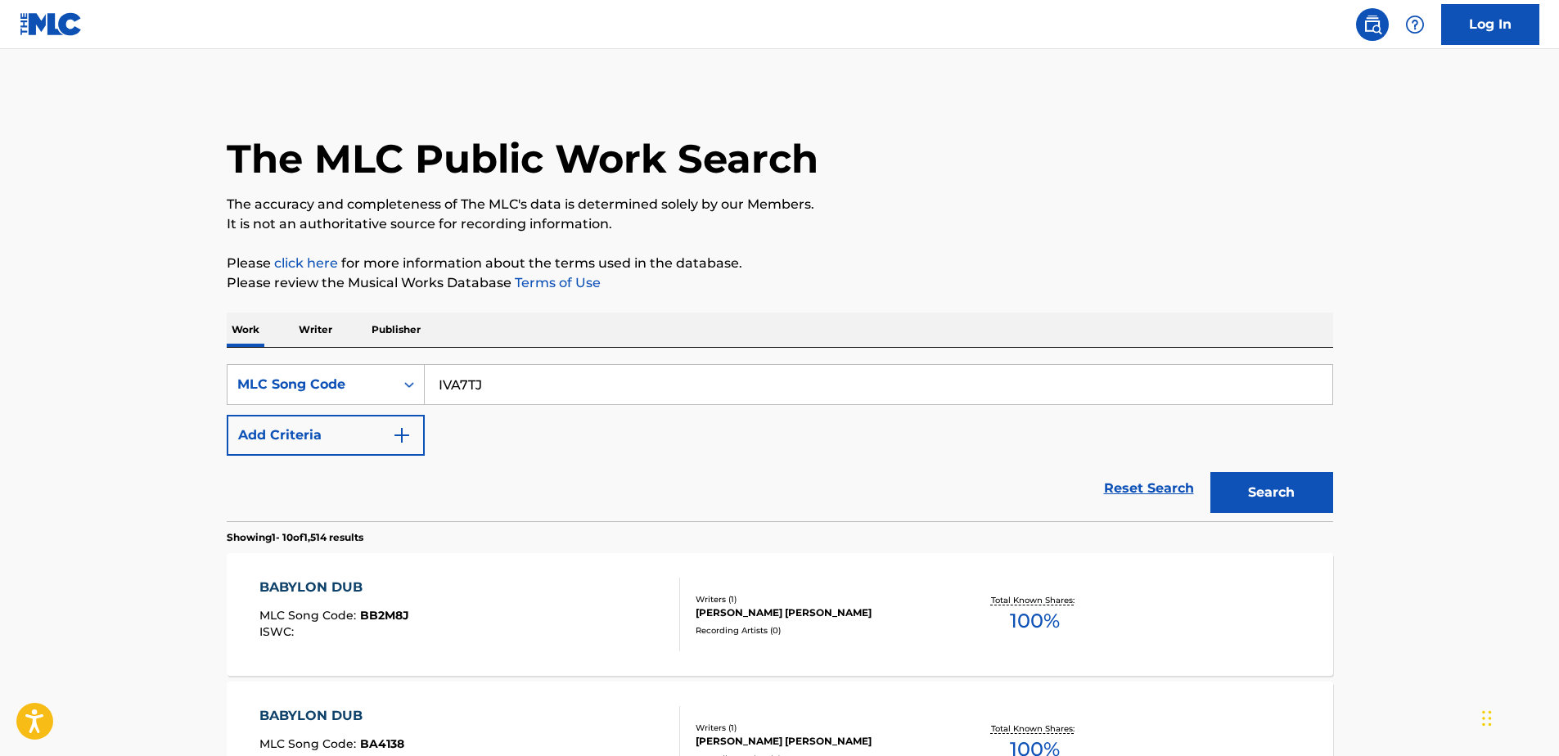
click at [1277, 501] on button "Search" at bounding box center [1272, 492] width 123 height 41
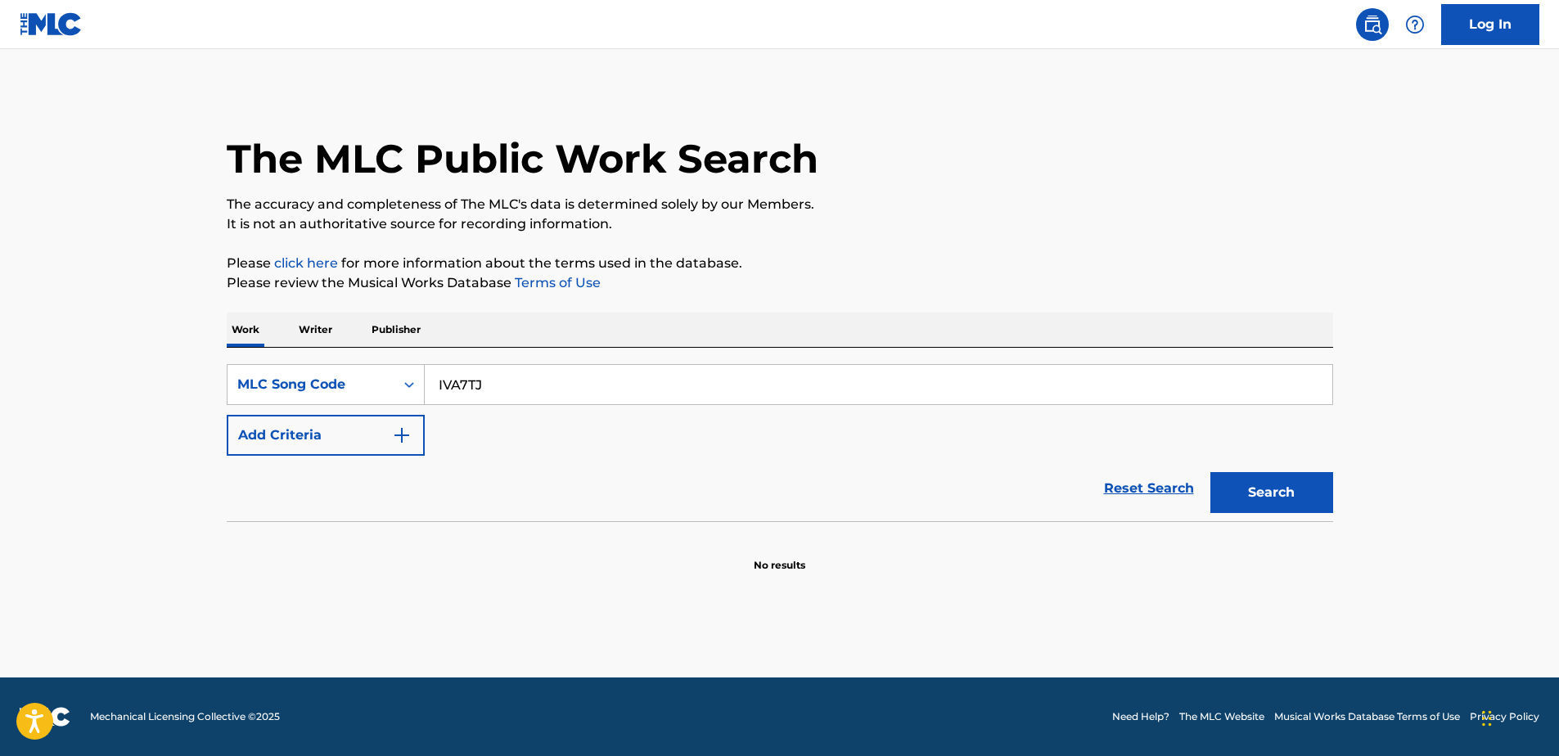
click at [535, 379] on input "IVA7TJ" at bounding box center [879, 384] width 908 height 39
type input "IVA7TJ"
click at [1293, 497] on button "Search" at bounding box center [1272, 492] width 123 height 41
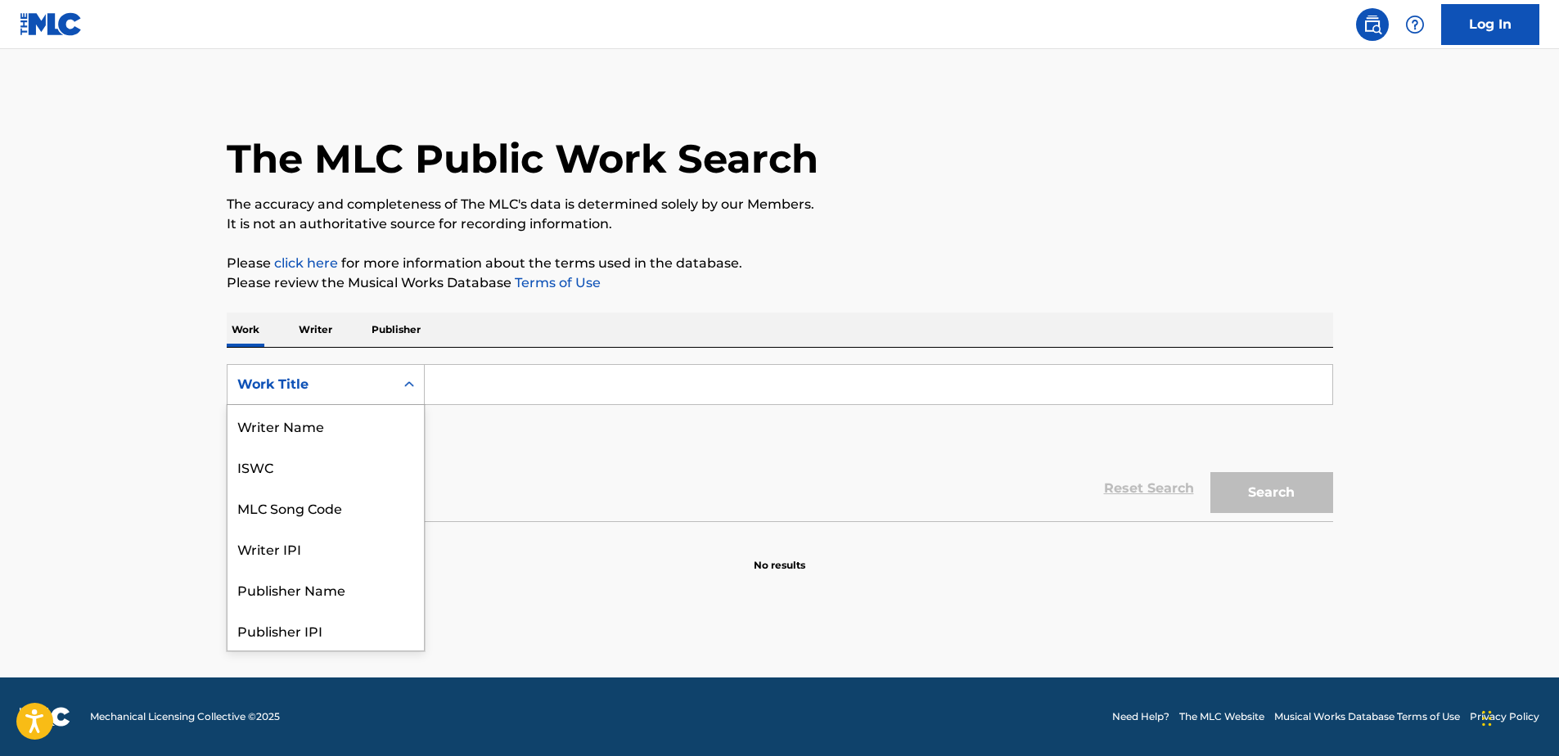
click at [356, 372] on div "Work Title" at bounding box center [311, 384] width 167 height 31
click at [336, 417] on div "MLC Song Code" at bounding box center [326, 425] width 196 height 41
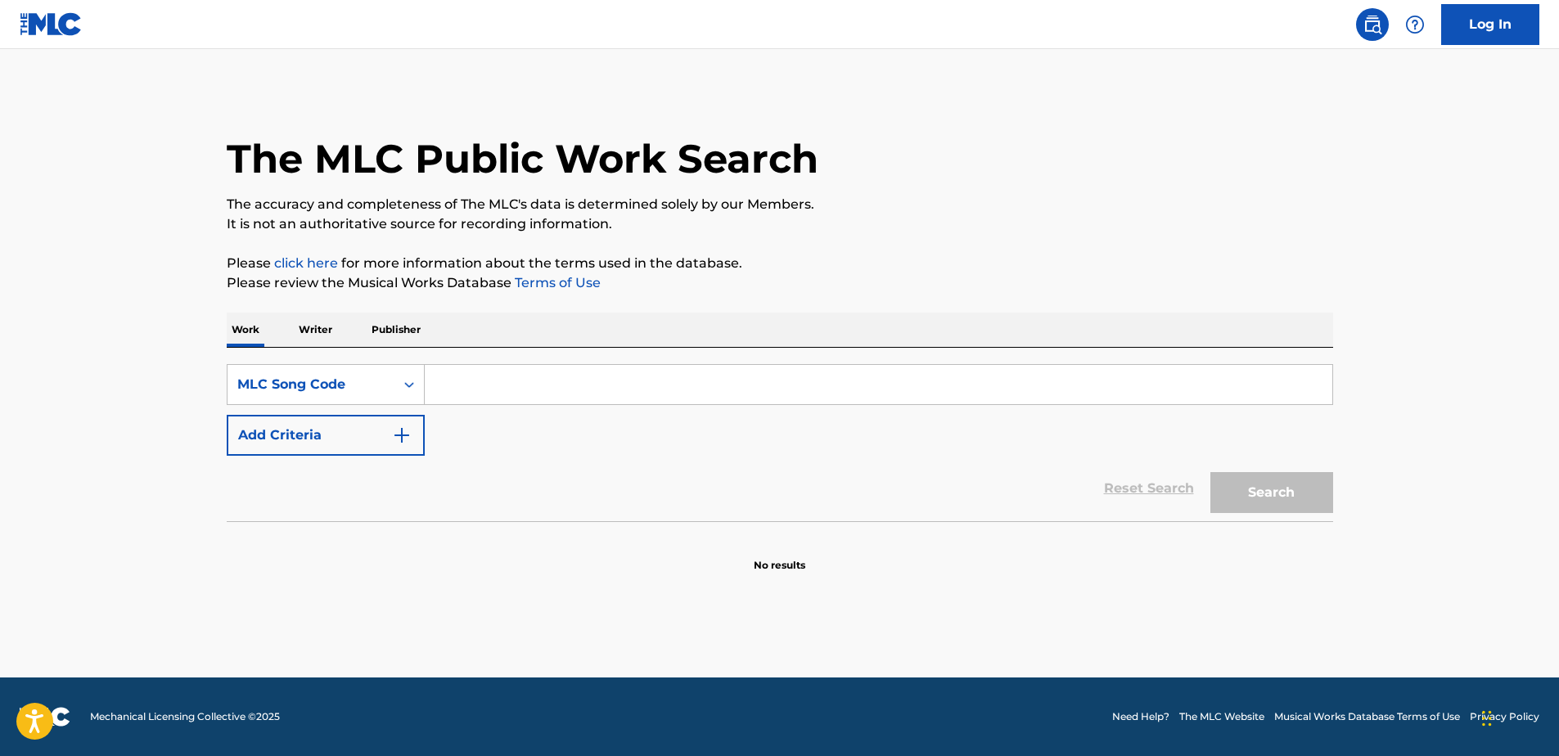
click at [424, 388] on div "SearchWithCriteria372bf8be-b015-4cc0-8e7c-615ddac58edb MLC Song Code" at bounding box center [780, 384] width 1107 height 41
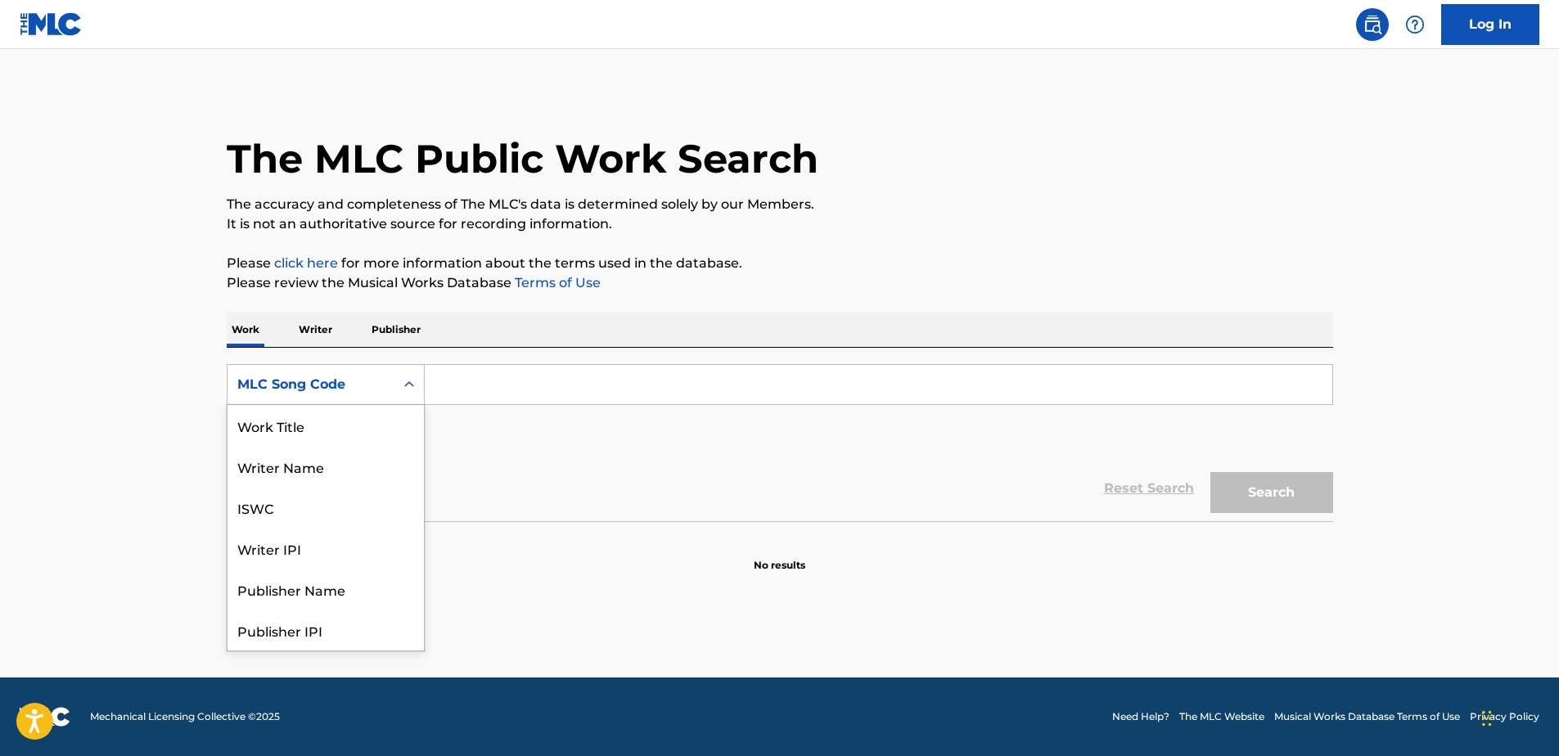
scroll to position [0, 0]
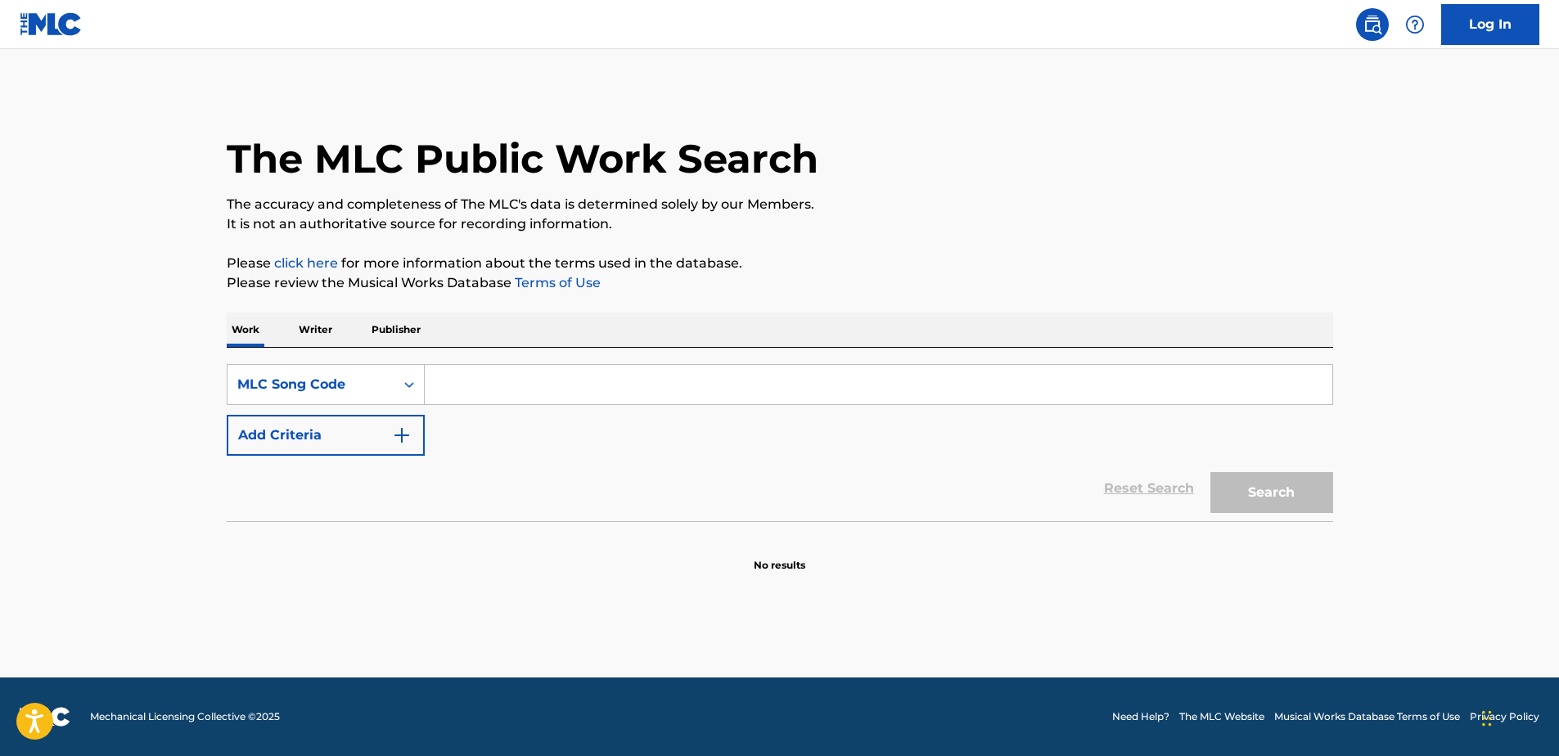
click at [446, 385] on input "Search Form" at bounding box center [879, 384] width 908 height 39
paste input "IVA7TJ"
type input "IVA7TJ"
click at [1255, 480] on button "Search" at bounding box center [1272, 492] width 123 height 41
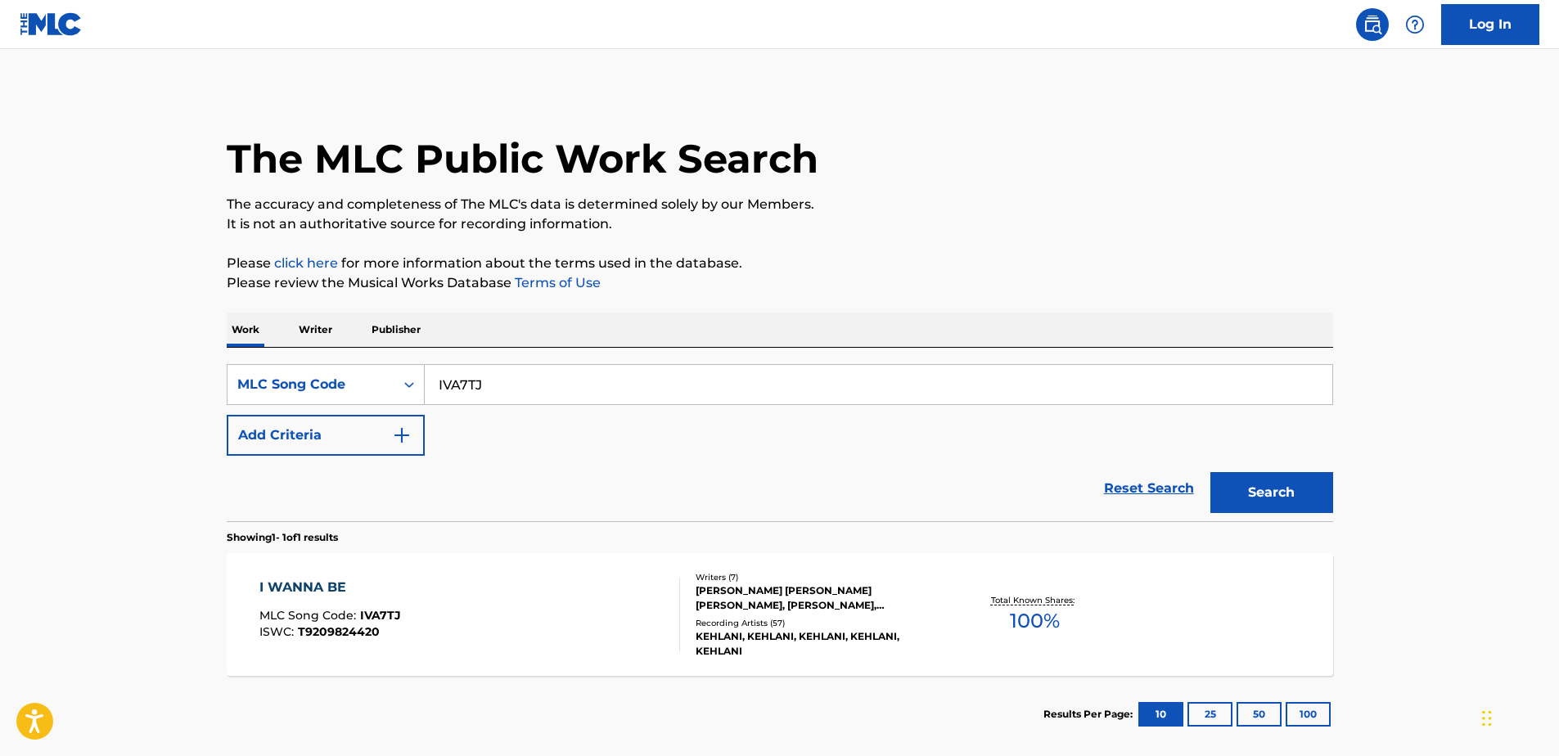
click at [435, 593] on div "I WANNA BE MLC Song Code : IVA7TJ ISWC : T9209824420" at bounding box center [469, 615] width 421 height 74
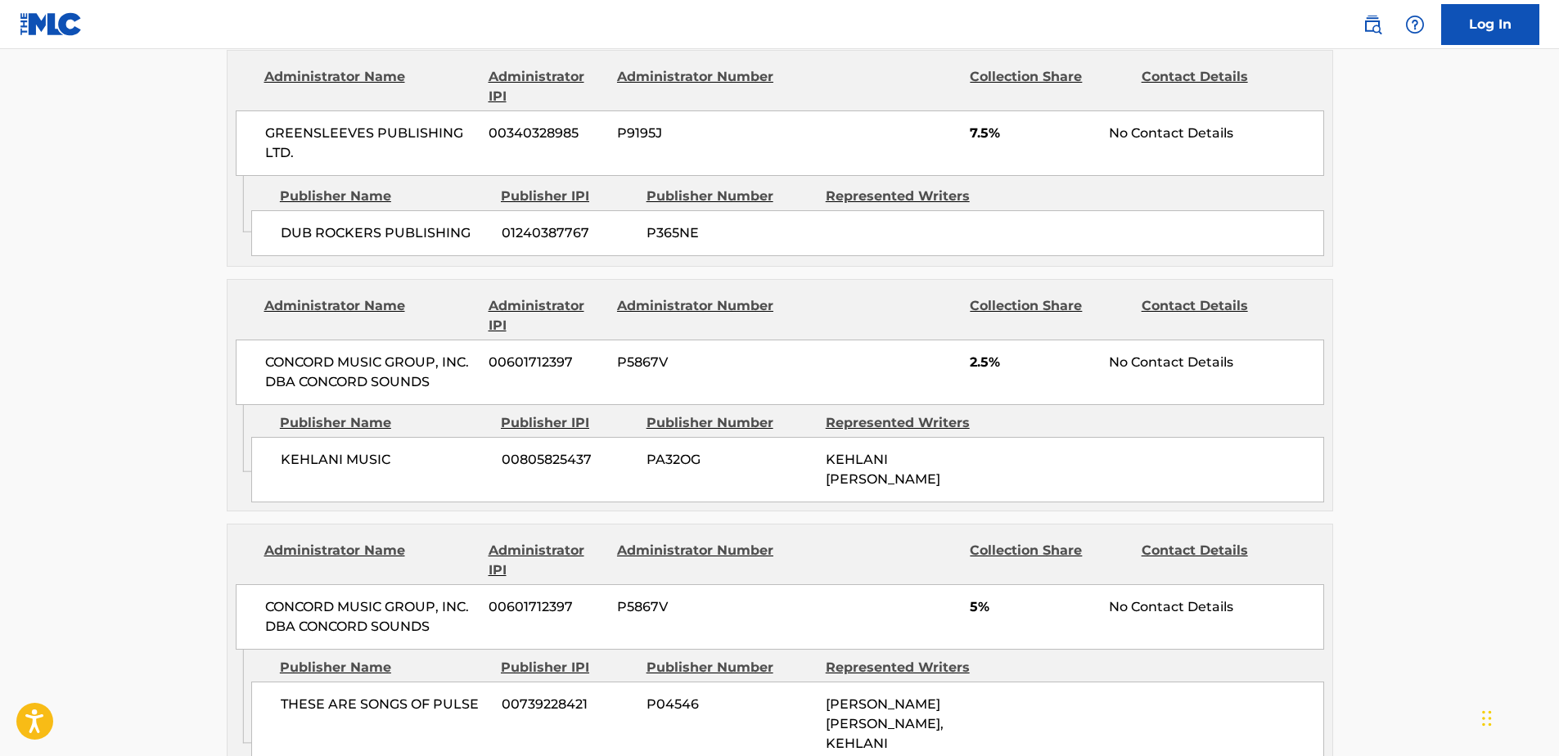
scroll to position [900, 0]
